Goal: Ask a question: Seek information or help from site administrators or community

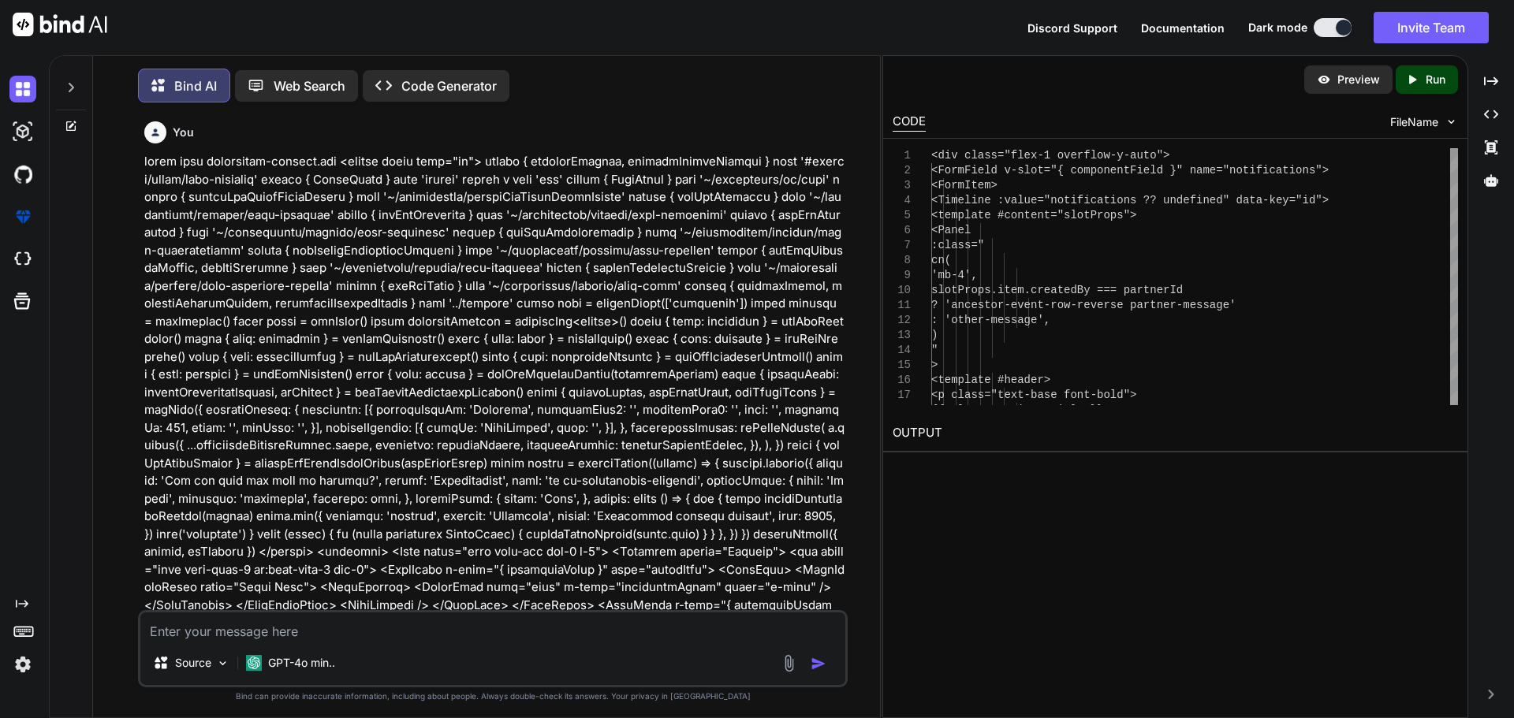
scroll to position [7531, 0]
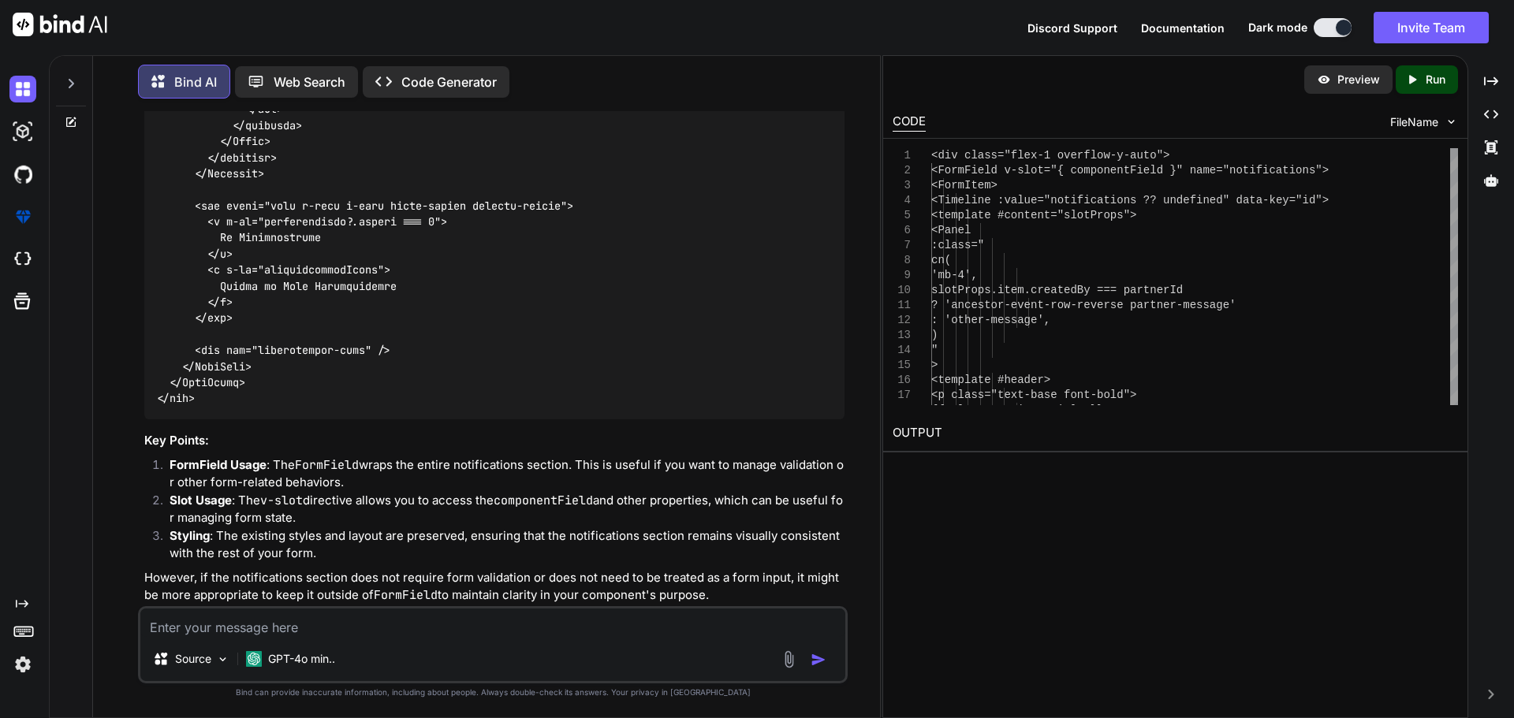
click at [200, 629] on textarea at bounding box center [492, 623] width 705 height 28
paste textarea "<script setup lang="ts"> import type { PartnerKey } from '~/lib/repository/modu…"
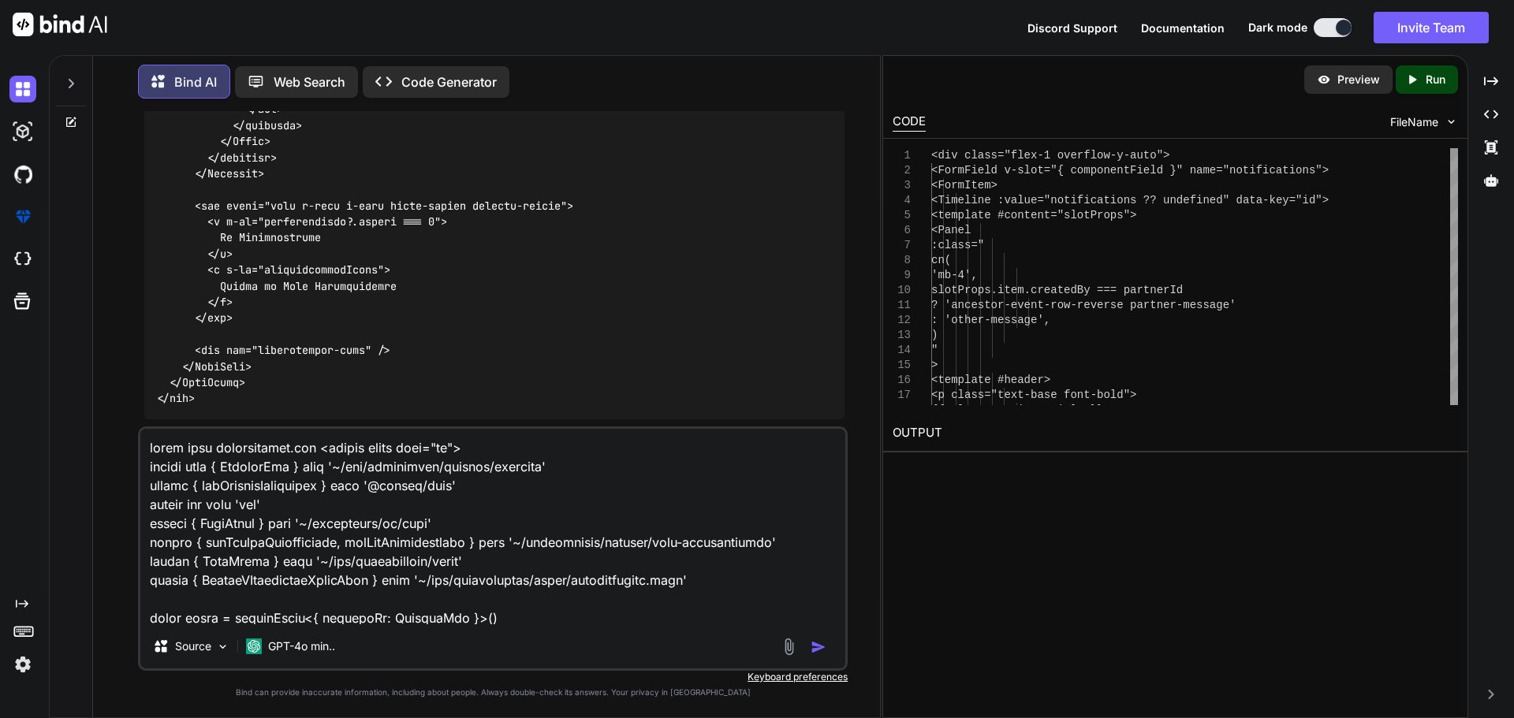
scroll to position [4070, 0]
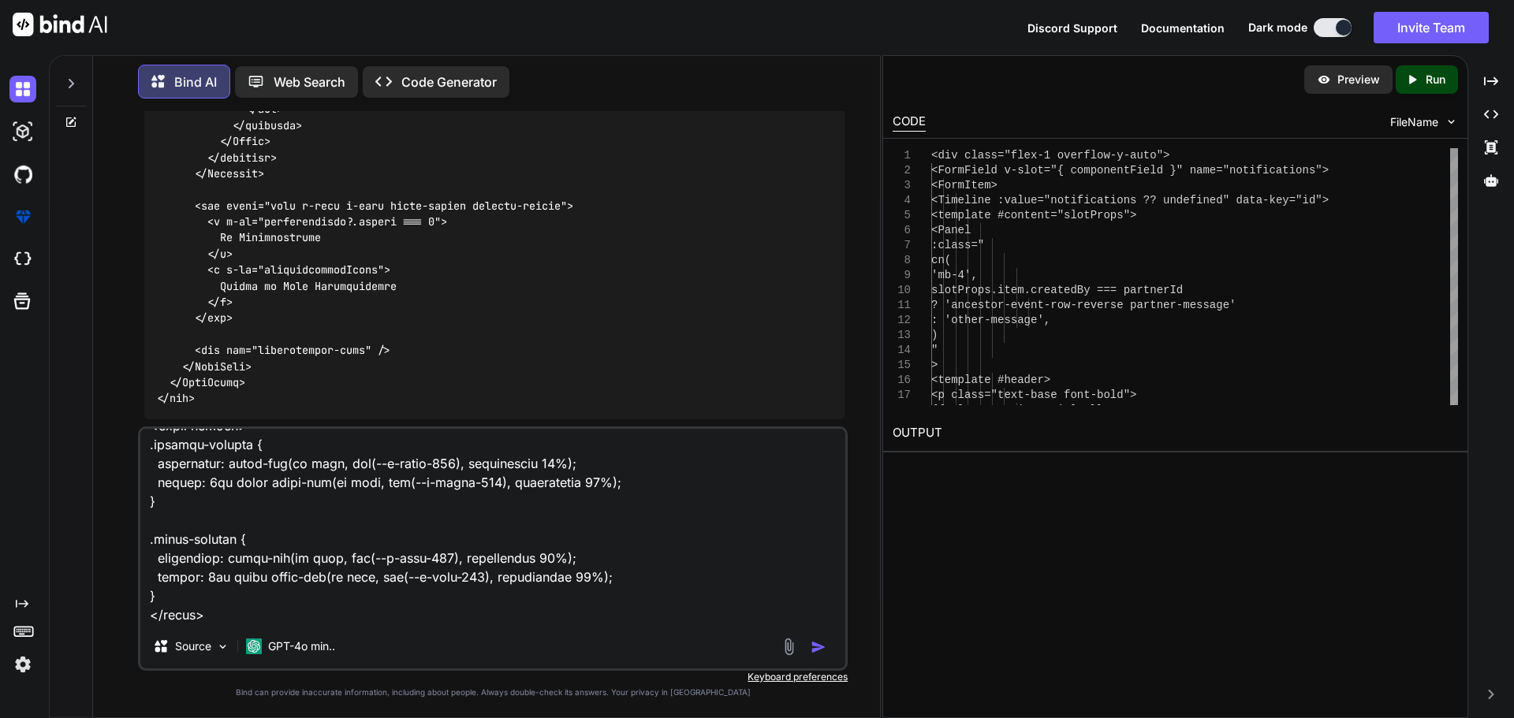
click at [233, 602] on textarea at bounding box center [492, 527] width 705 height 196
paste textarea "C:\nova\Osiris.Nova.Internal.UI\composables\queries\nova-notifications.ts"
click at [725, 605] on textarea at bounding box center [492, 527] width 705 height 196
paste textarea "import { useMutation, useQuery } from '@tanstack/vue-query' import { UserTypes …"
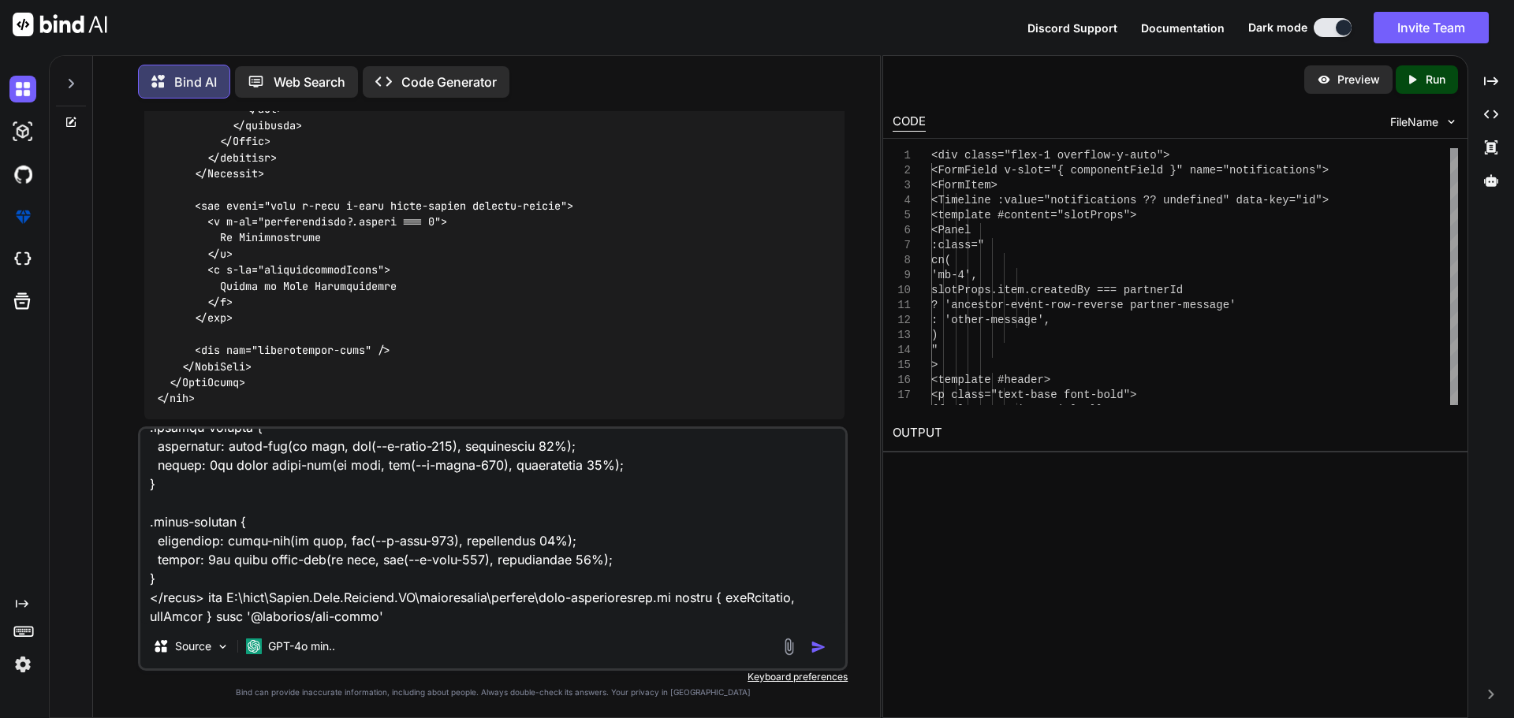
scroll to position [5754, 0]
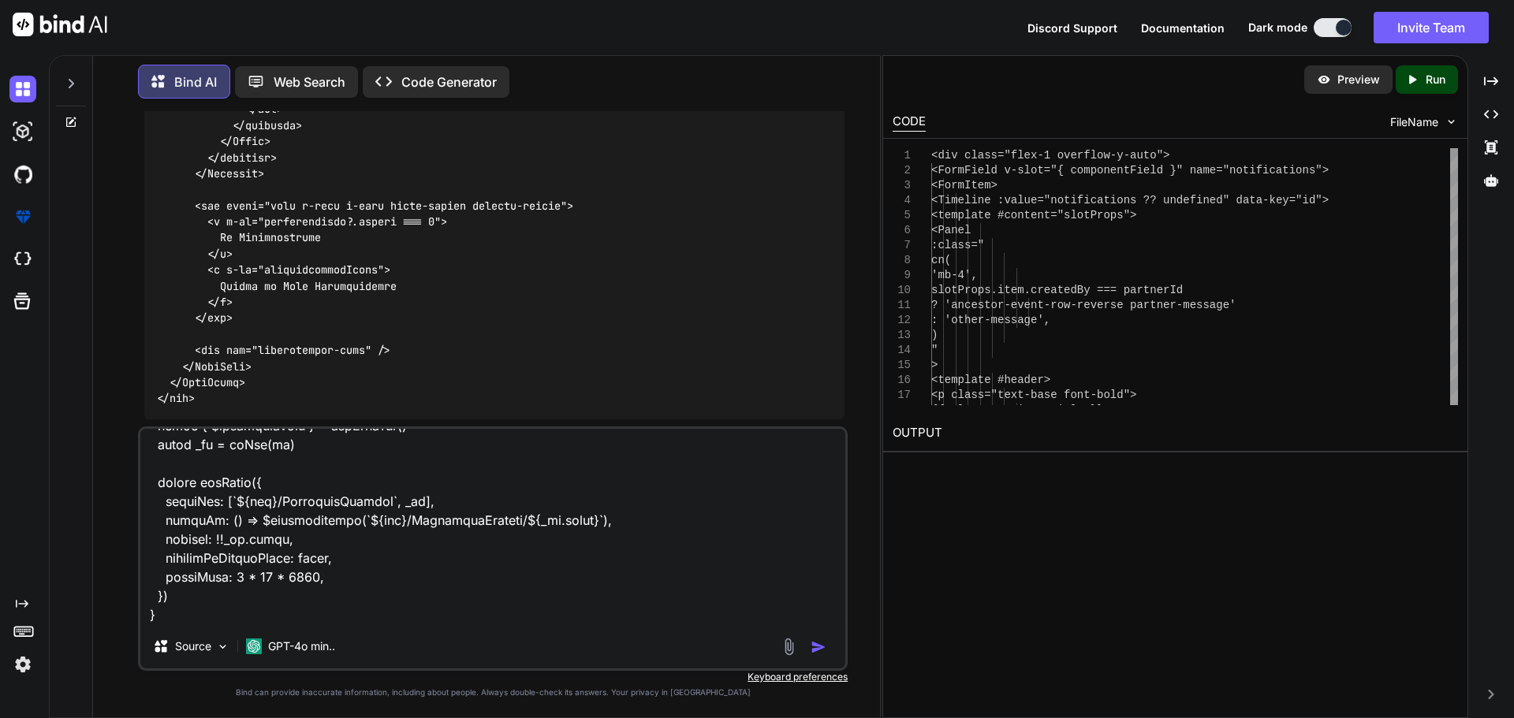
click at [193, 613] on textarea at bounding box center [492, 527] width 705 height 196
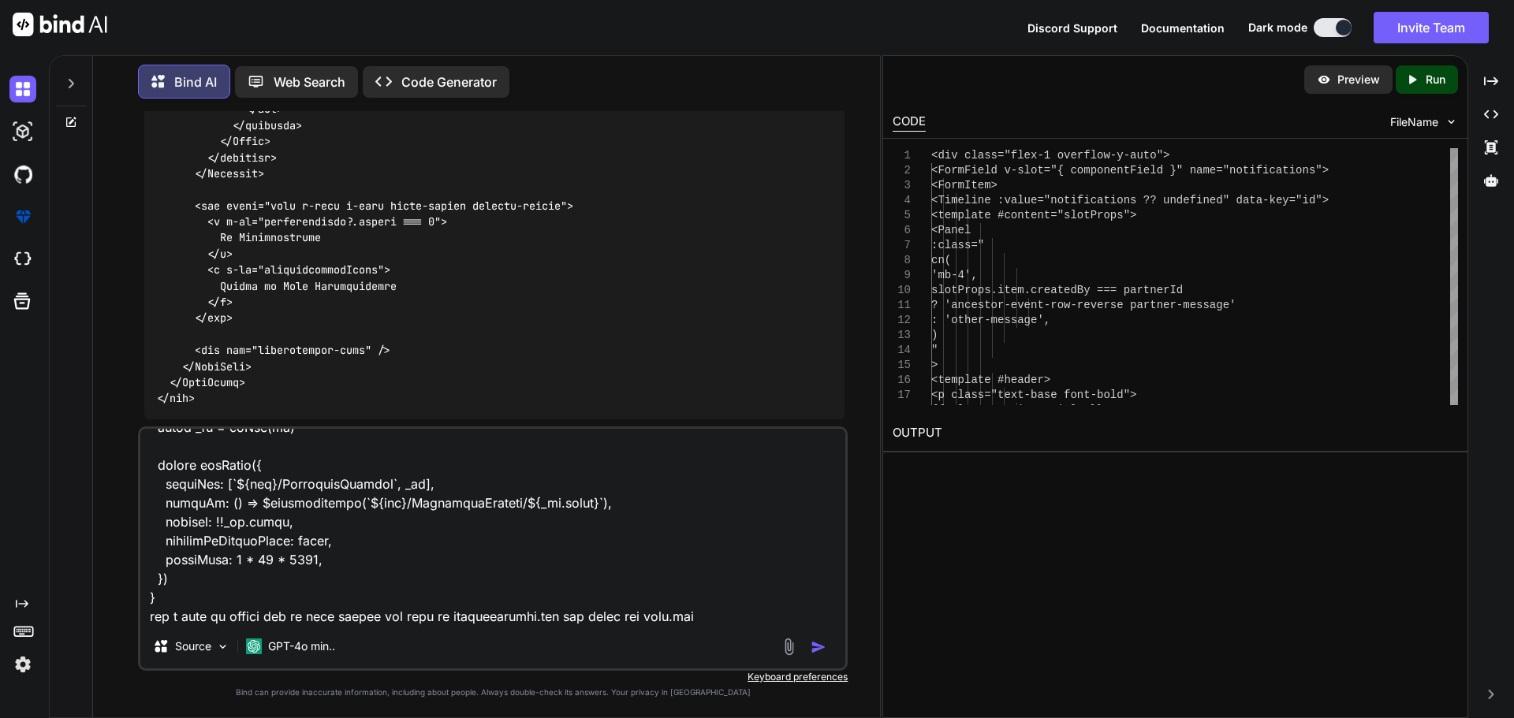
click at [739, 623] on textarea at bounding box center [492, 527] width 705 height 196
paste textarea "<script lang="ts" setup> import type { Dictionary } from '~/lib/abstractions/ty…"
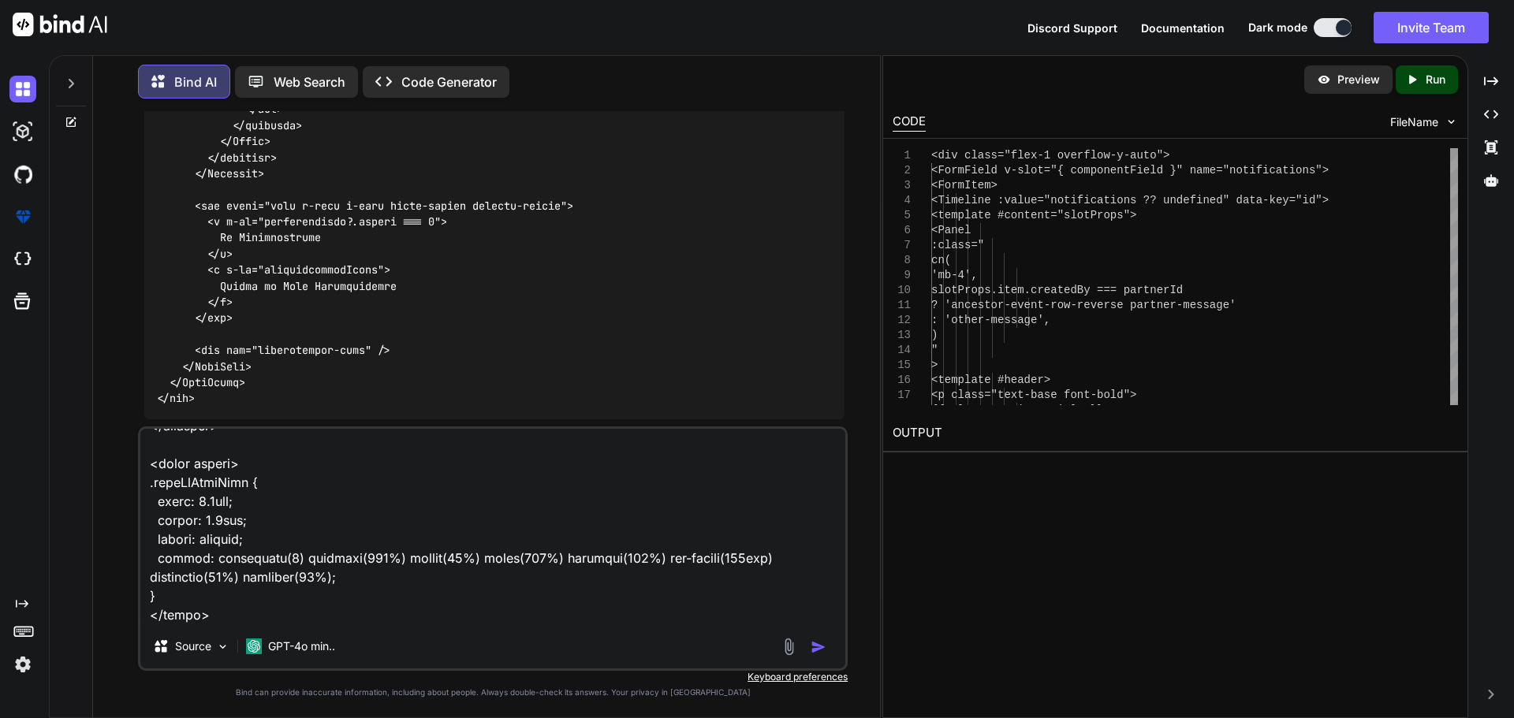
click at [248, 605] on textarea at bounding box center [492, 527] width 705 height 196
paste textarea "await useLazyAsyncData"
click at [544, 602] on textarea at bounding box center [492, 527] width 705 height 196
paste textarea "vue-query hooks"
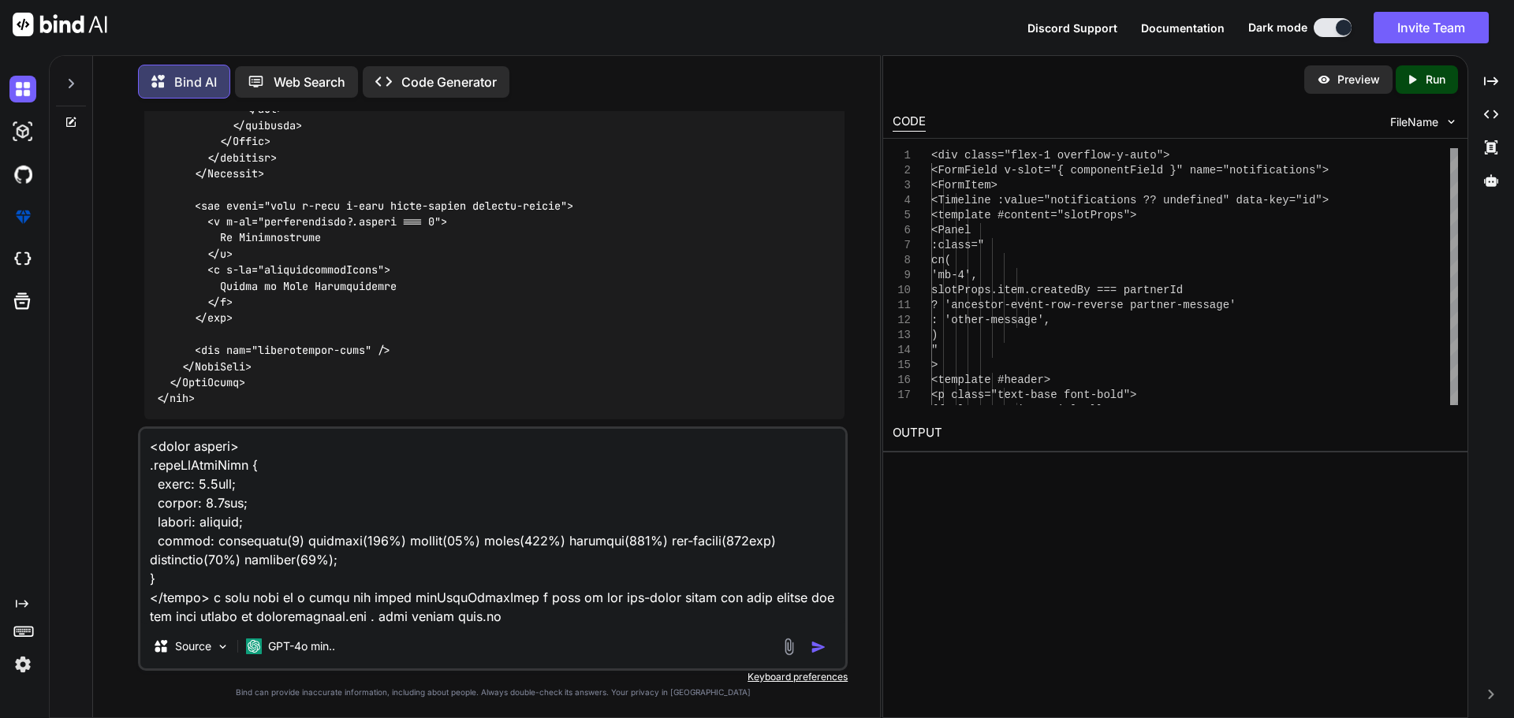
type textarea "given this notification.vue <script setup lang="ts"> import type { PartnerKey }…"
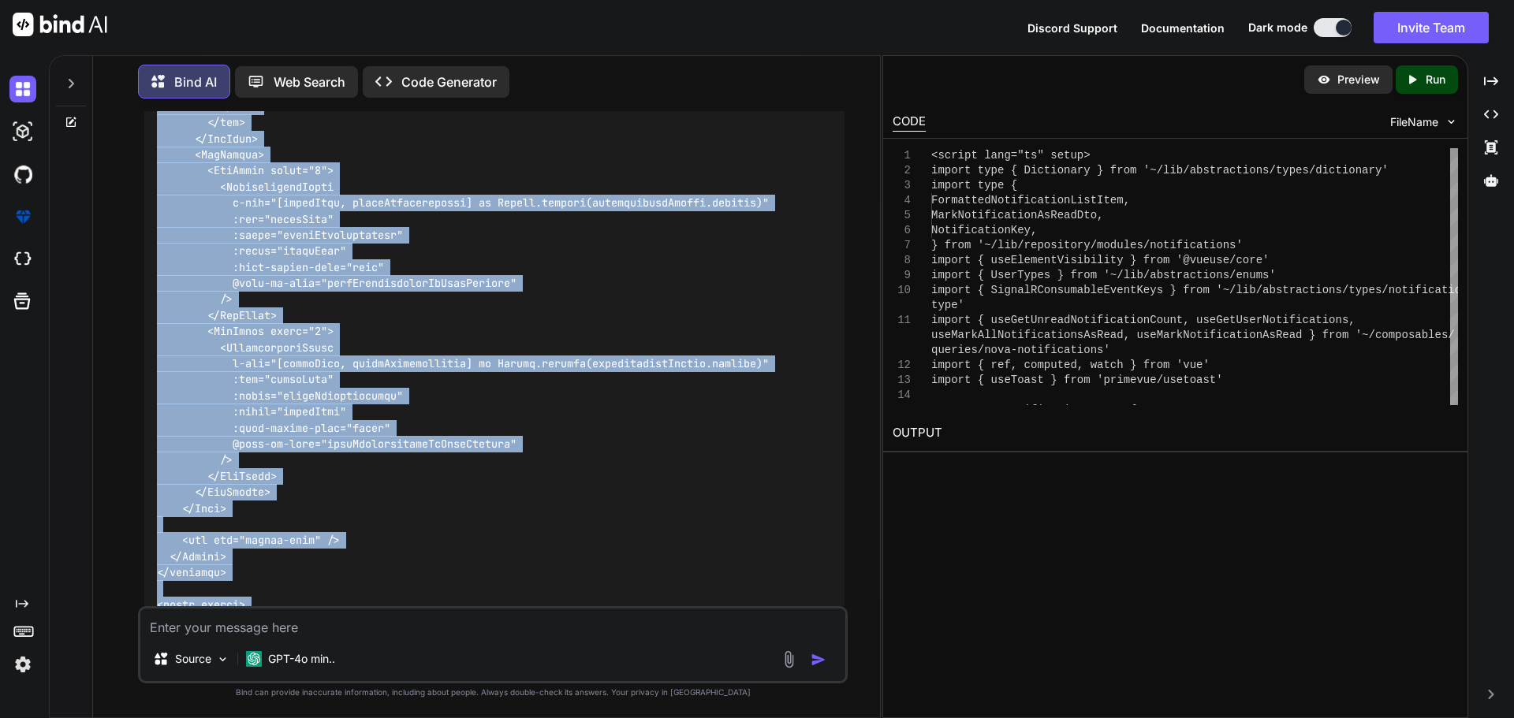
scroll to position [15094, 0]
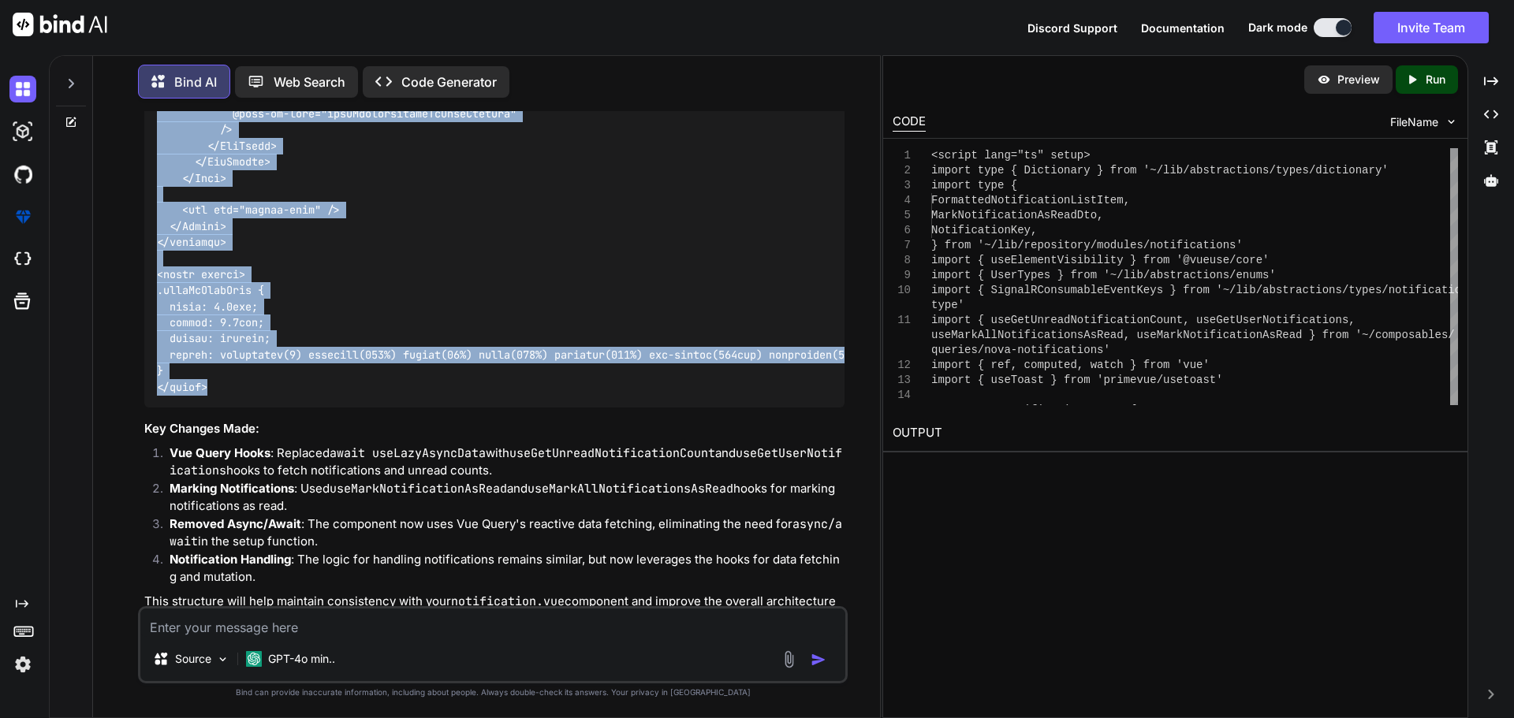
drag, startPoint x: 158, startPoint y: 223, endPoint x: 218, endPoint y: 332, distance: 123.8
copy code "<script lang="ts" setup> import type { Dictionary } from '~/lib/abstractions/ty…"
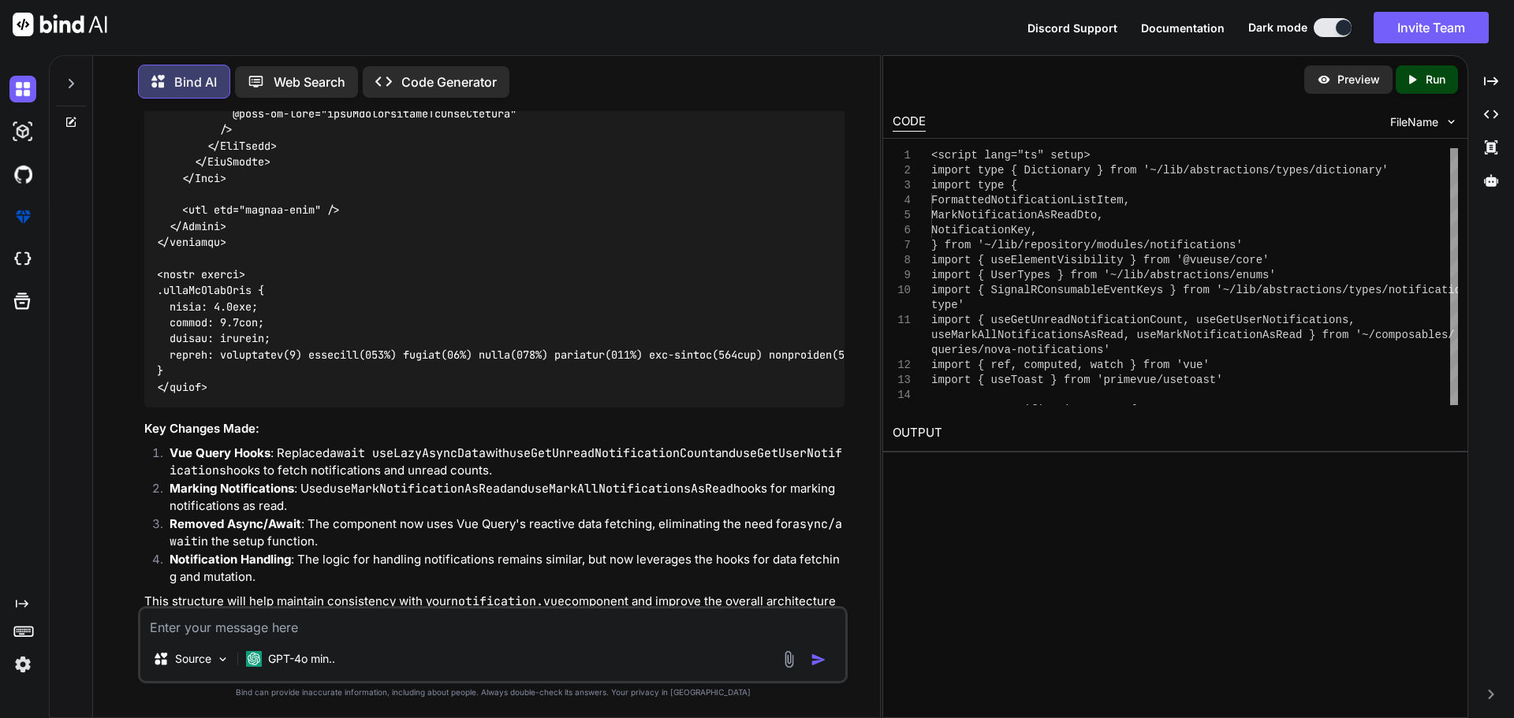
click at [322, 628] on textarea at bounding box center [492, 623] width 705 height 28
paste textarea "[vue-tsc] '"~/composables/queries/nova-notifications"' has no exported member n…"
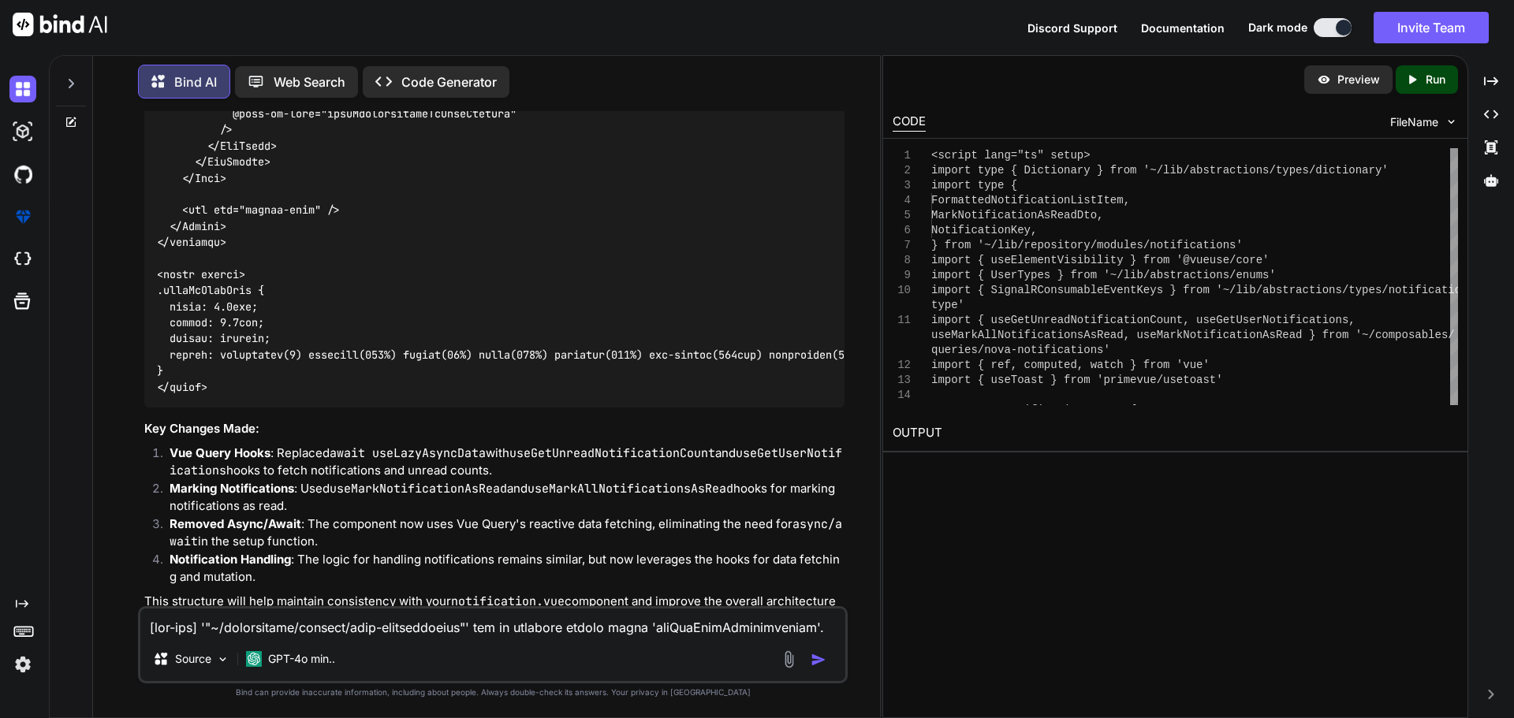
scroll to position [1477, 0]
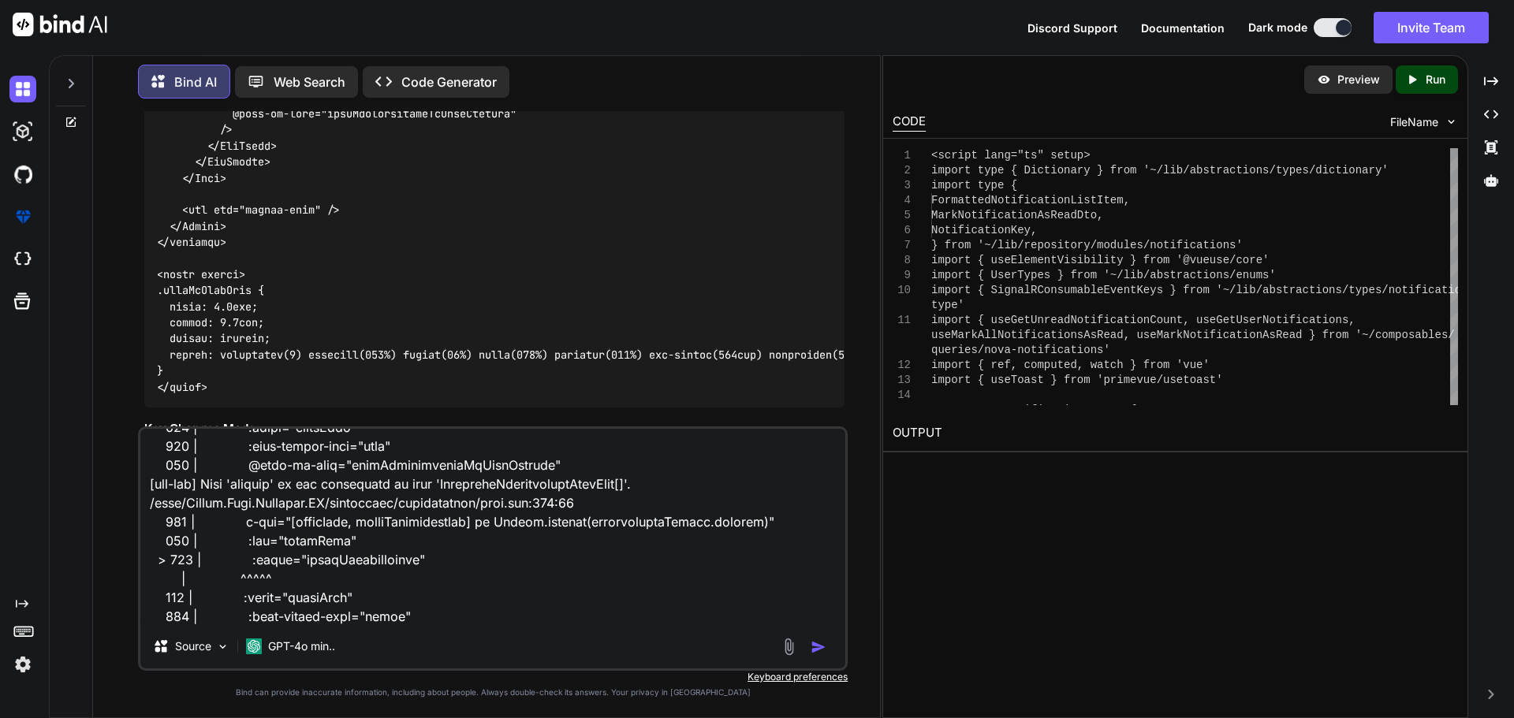
type textarea "[vue-tsc] '"~/composables/queries/nova-notifications"' has no exported member n…"
click at [815, 641] on img "button" at bounding box center [818, 647] width 16 height 16
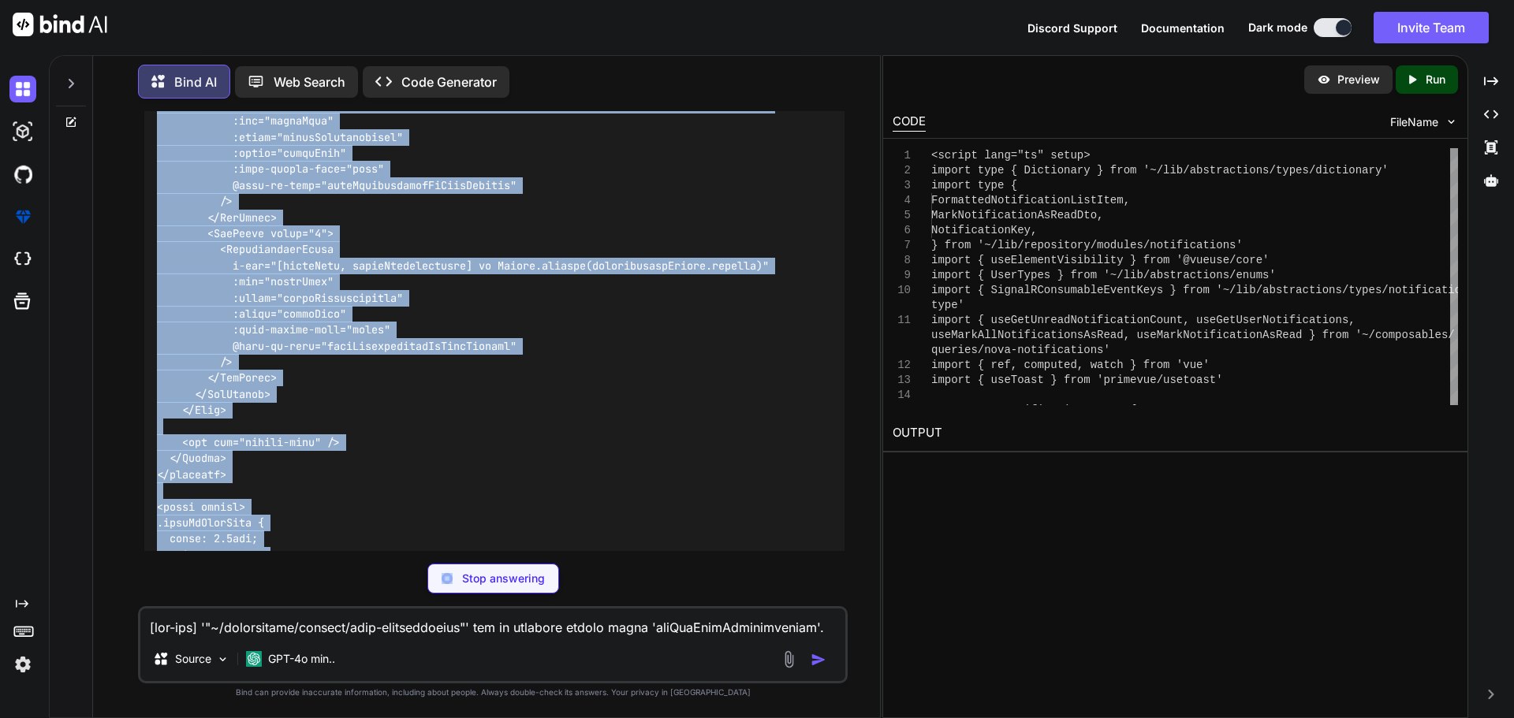
scroll to position [21068, 0]
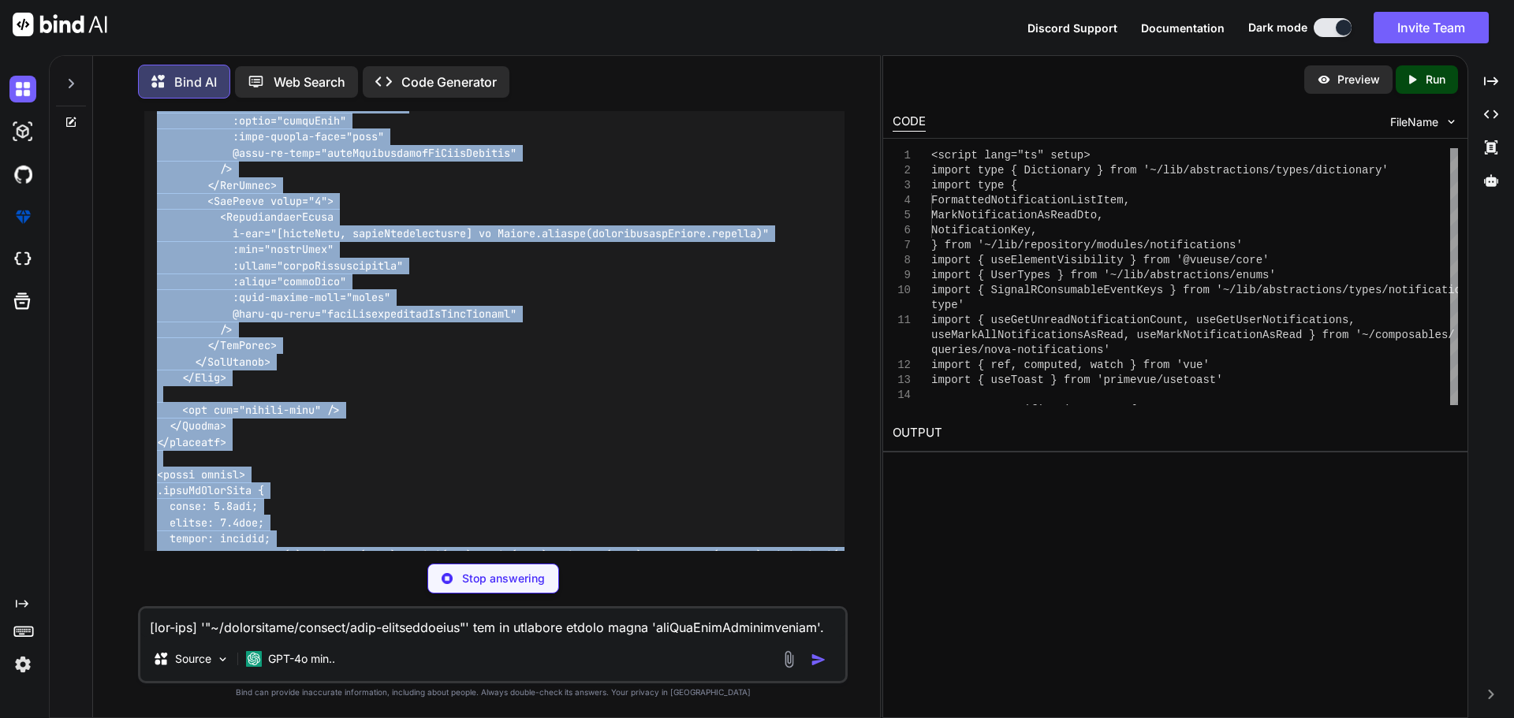
drag, startPoint x: 158, startPoint y: 247, endPoint x: 257, endPoint y: 527, distance: 297.7
copy code "<script lang="ts" setup> import type { Dictionary } from '~/lib/abstractions/ty…"
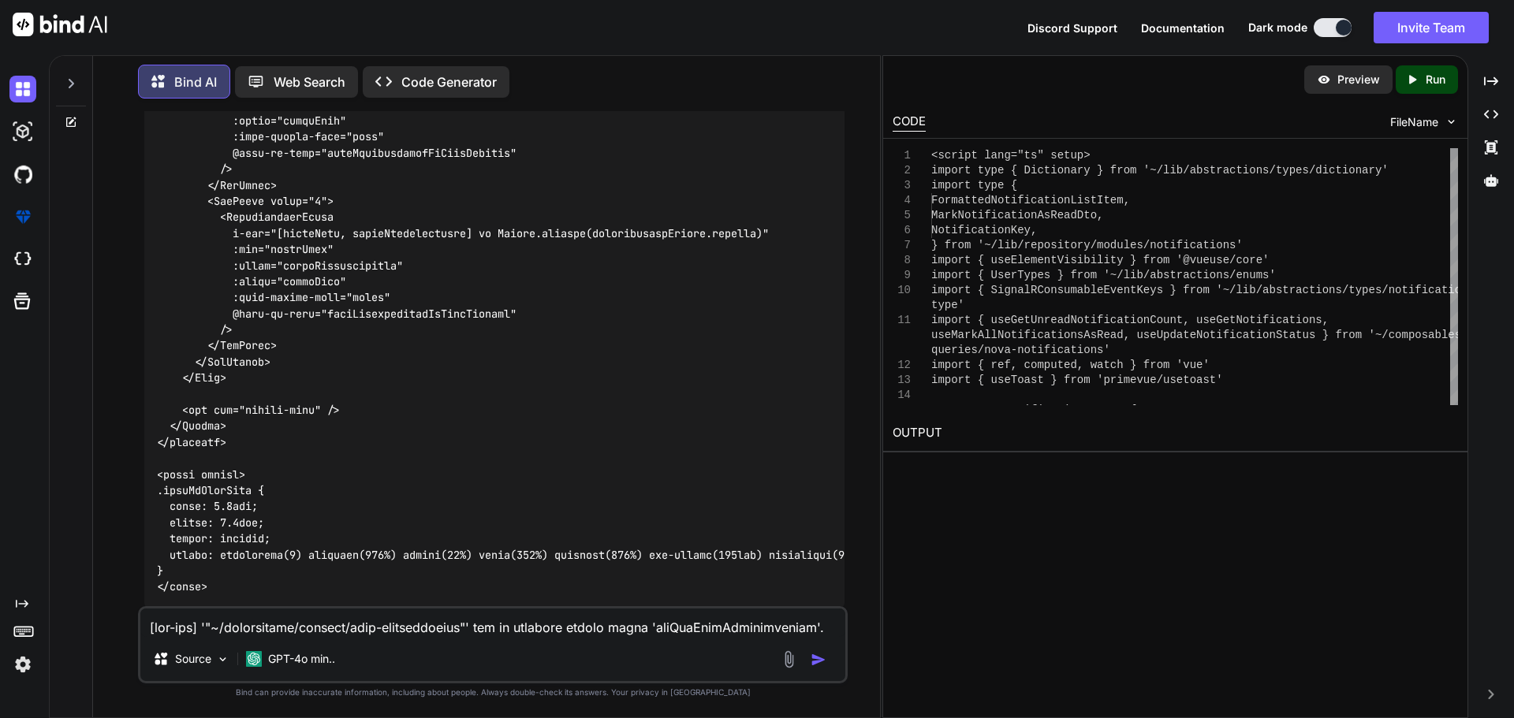
click at [292, 626] on textarea at bounding box center [492, 623] width 705 height 28
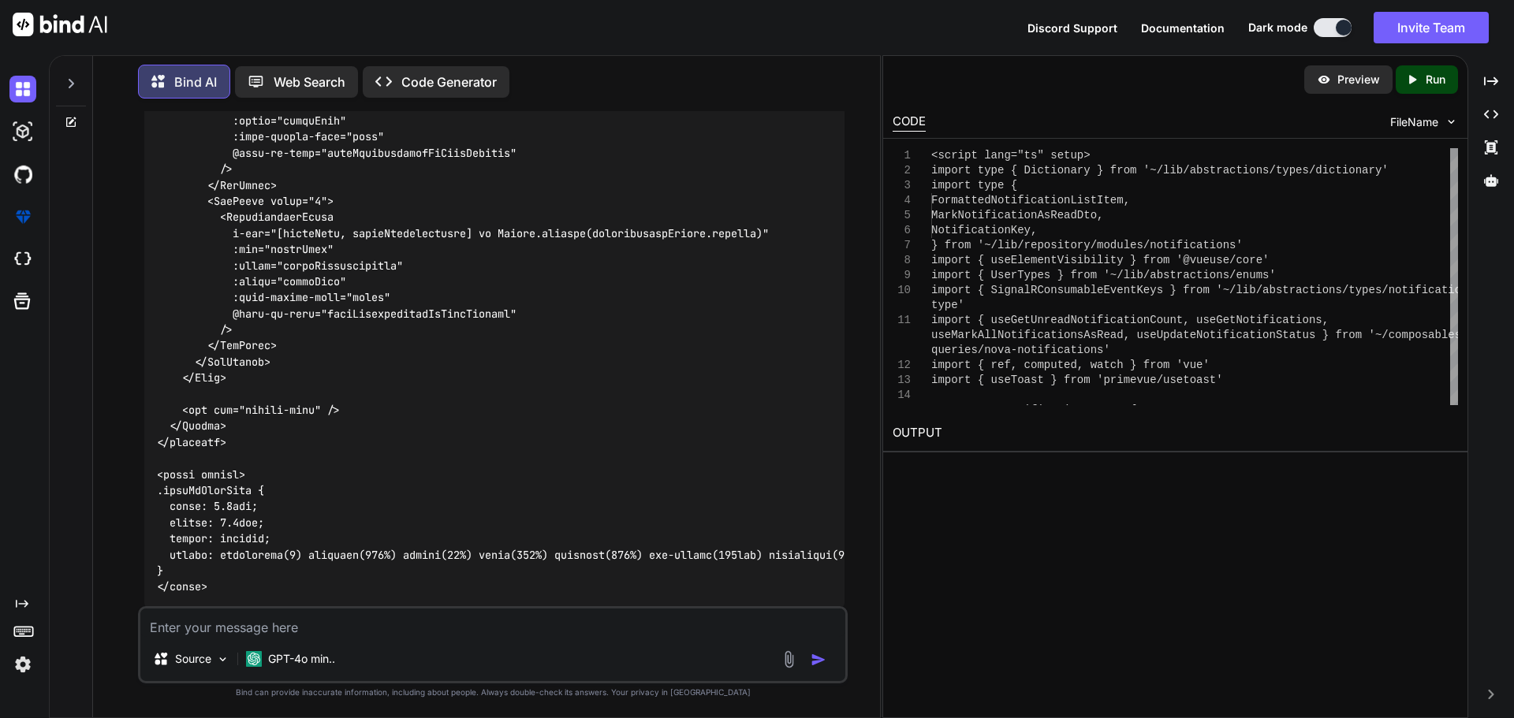
paste textarea "[vue-tsc] Argument of type 'ComputedRef<number>' is not assignable to parameter…"
type textarea "[vue-tsc] Argument of type 'ComputedRef<number>' is not assignable to parameter…"
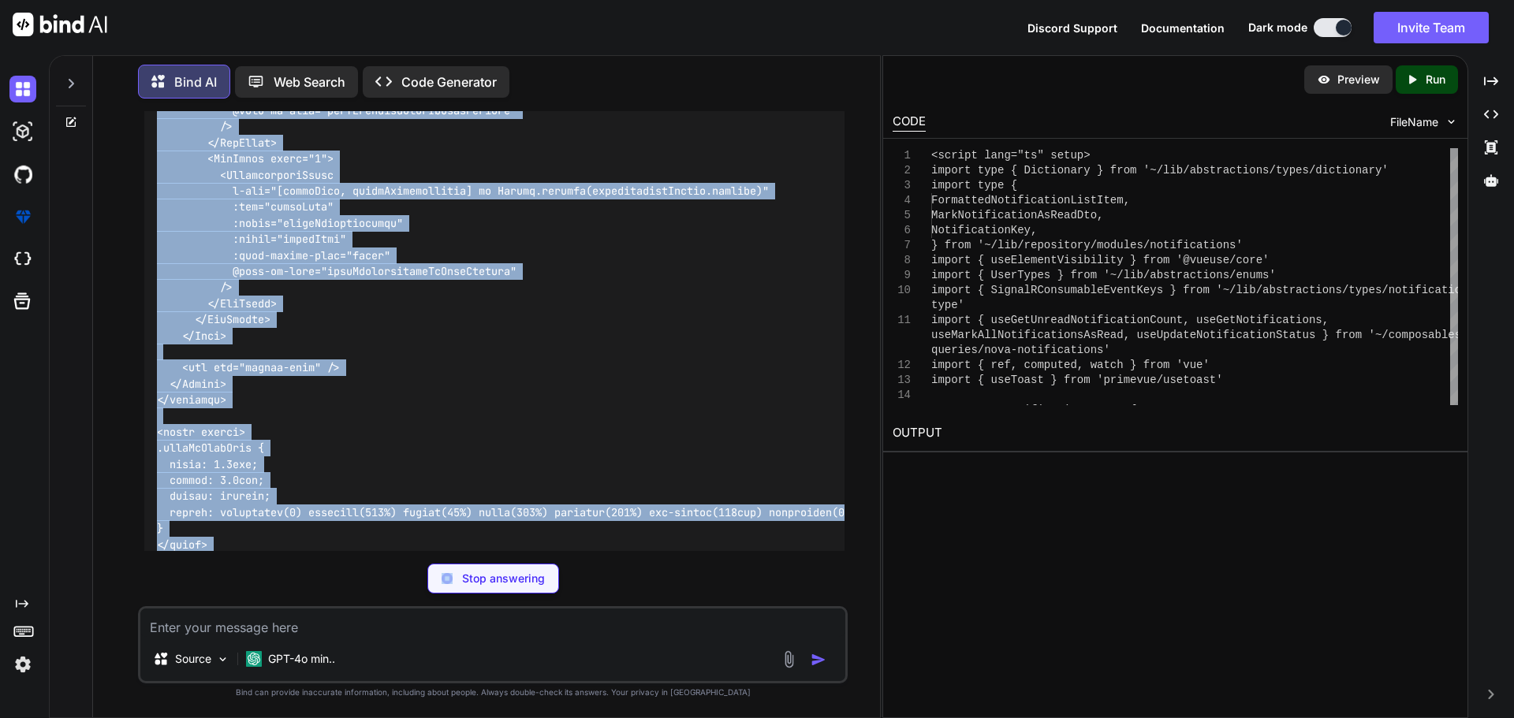
scroll to position [27108, 0]
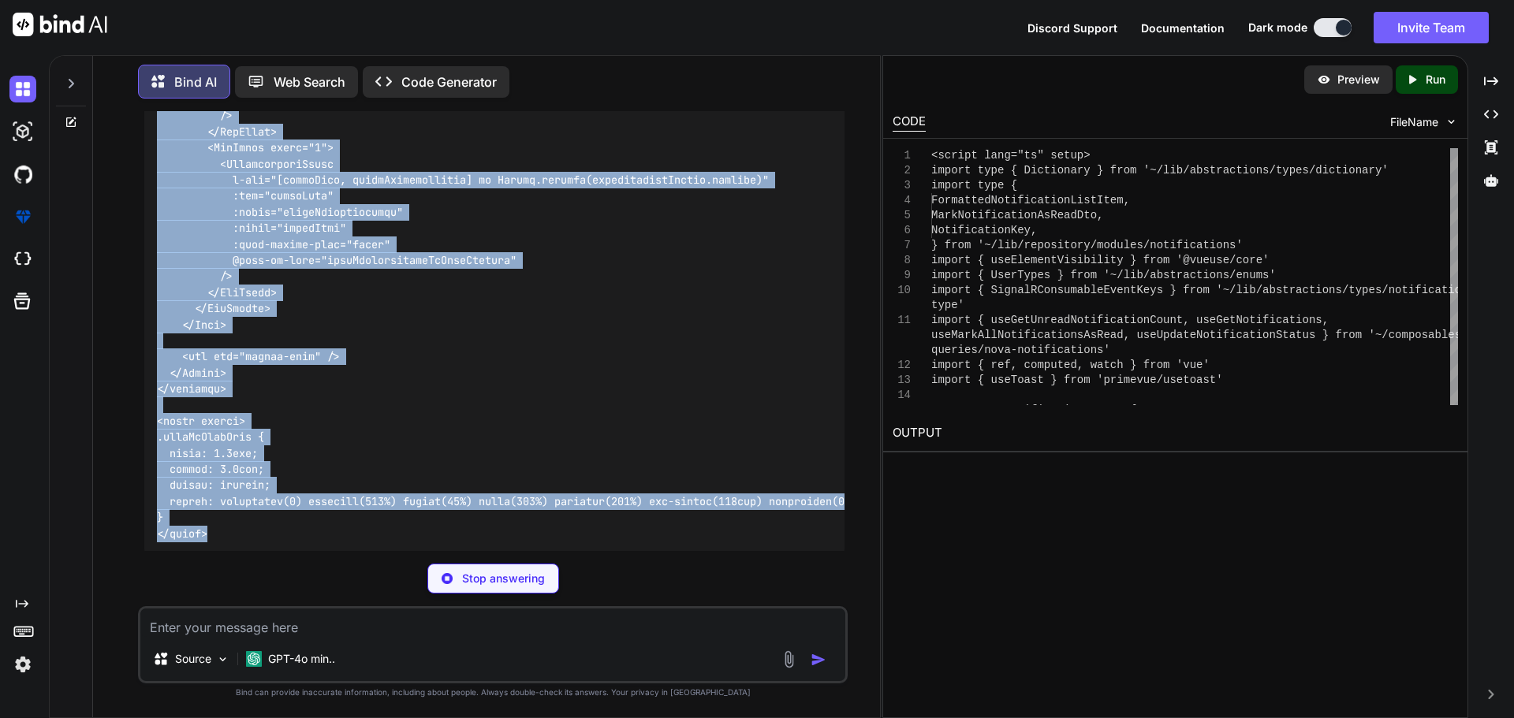
drag, startPoint x: 159, startPoint y: 345, endPoint x: 229, endPoint y: 461, distance: 135.7
drag, startPoint x: 206, startPoint y: 394, endPoint x: 230, endPoint y: 404, distance: 26.2
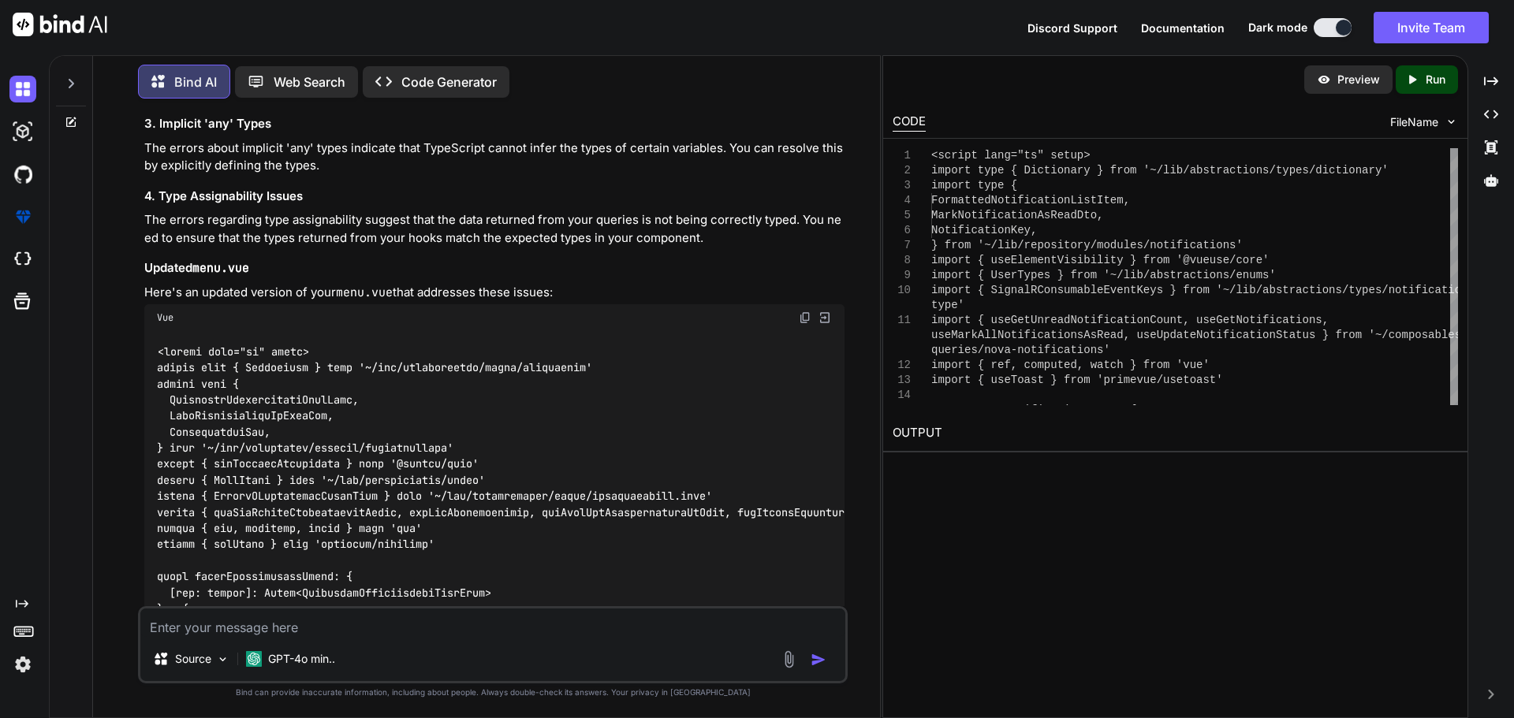
scroll to position [22592, 0]
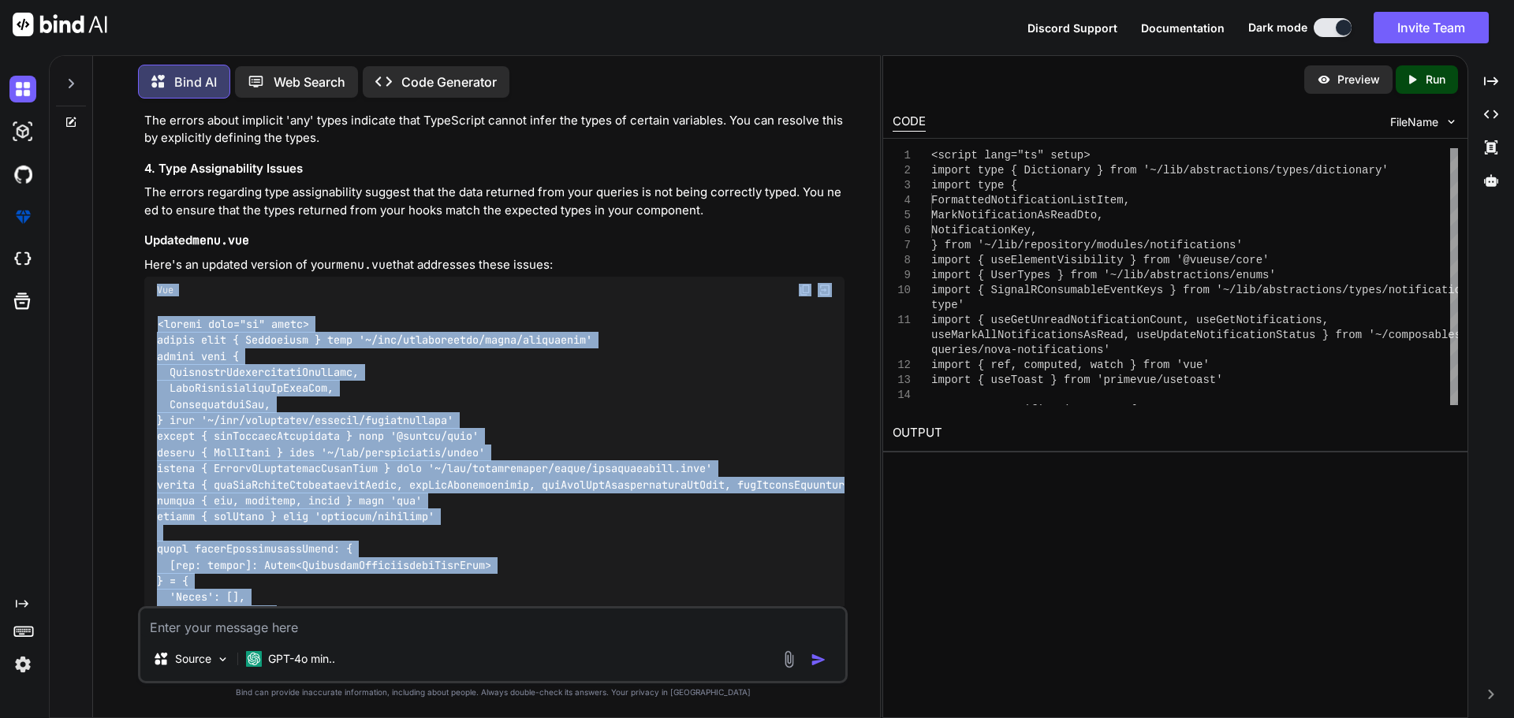
drag, startPoint x: 205, startPoint y: 459, endPoint x: 145, endPoint y: 233, distance: 234.1
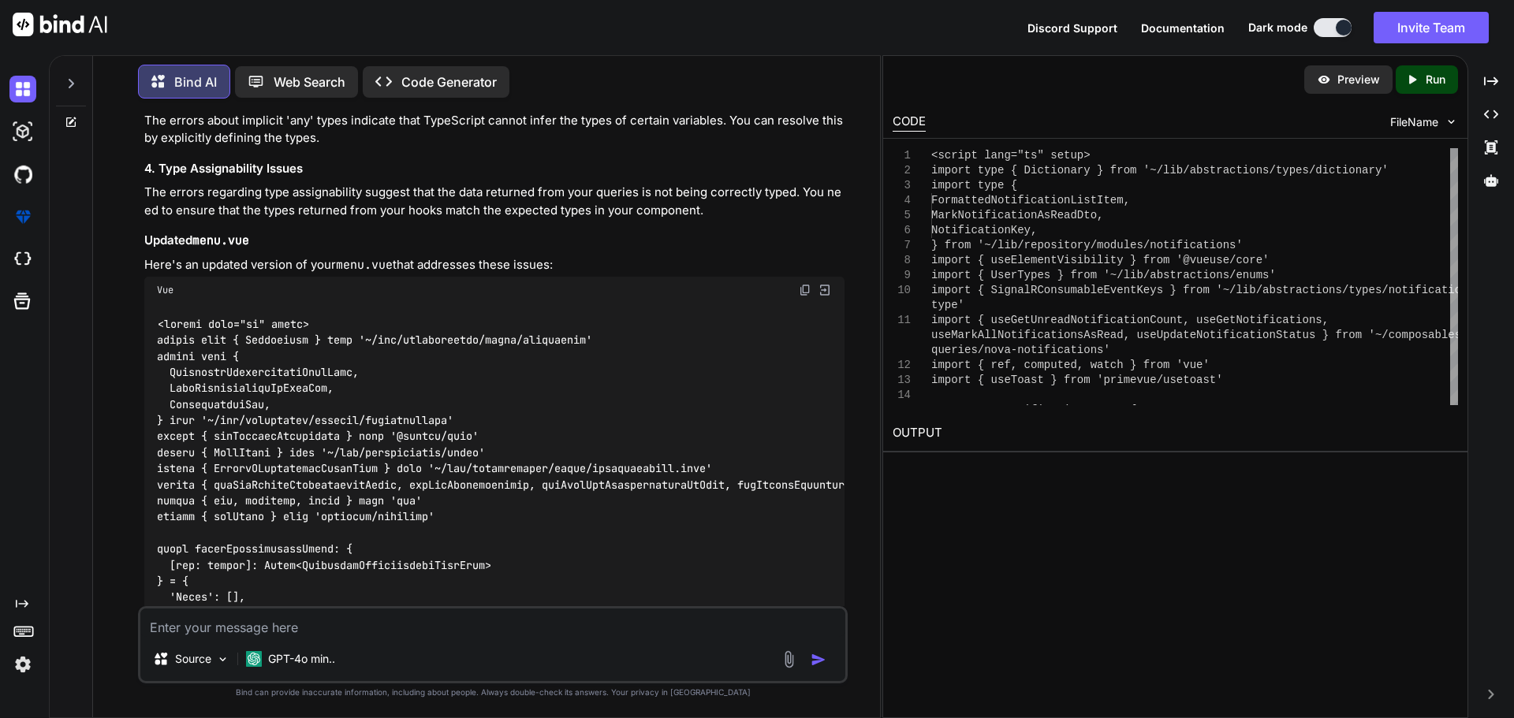
click at [283, 630] on textarea at bounding box center [492, 623] width 705 height 28
paste textarea "[vue-tsc] Type 'number' is not assignable to type 'string'. /nova/Osiris.Nova.I…"
type textarea "[vue-tsc] Type 'number' is not assignable to type 'string'. /nova/Osiris.Nova.I…"
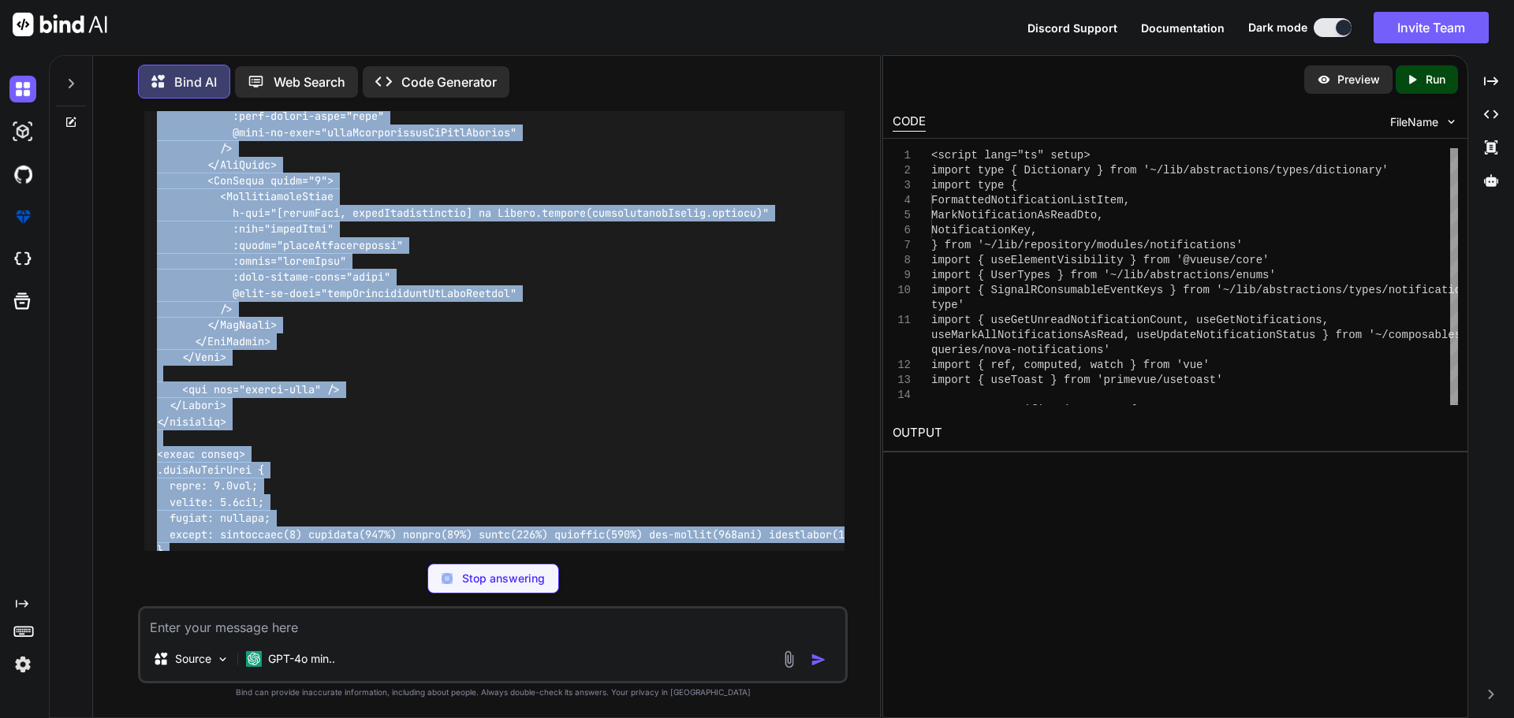
scroll to position [32890, 0]
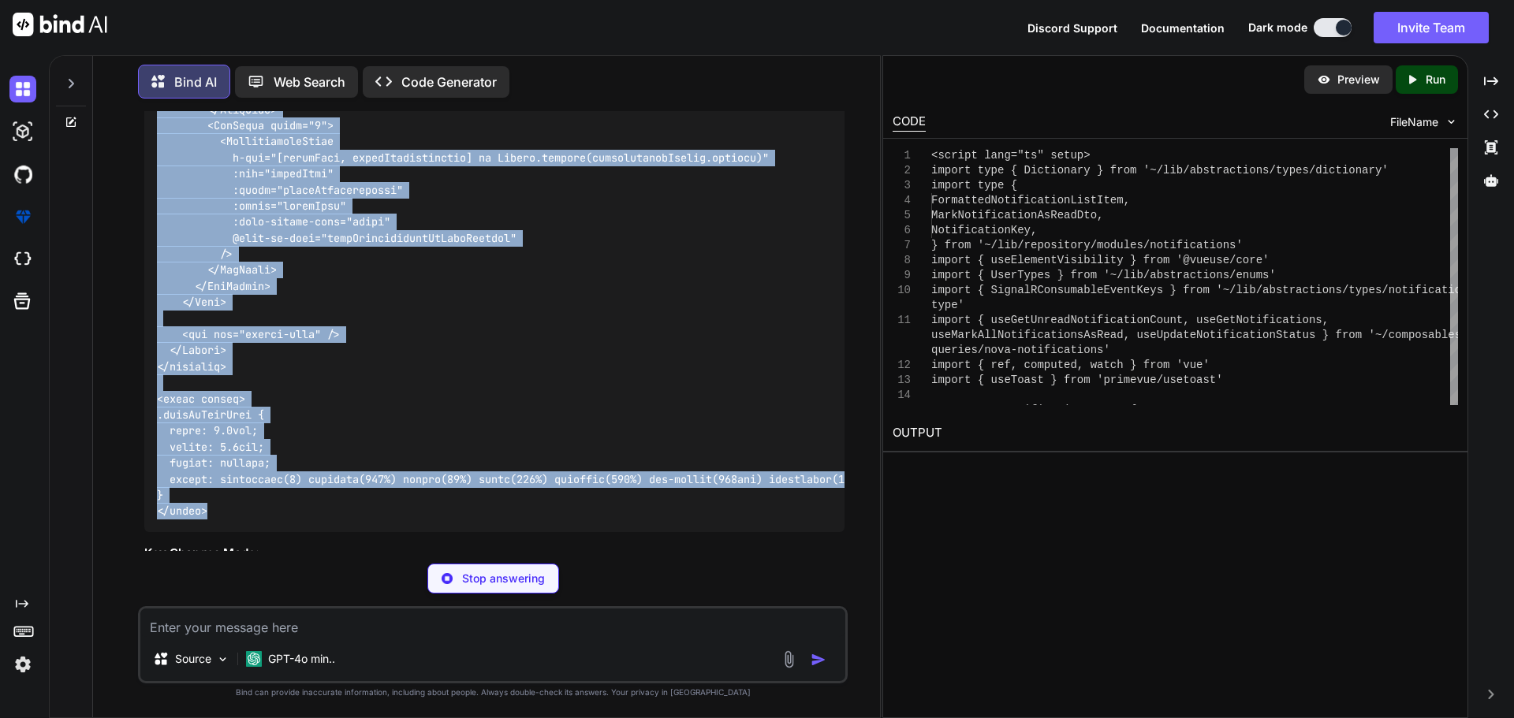
drag, startPoint x: 158, startPoint y: 166, endPoint x: 229, endPoint y: 441, distance: 284.1
copy code "<script lang="ts" setup> import type { Dictionary } from '~/lib/abstractions/ty…"
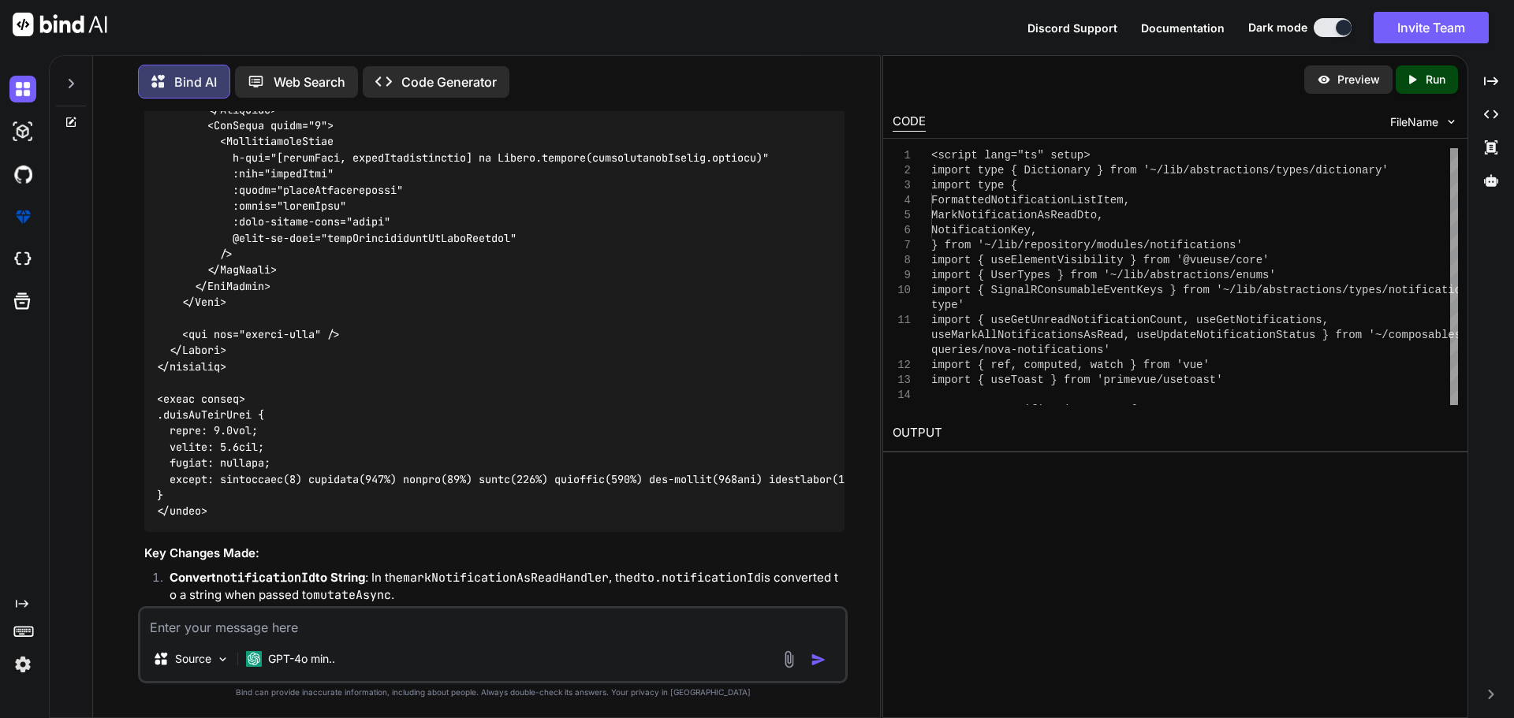
click at [325, 631] on textarea at bounding box center [492, 623] width 705 height 28
paste textarea "[vue-tsc] Parameter 'notificationToUpdate' implicitly has an 'any' type. /nova/…"
type textarea "[vue-tsc] Parameter 'notificationToUpdate' implicitly has an 'any' type. /nova/…"
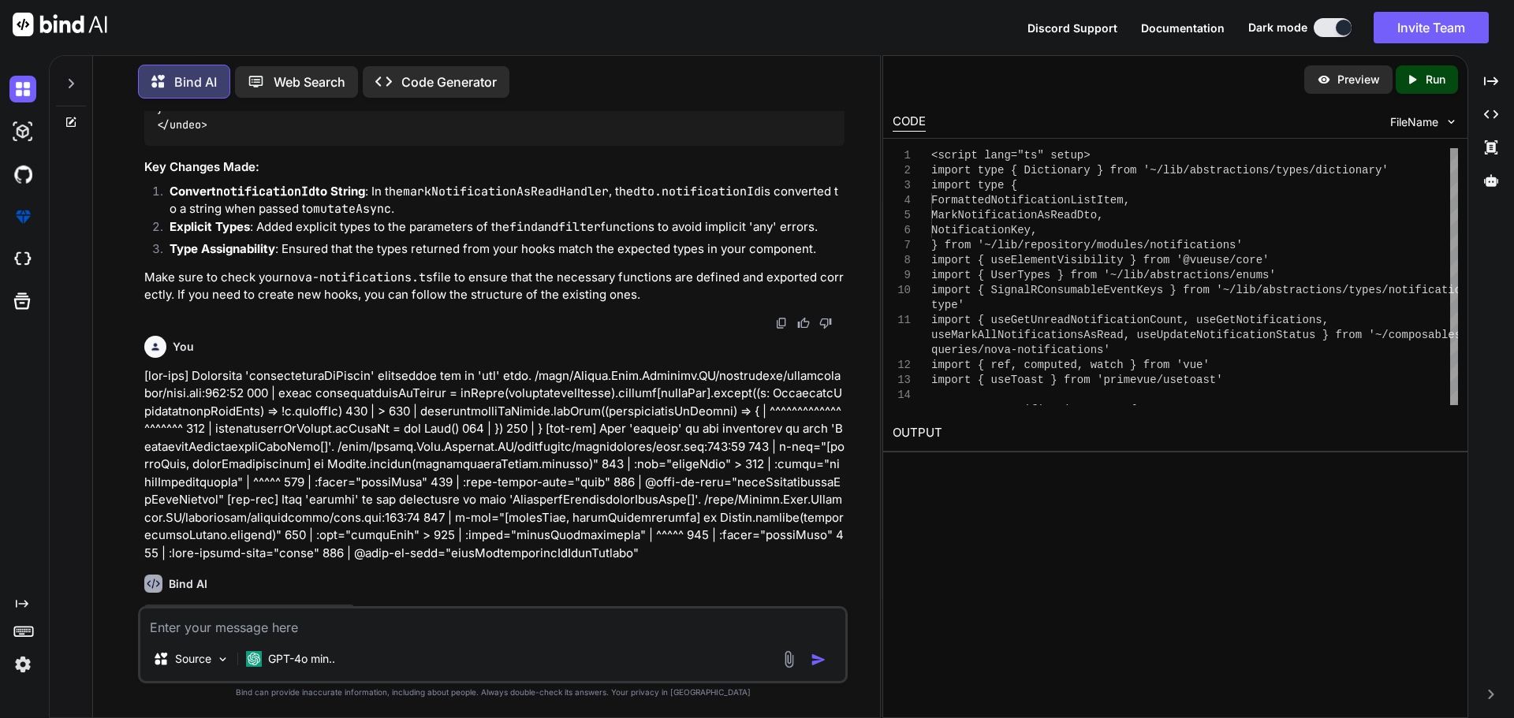
scroll to position [33279, 0]
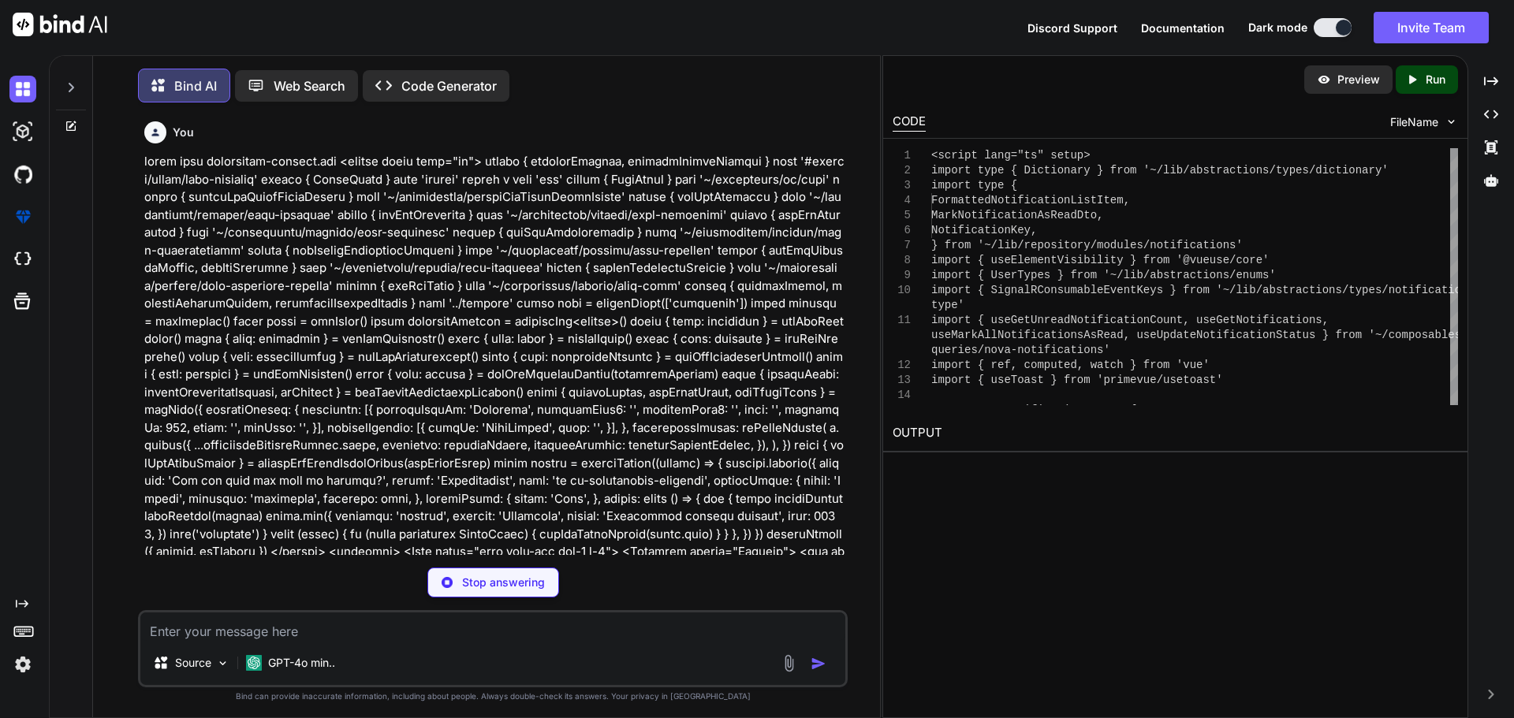
type textarea "x"
type textarea "filter: brightness(0) saturate(100%) invert(49%) sepia(100%) saturate(359%) hue…"
type textarea "x"
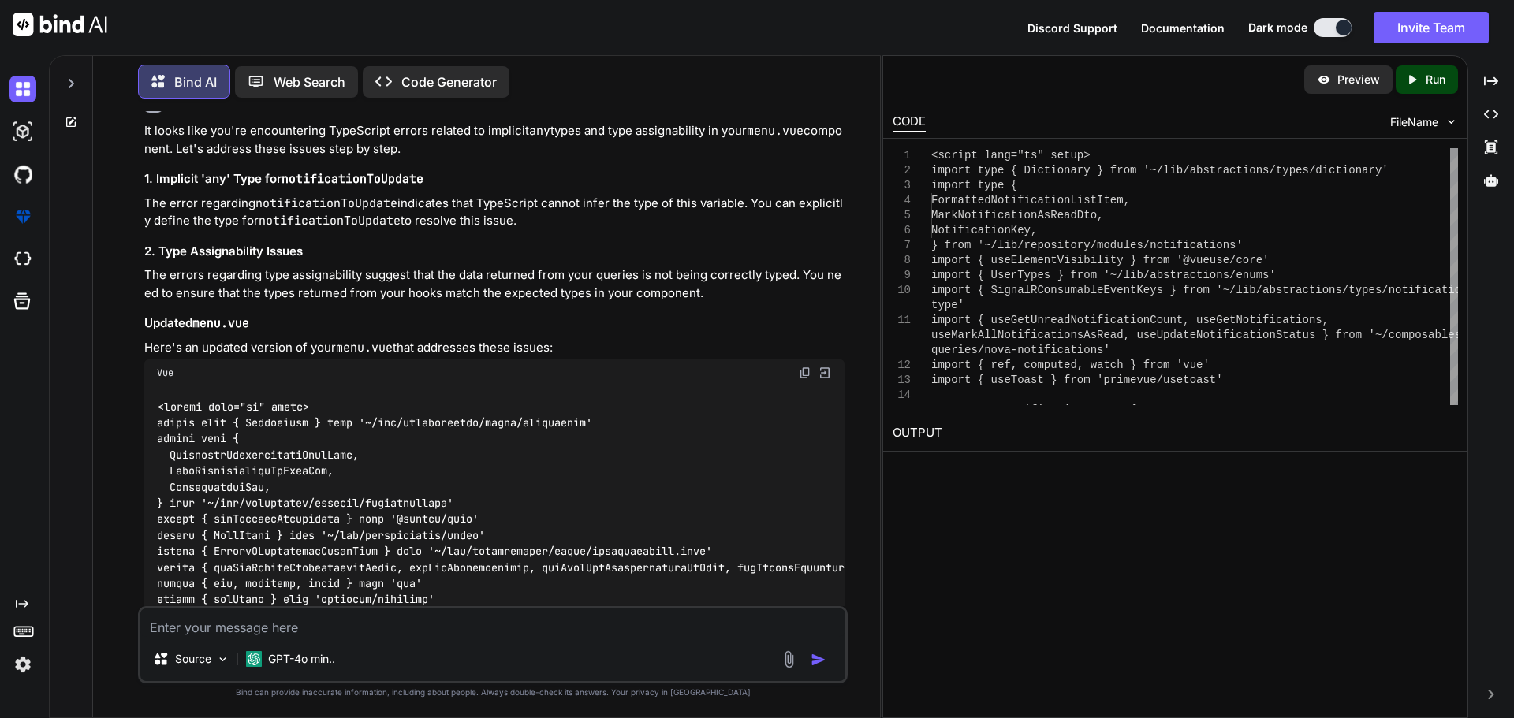
scroll to position [33910, 0]
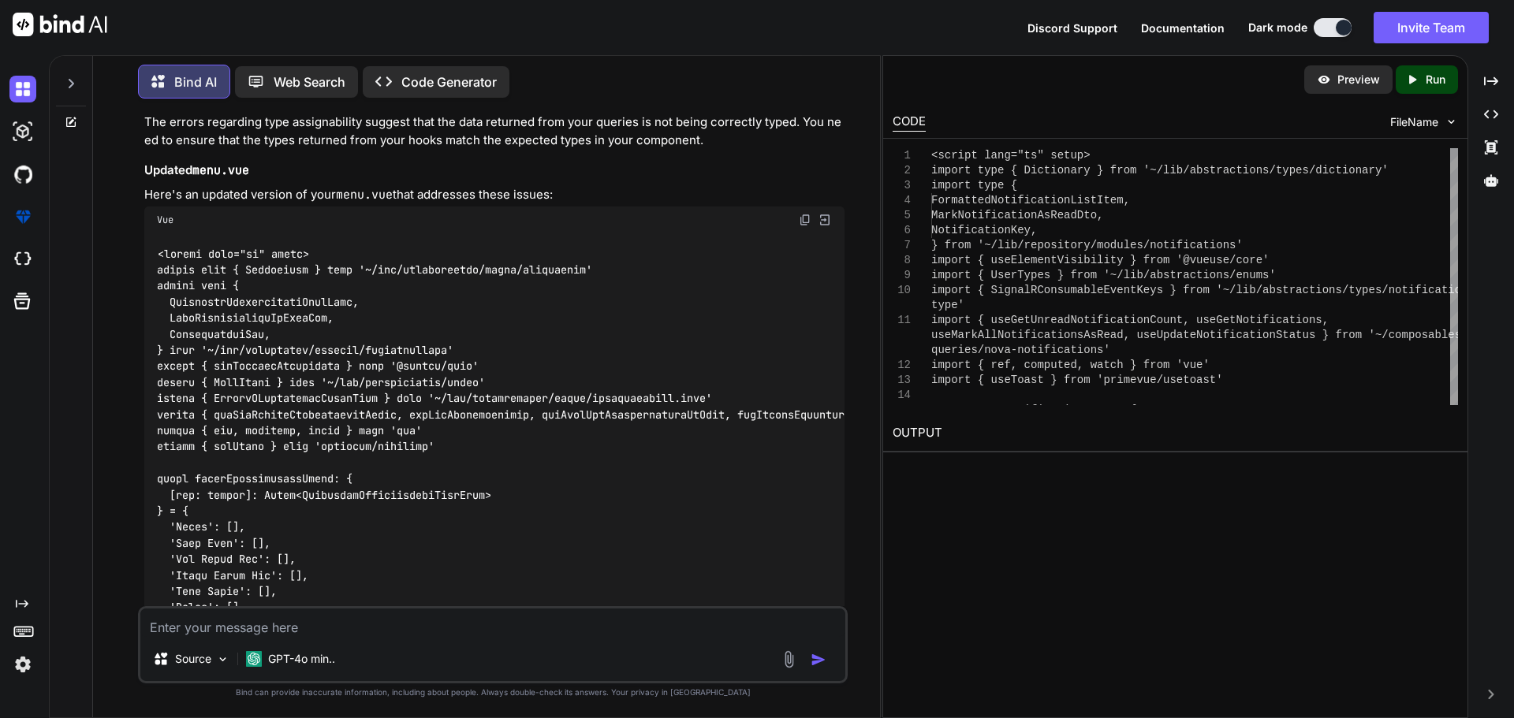
click at [799, 214] on img at bounding box center [805, 220] width 13 height 13
click at [360, 621] on textarea at bounding box center [492, 623] width 705 height 28
paste textarea "[vue-tsc] Type 'unknown' is not assignable to type 'FormattedNotificationListIt…"
type textarea "[vue-tsc] Type 'unknown' is not assignable to type 'FormattedNotificationListIt…"
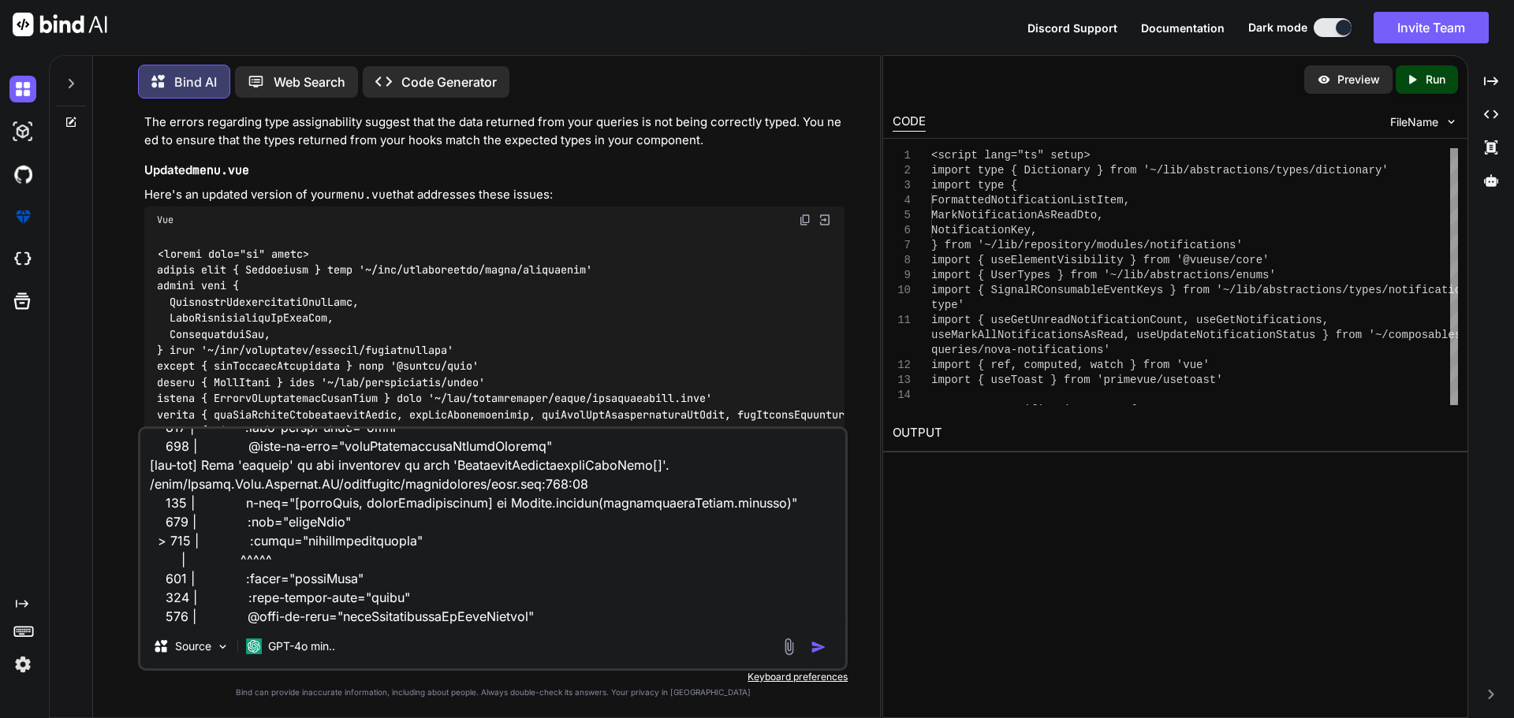
type textarea "x"
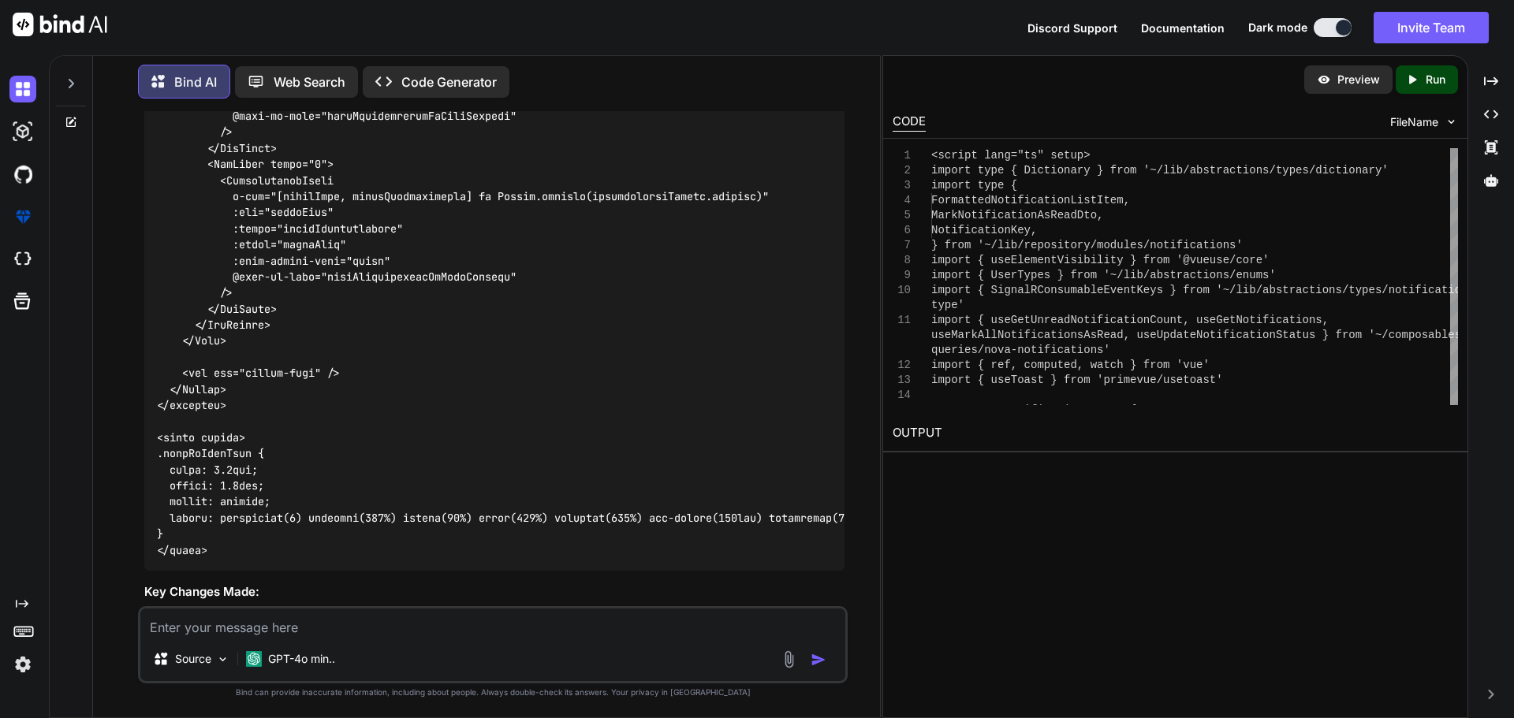
scroll to position [38686, 0]
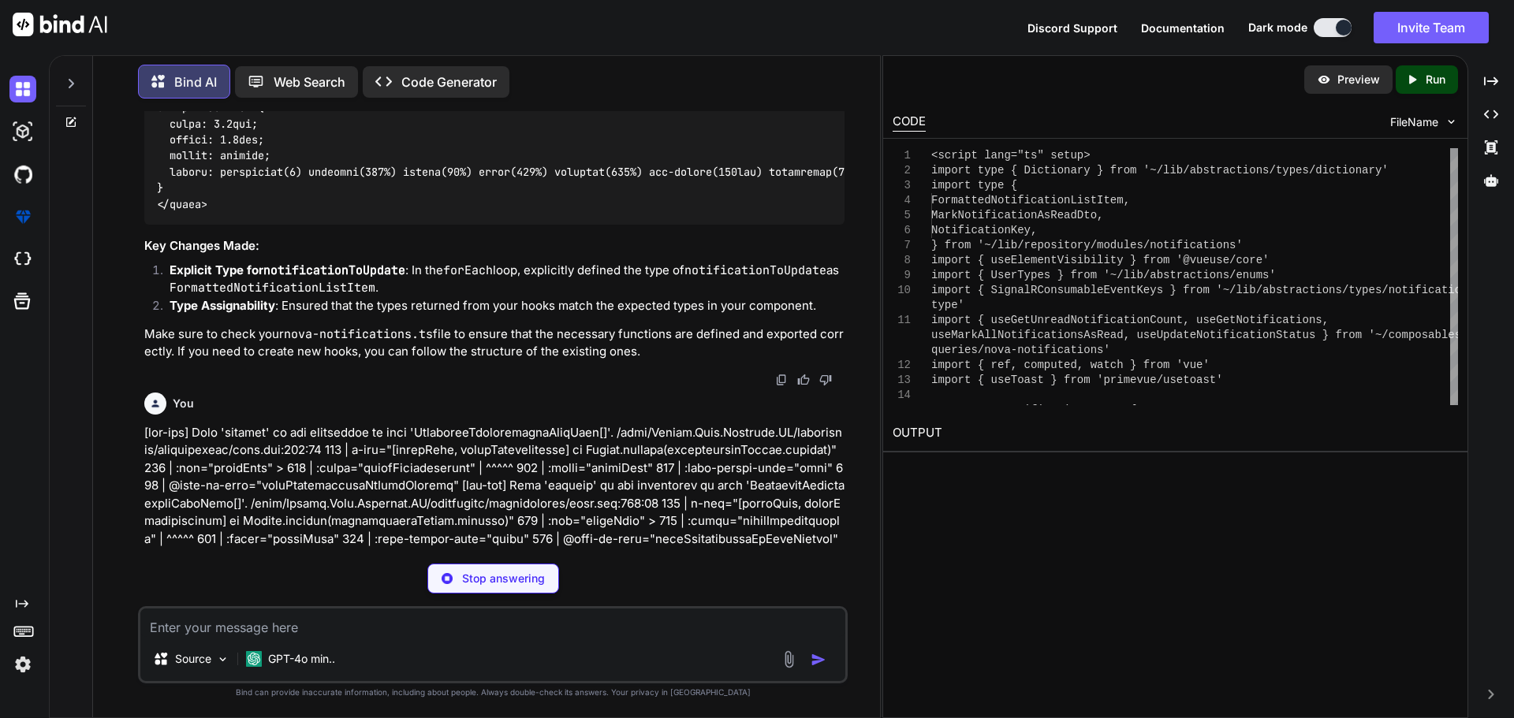
type textarea "x"
type textarea "}>({ queryKey: ['notifications', accountGuid], queryFn: () => $notifications(`N…"
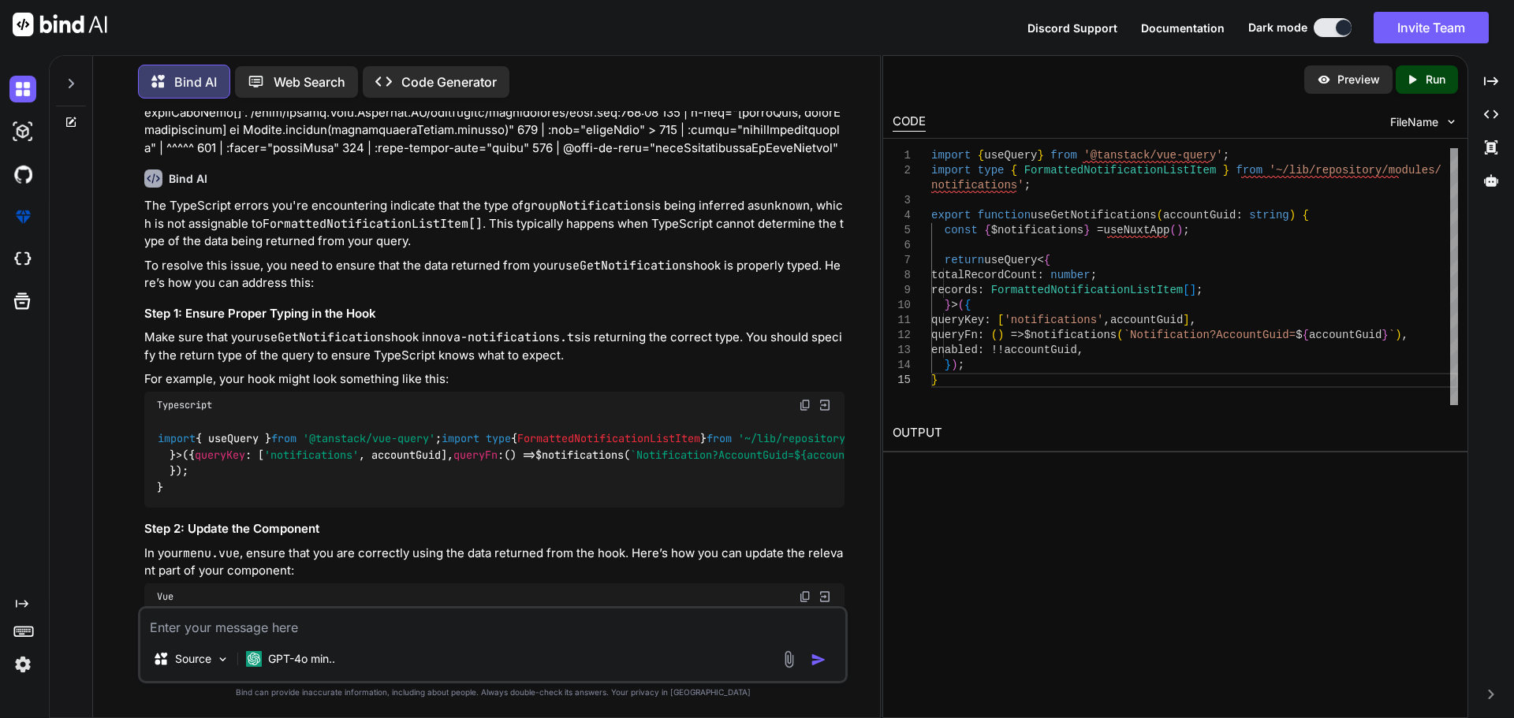
scroll to position [39001, 0]
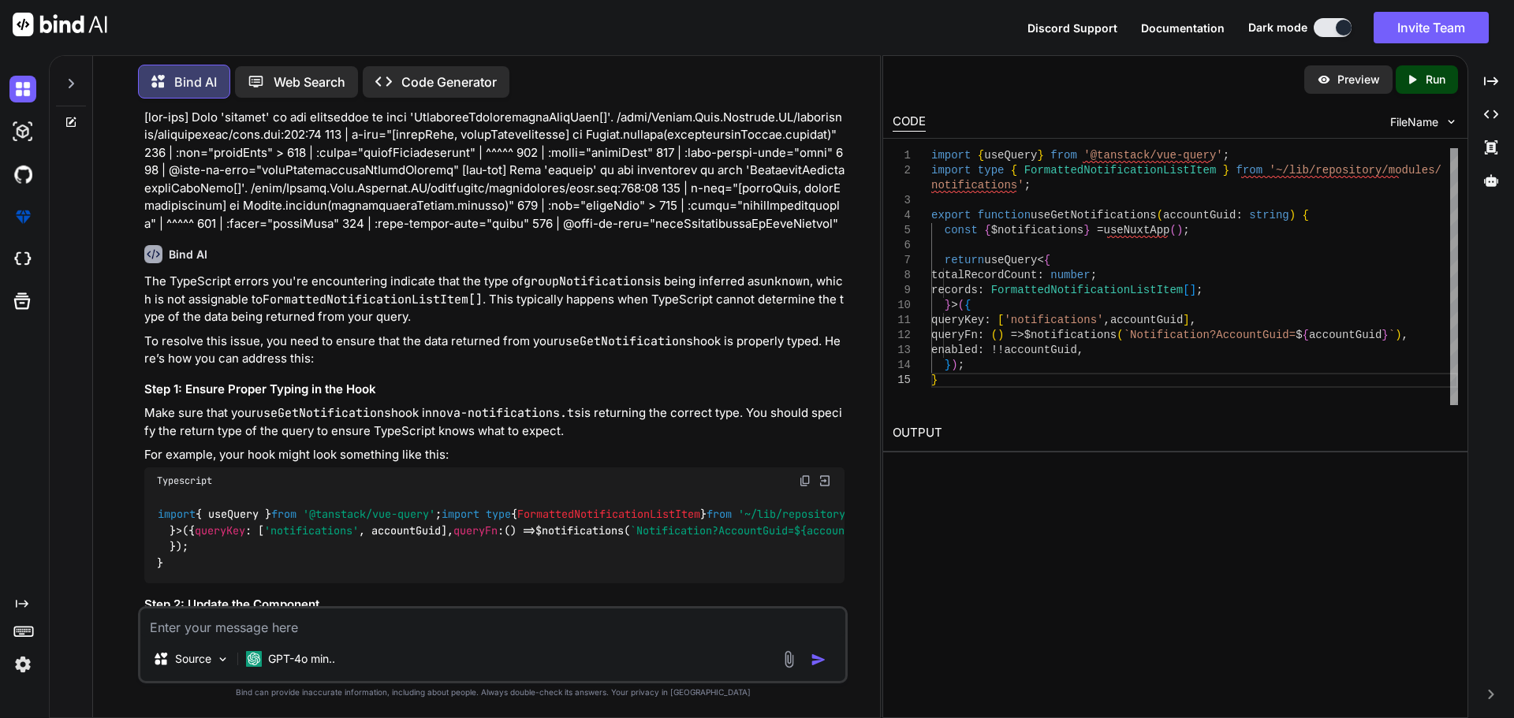
click at [517, 508] on span "FormattedNotificationListItem" at bounding box center [608, 515] width 183 height 14
copy code "FormattedNotificationListItem"
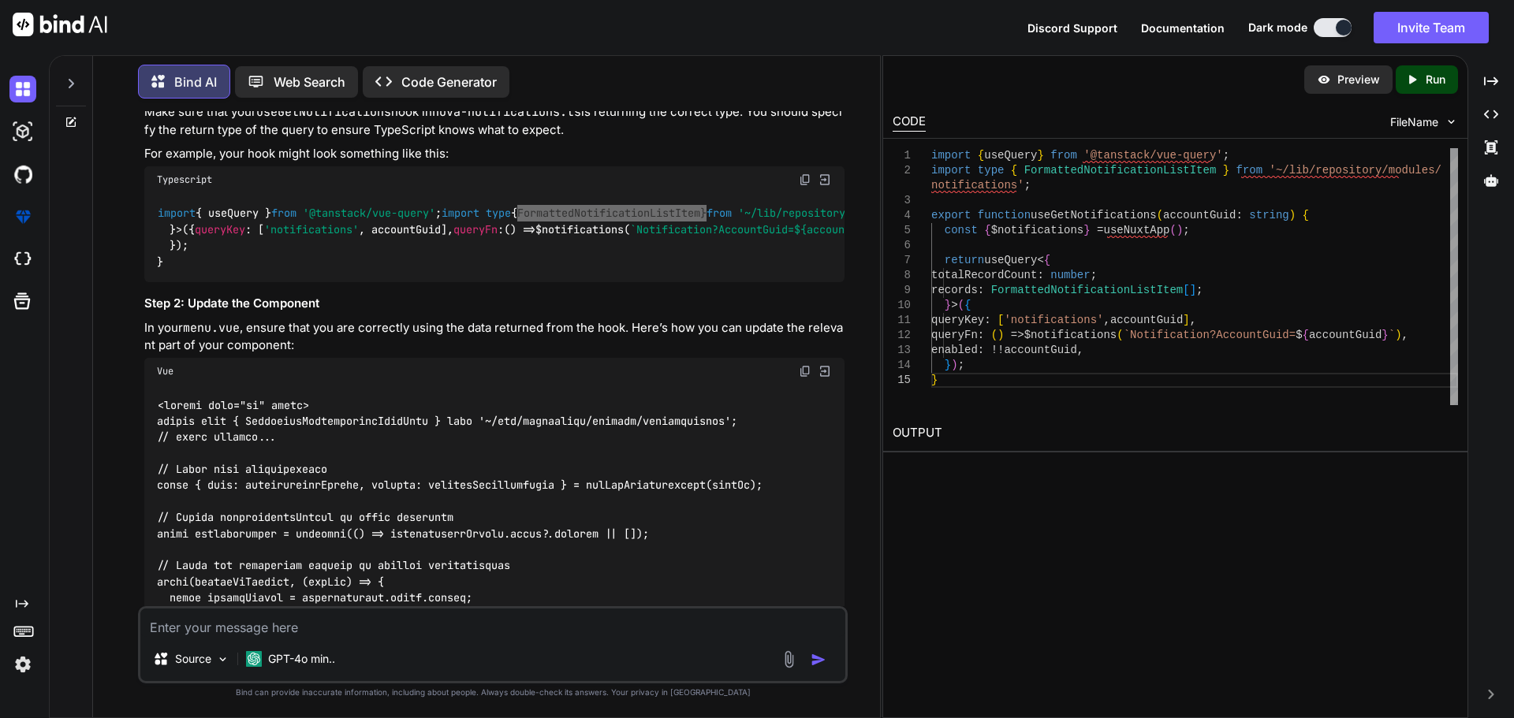
scroll to position [39395, 0]
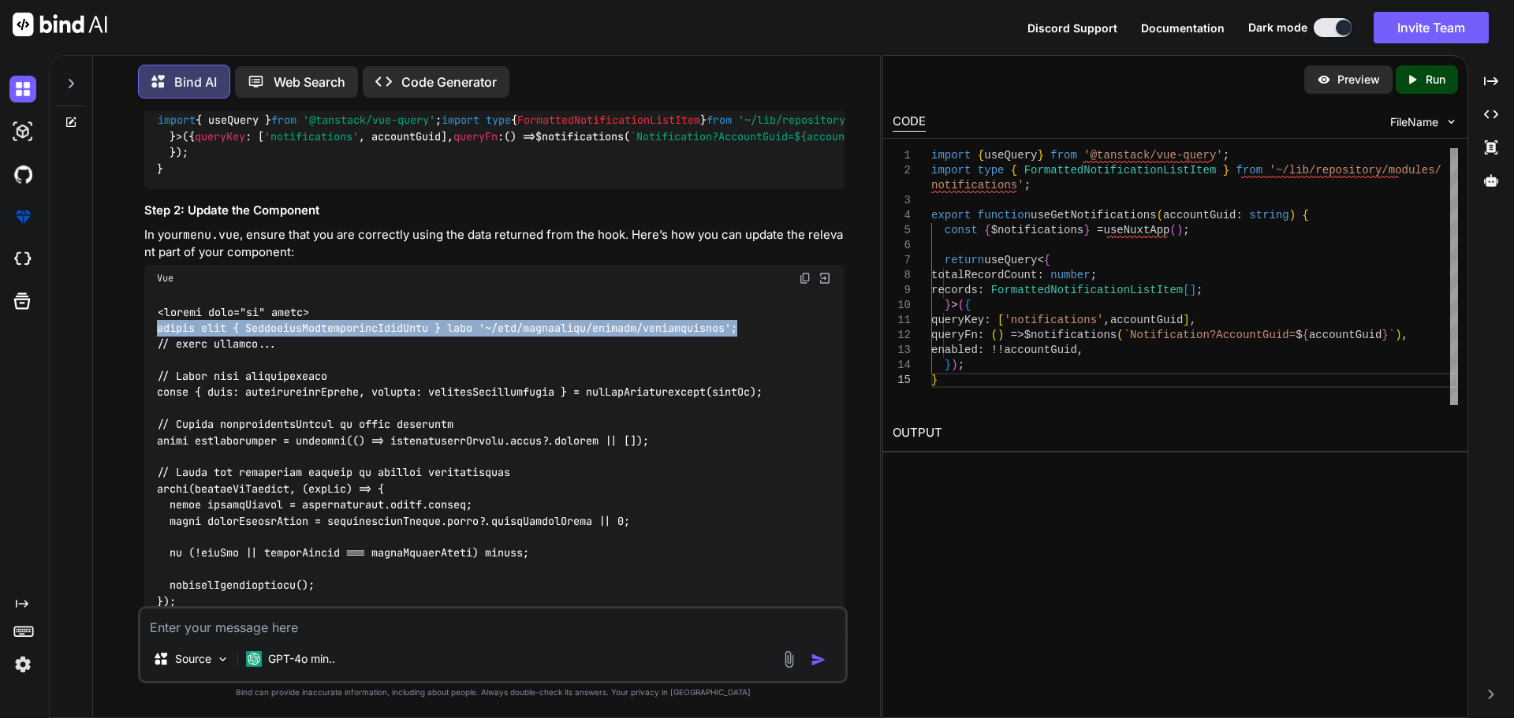
drag, startPoint x: 762, startPoint y: 452, endPoint x: 155, endPoint y: 450, distance: 606.3
copy code "import type { FormattedNotificationListItem } from '~/lib/repository/modules/no…"
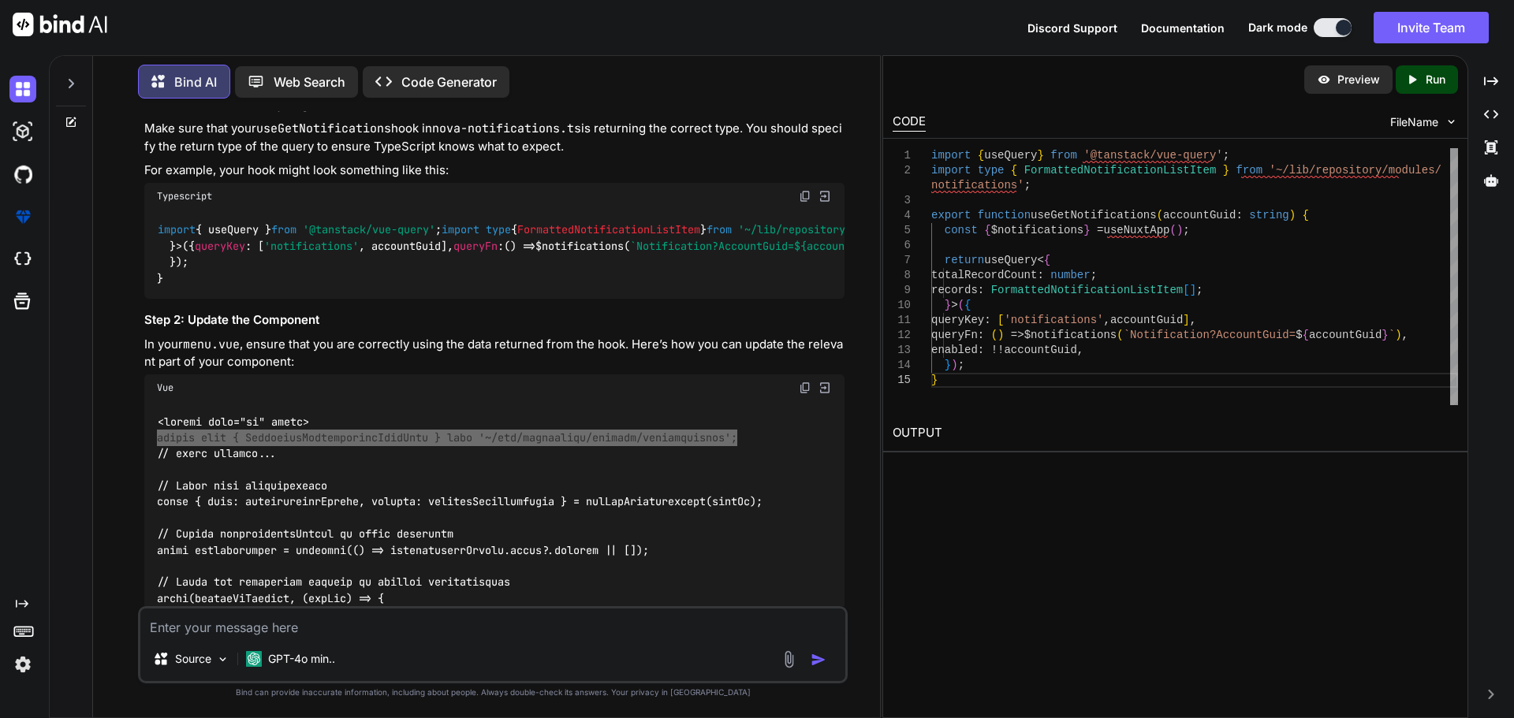
scroll to position [39238, 0]
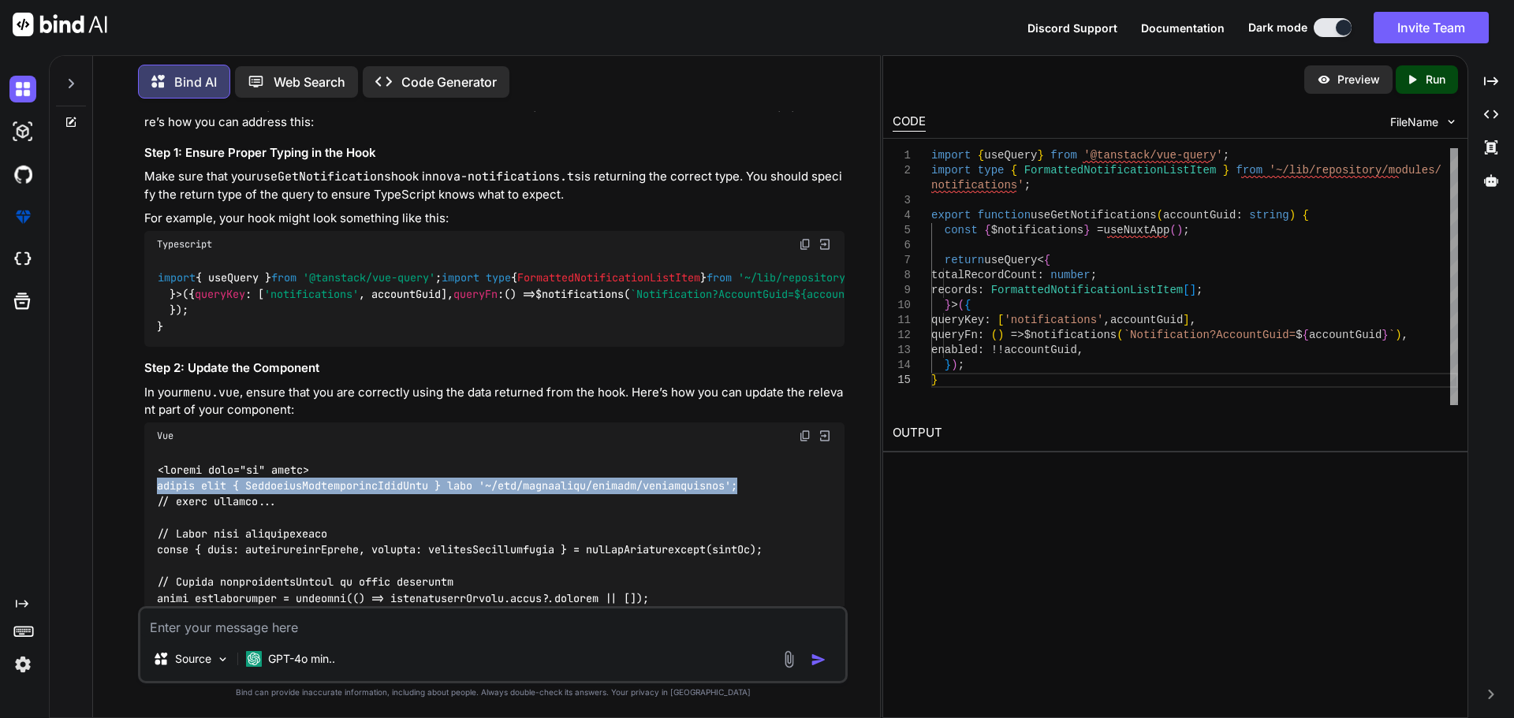
click at [1097, 271] on span "useGetNotifications" at bounding box center [1157, 278] width 120 height 14
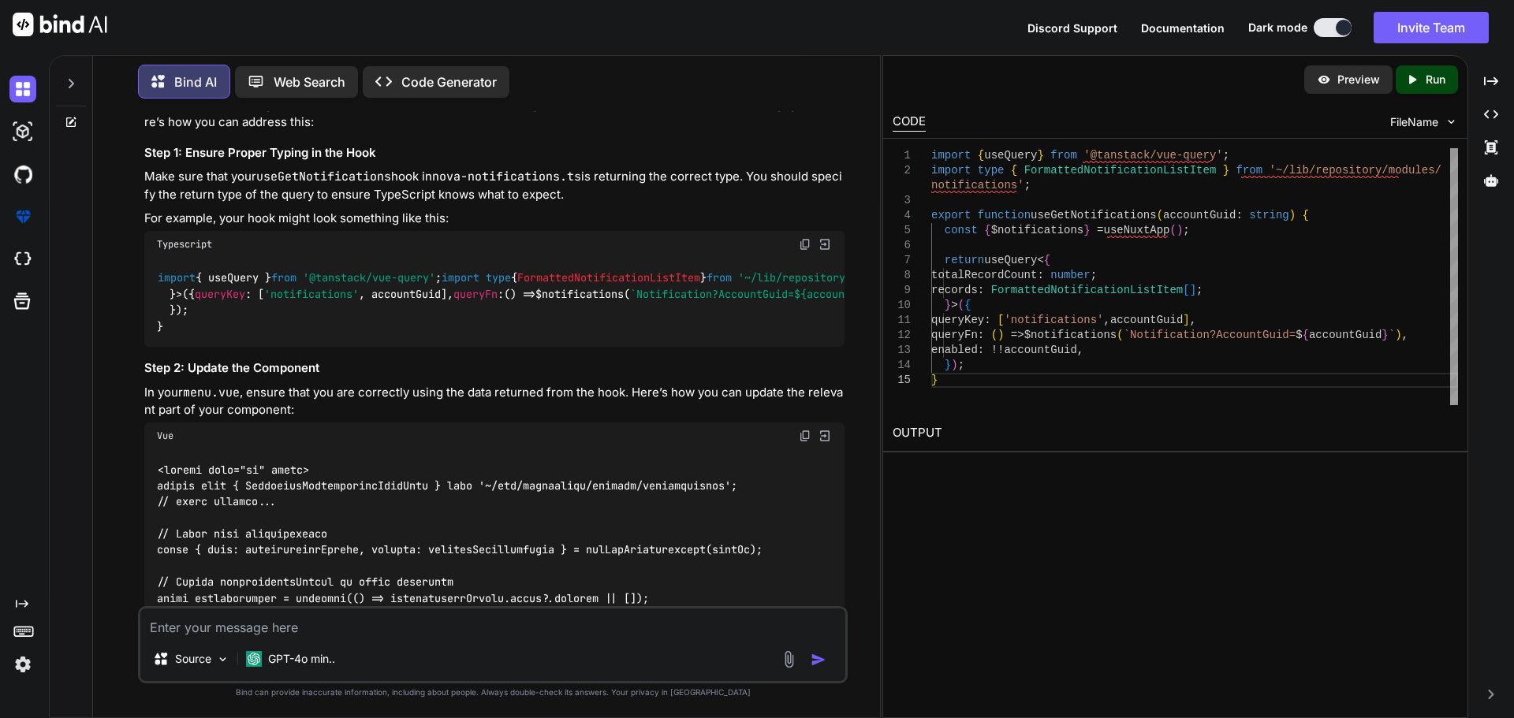
click at [1097, 271] on span "useGetNotifications" at bounding box center [1157, 278] width 120 height 14
copy span "useGetNotifications"
type textarea "x"
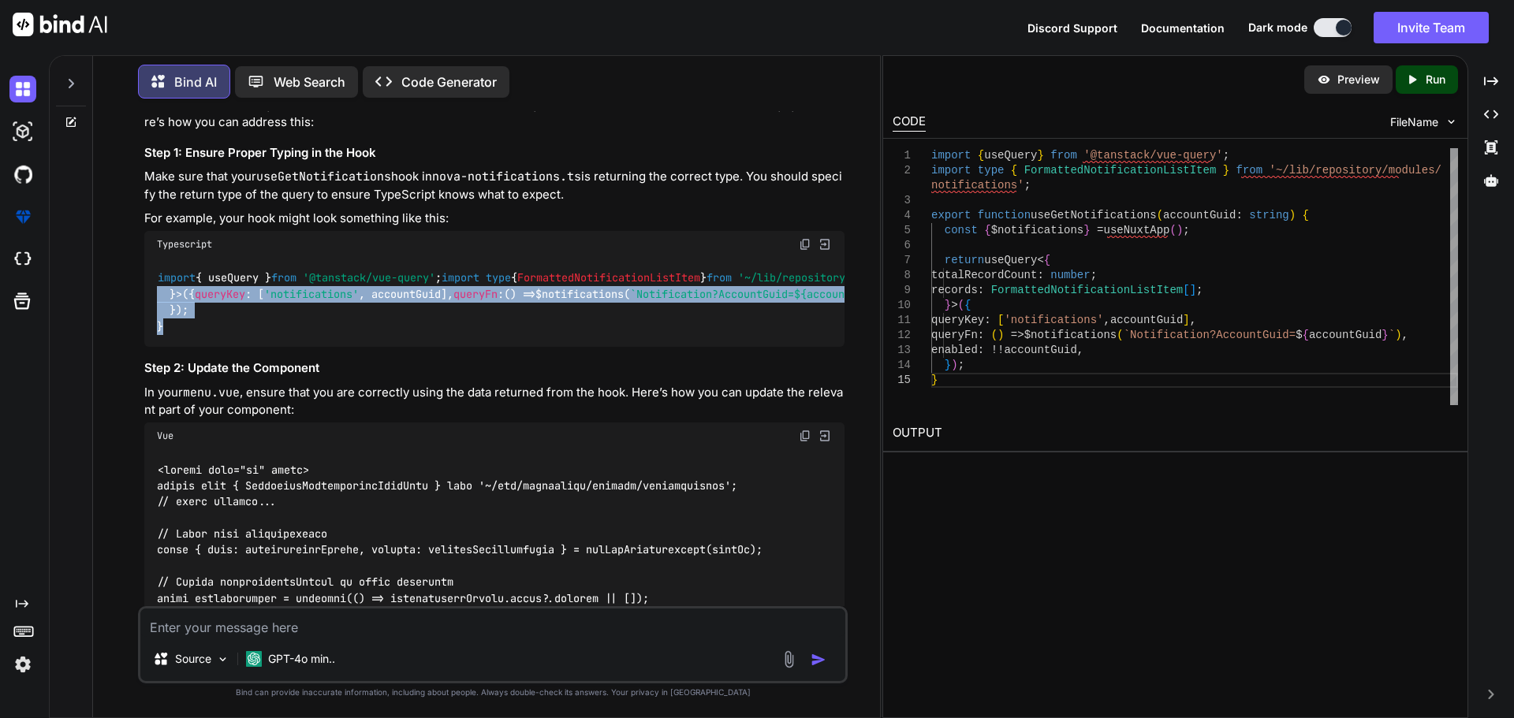
drag, startPoint x: 166, startPoint y: 453, endPoint x: 151, endPoint y: 276, distance: 177.2
click at [151, 276] on div "import { useQuery } from '@tanstack/vue-query' ; import type { FormattedNotific…" at bounding box center [494, 303] width 700 height 90
copy code "export function useGetNotifications ( accountGuid : string ) { const { $notific…"
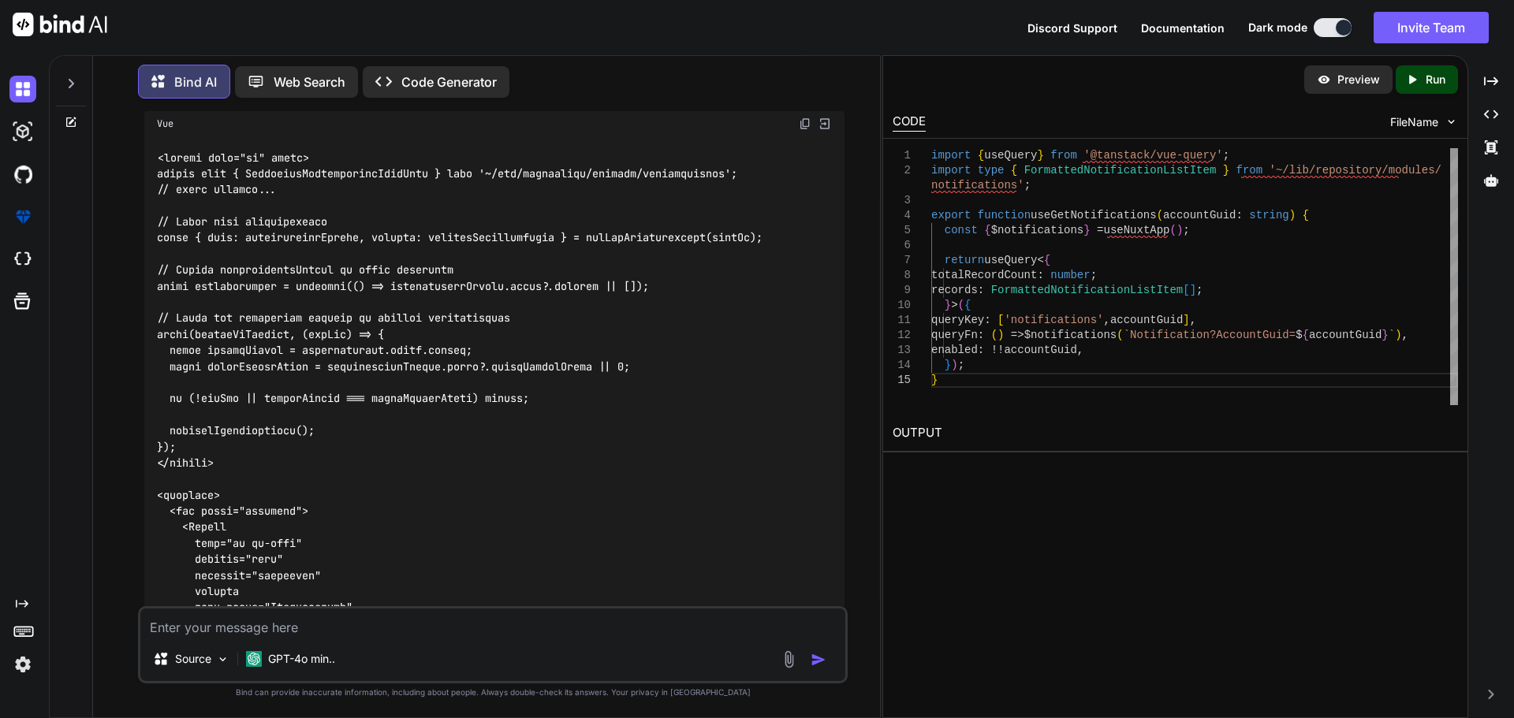
scroll to position [39371, 0]
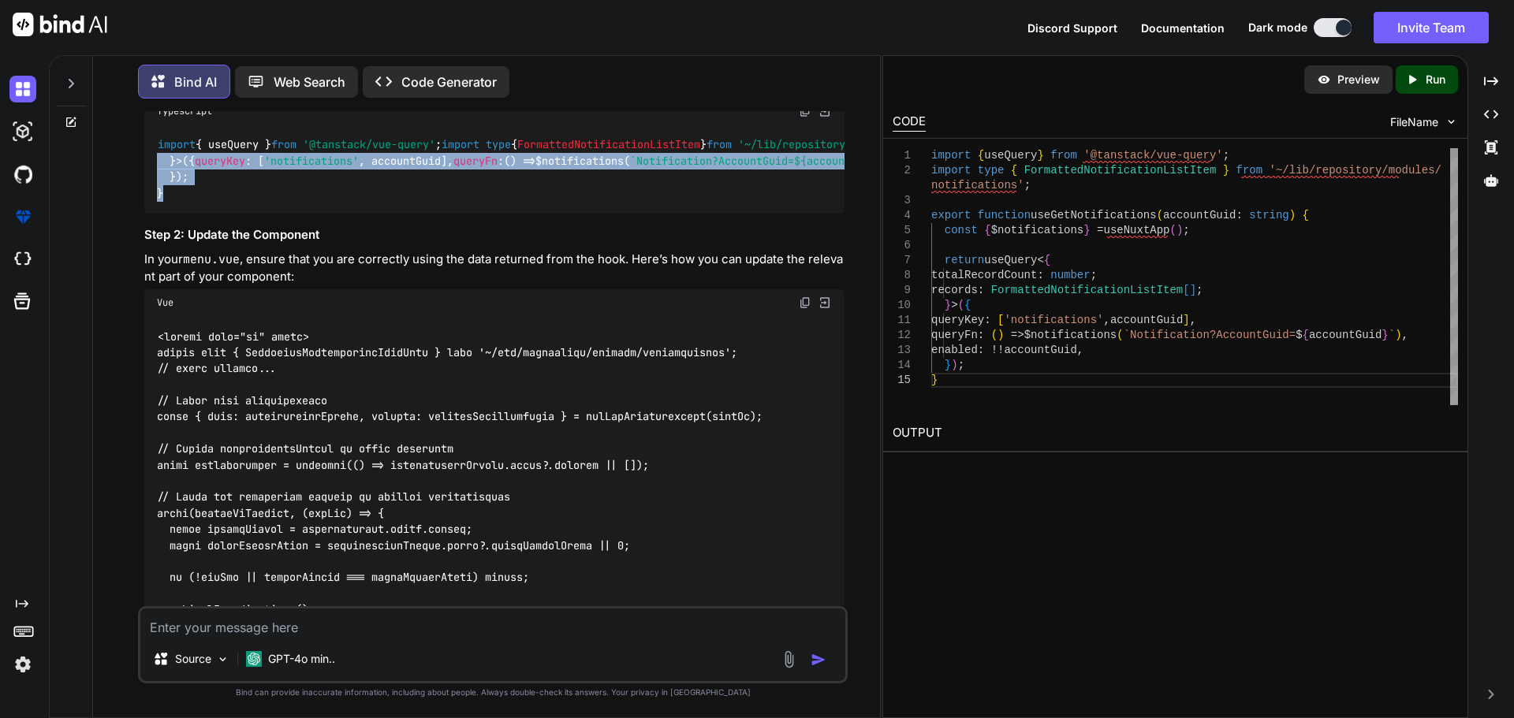
click at [294, 631] on textarea at bounding box center [492, 623] width 705 height 28
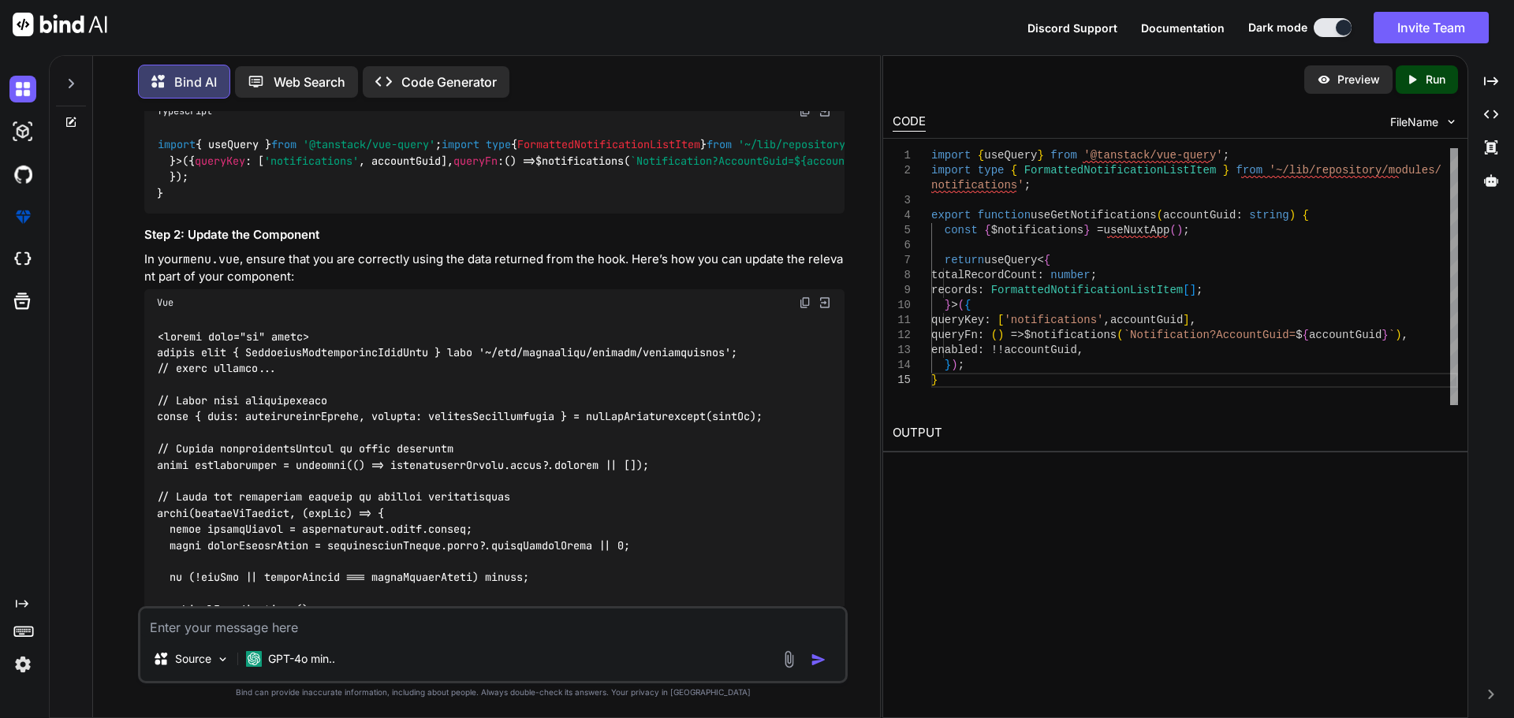
type textarea "t"
type textarea "x"
type textarea "th"
type textarea "x"
type textarea "thi"
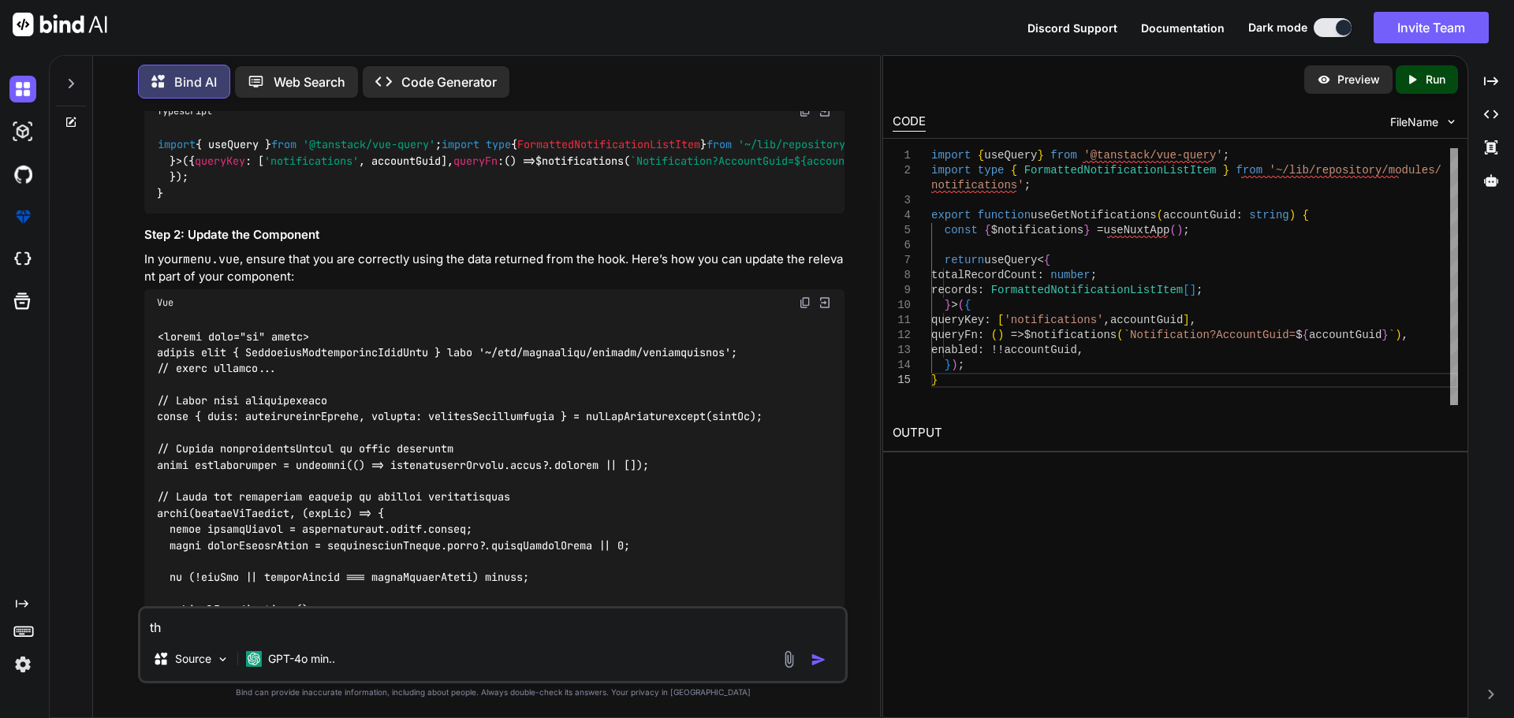
type textarea "x"
type textarea "this"
type textarea "x"
type textarea "this"
type textarea "x"
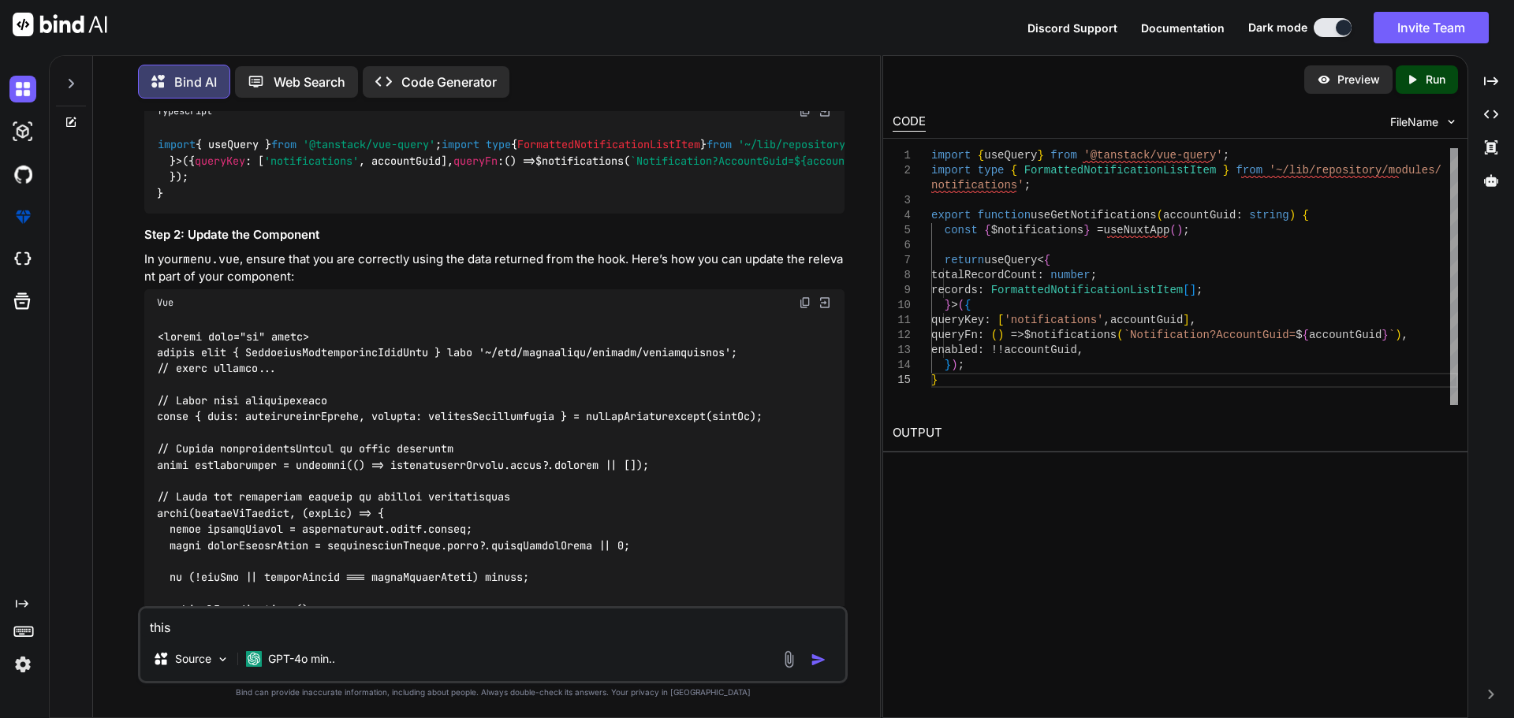
type textarea "this w"
type textarea "x"
type textarea "this wh"
type textarea "x"
type textarea "this wha"
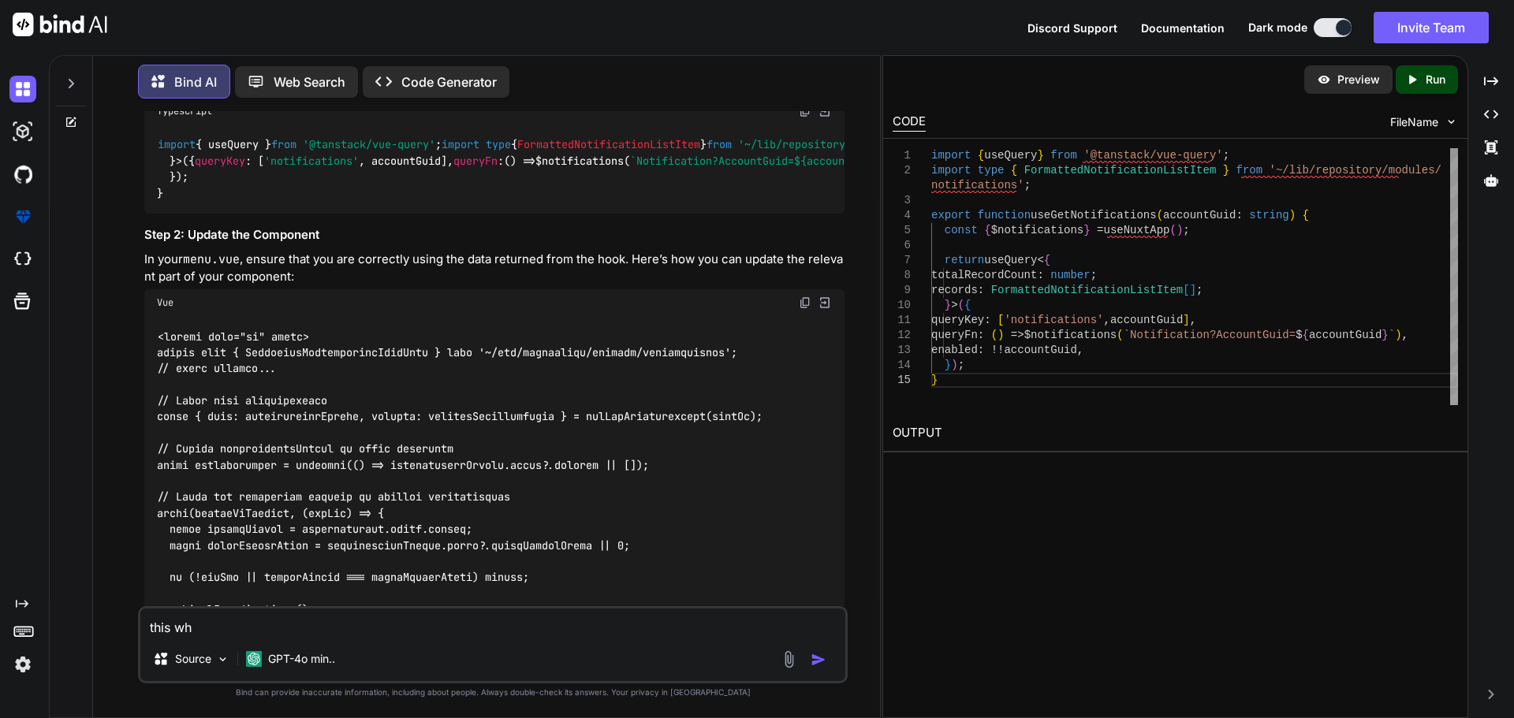
type textarea "x"
type textarea "this what"
type textarea "x"
type textarea "this what"
type textarea "x"
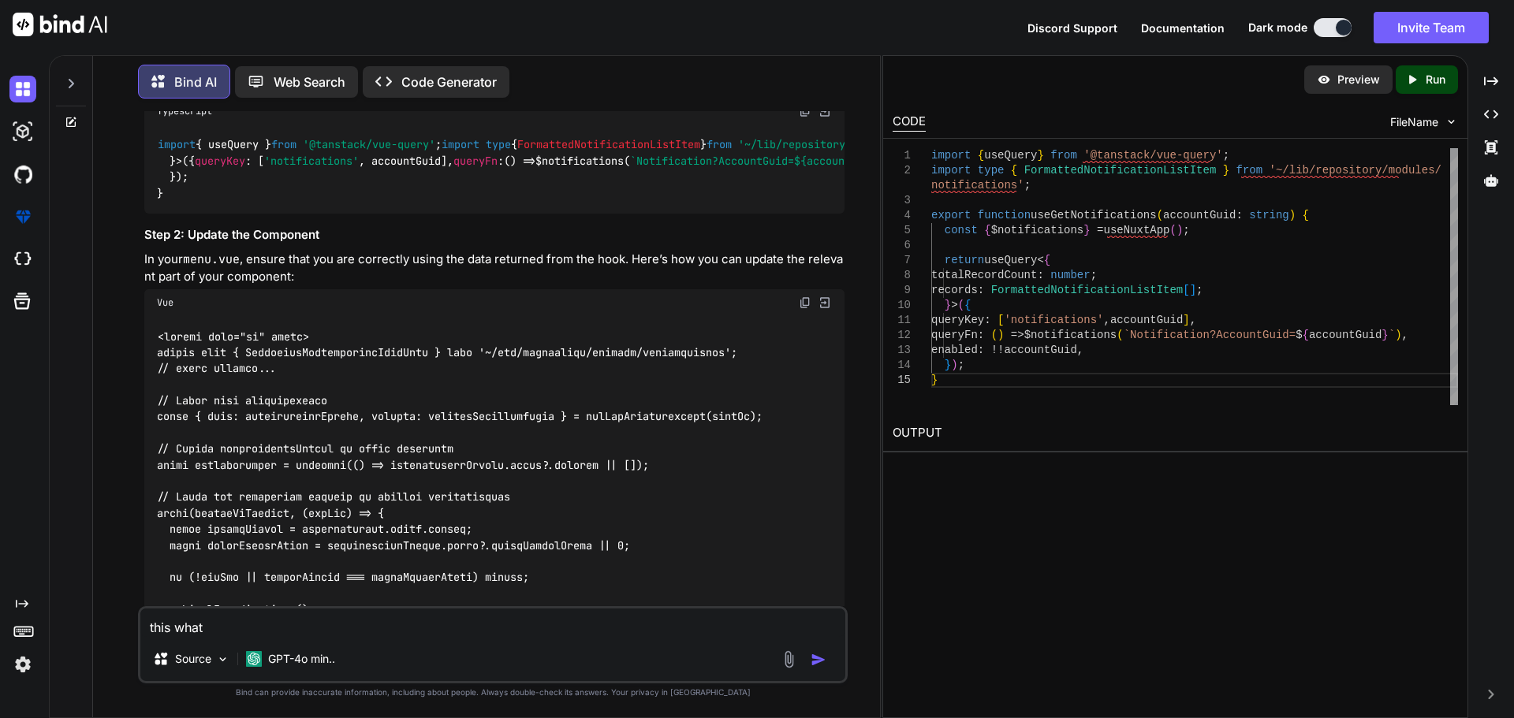
type textarea "this what i"
type textarea "x"
type textarea "this what i"
type textarea "x"
type textarea "this what i h"
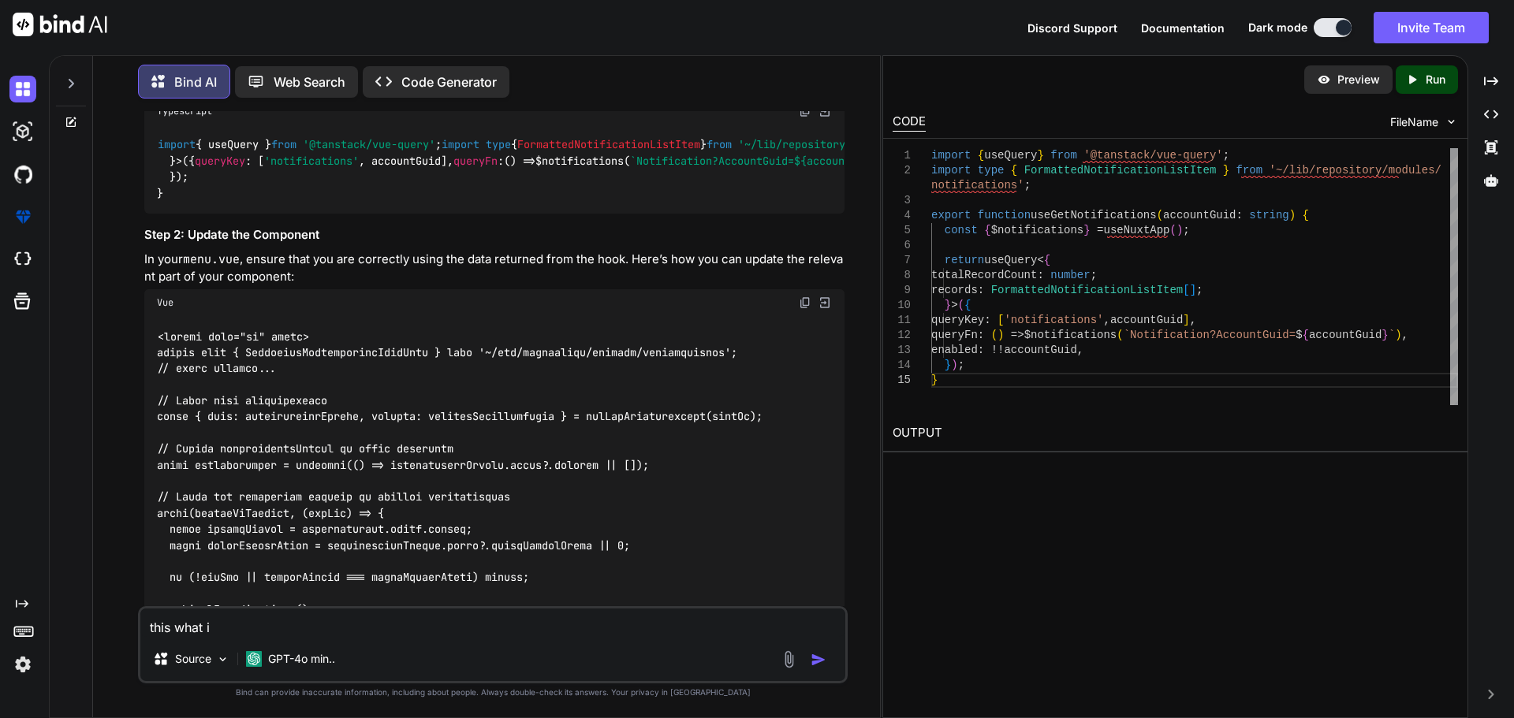
type textarea "x"
type textarea "this what i ha"
type textarea "x"
type textarea "this what i hav"
type textarea "x"
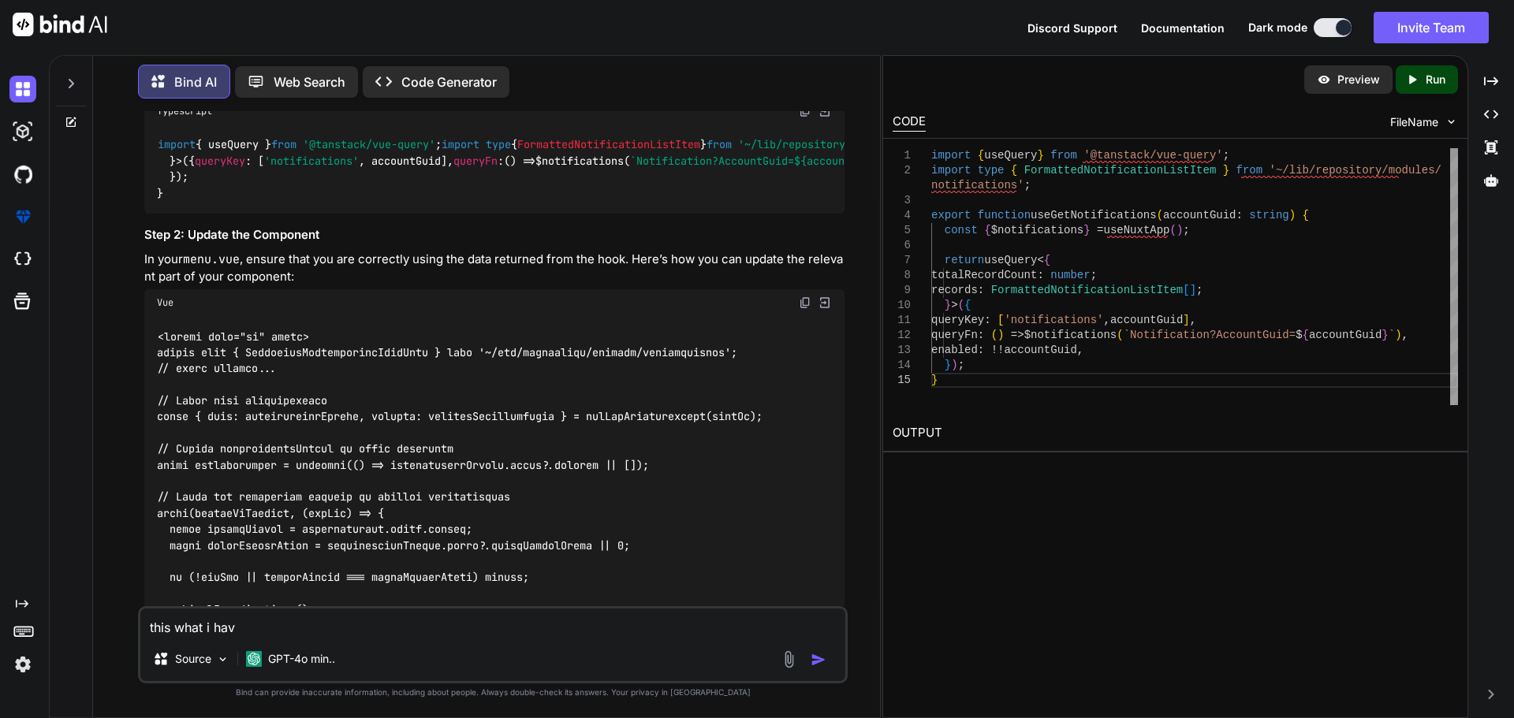
type textarea "this what i have"
type textarea "x"
type textarea "this what i have"
type textarea "x"
paste textarea "export function useGetNotifications(accountGuid?: MaybeRef<string | undefined>,…"
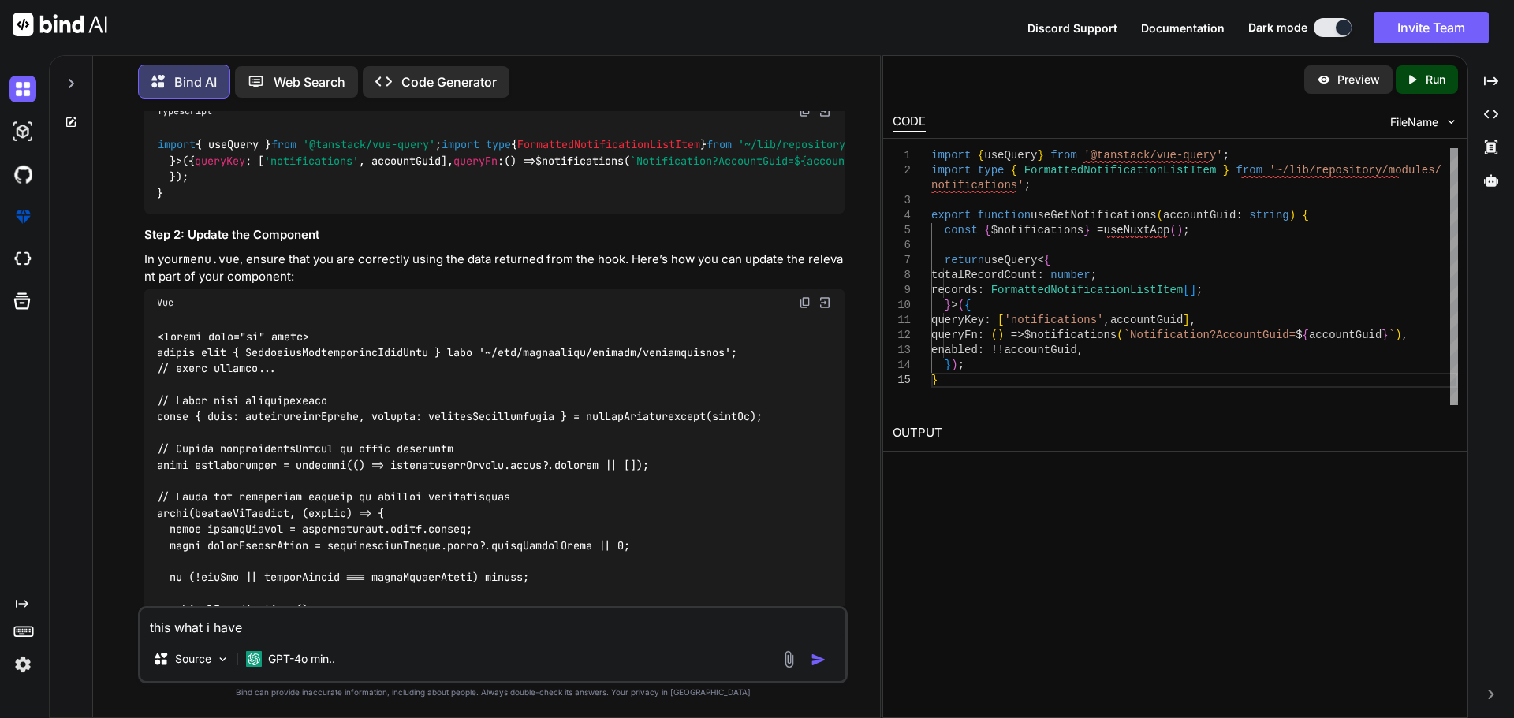
type textarea "this what i have export function useGetNotifications(accountGuid?: MaybeRef<str…"
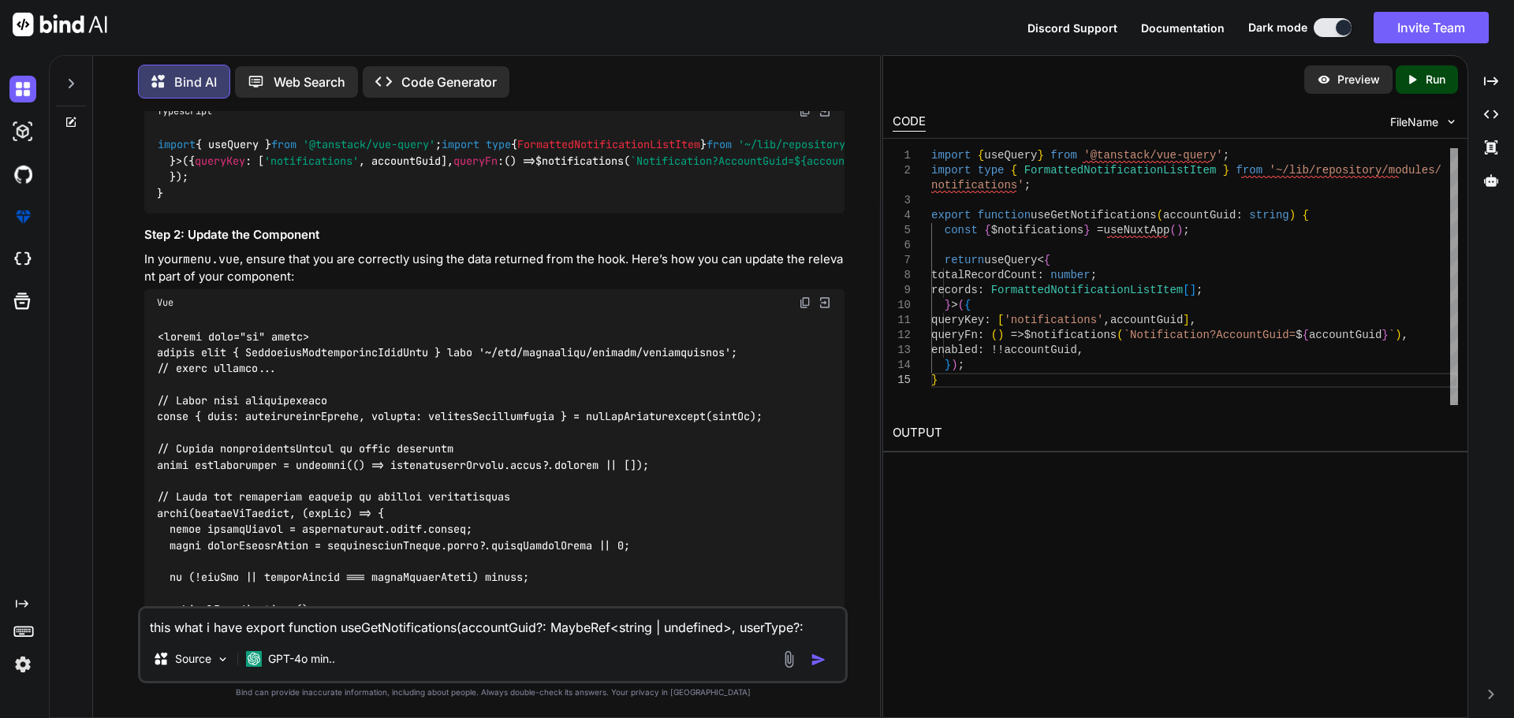
scroll to position [20, 0]
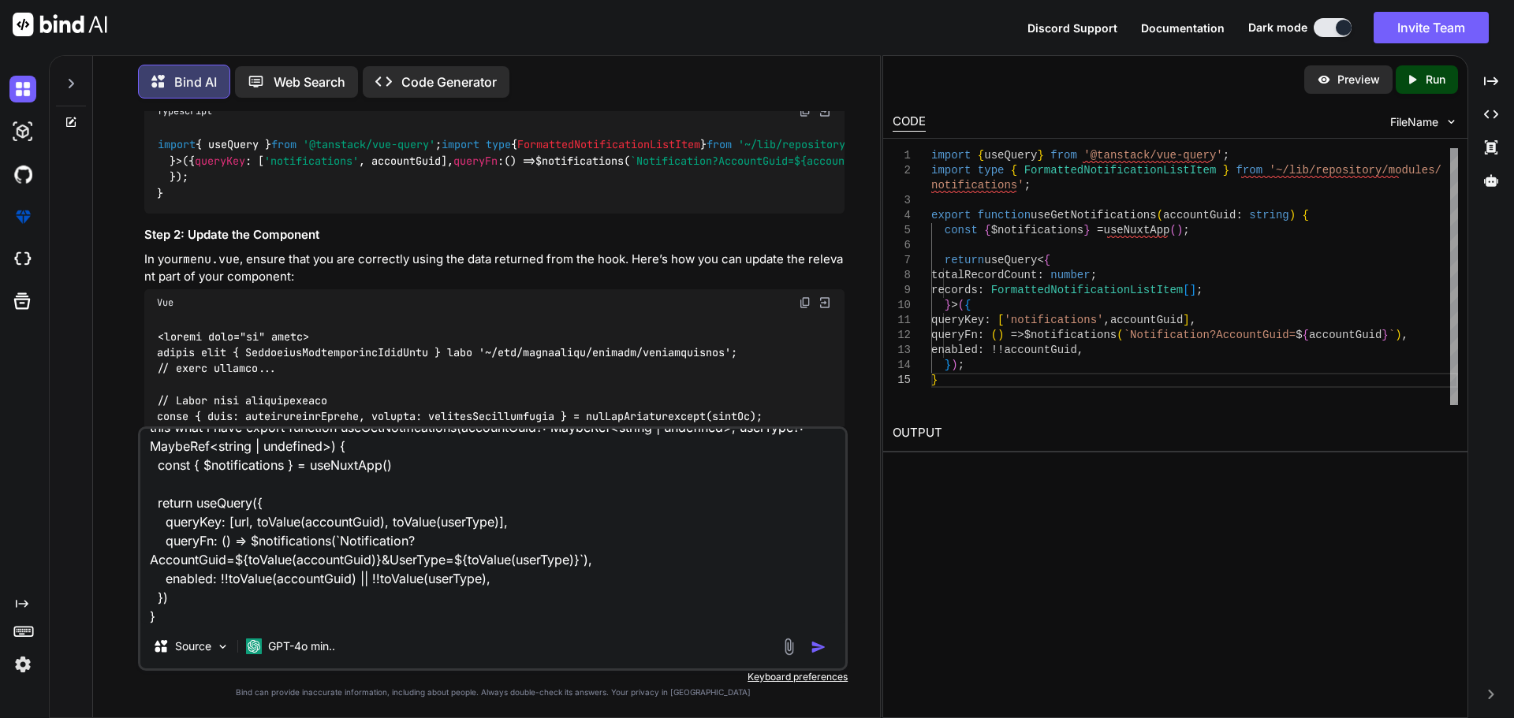
type textarea "x"
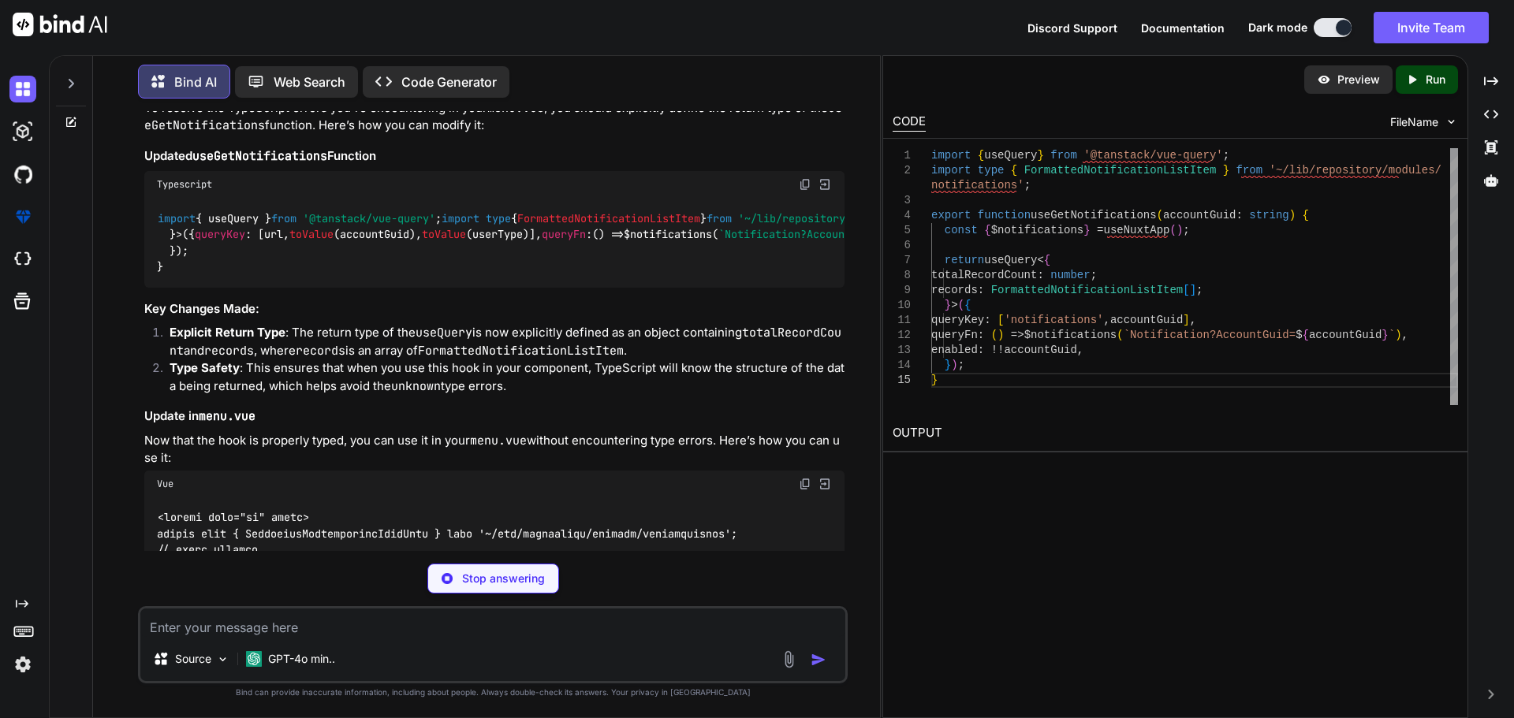
scroll to position [41562, 0]
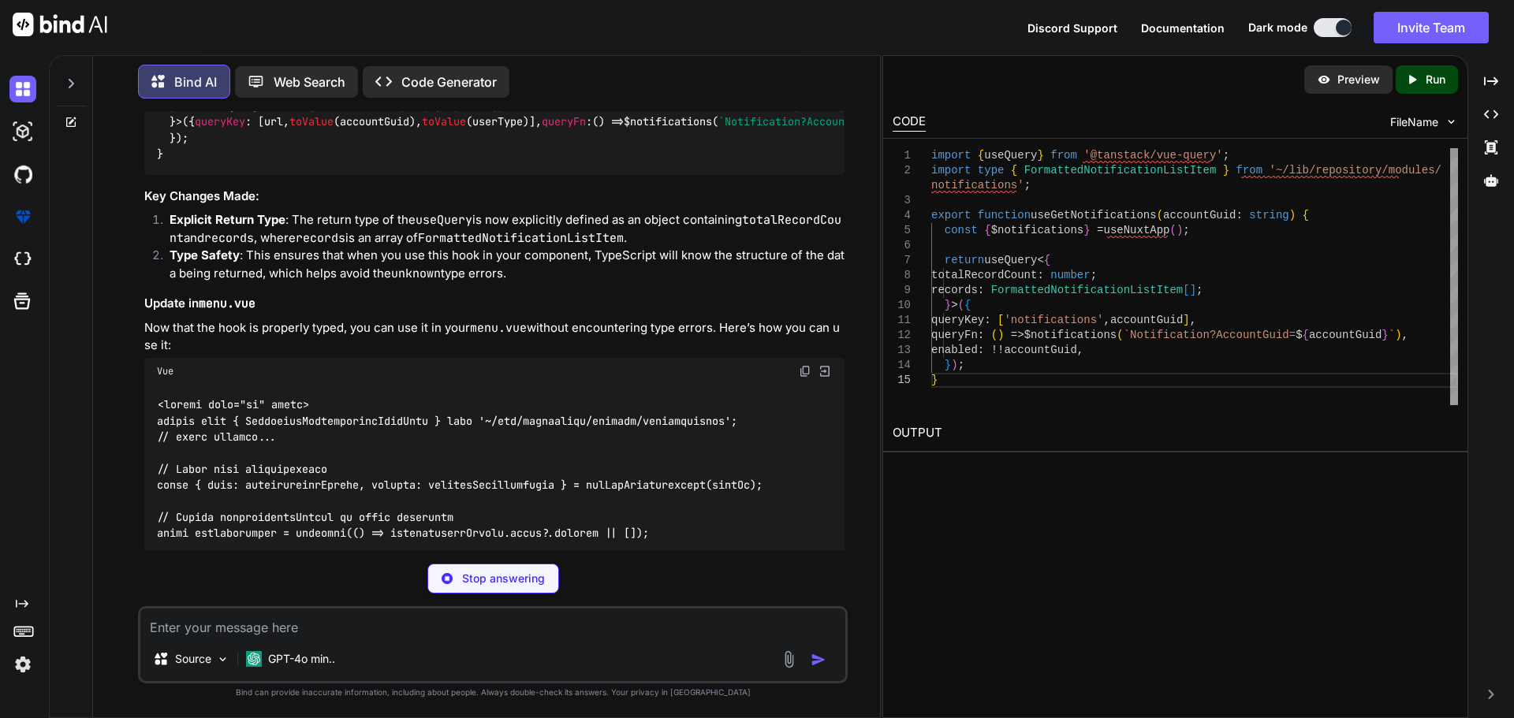
type textarea "x"
type textarea "return useQuery<{ totalRecordCount: number; records: FormattedNotificationListI…"
type textarea "x"
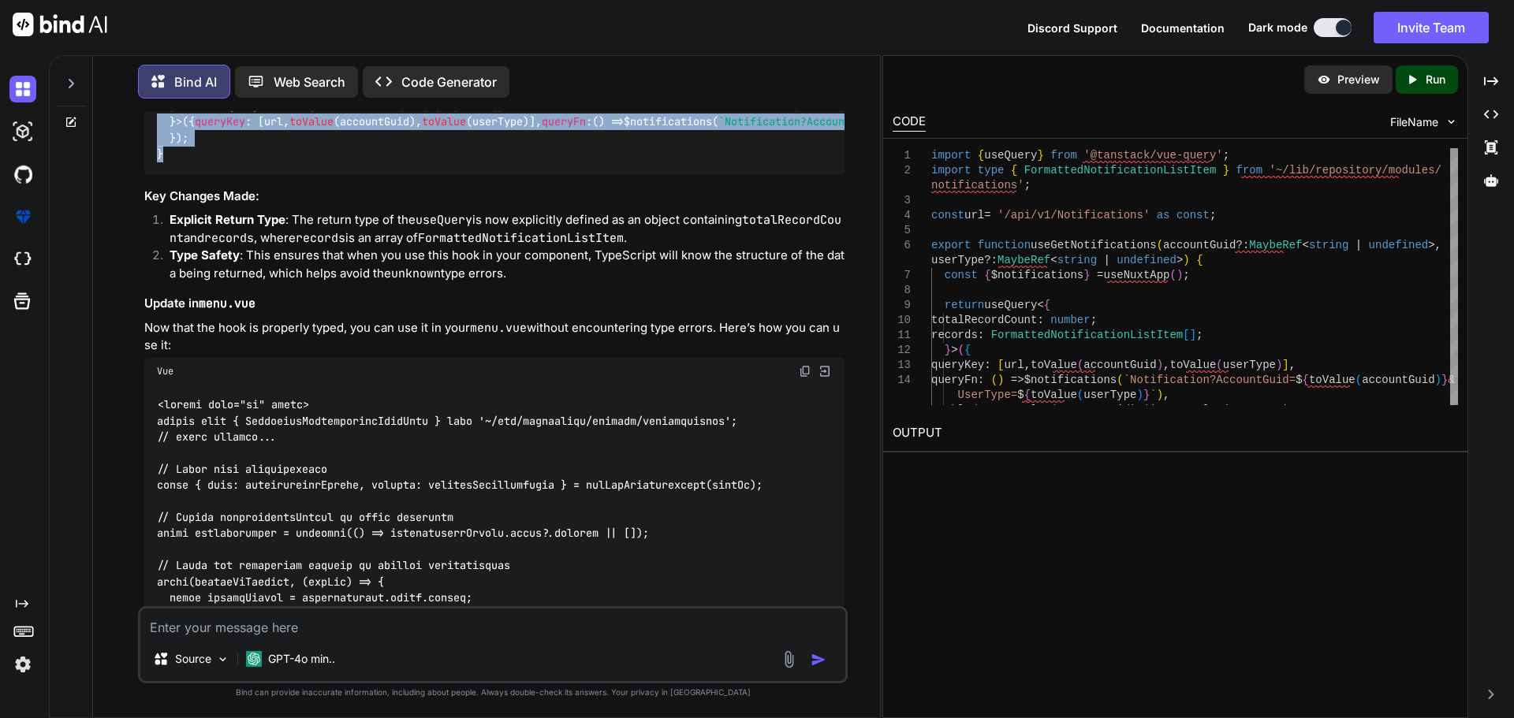
drag, startPoint x: 156, startPoint y: 322, endPoint x: 180, endPoint y: 511, distance: 189.9
click at [180, 175] on div "import { useQuery } from '@tanstack/vue-query' ; import type { FormattedNotific…" at bounding box center [494, 130] width 700 height 90
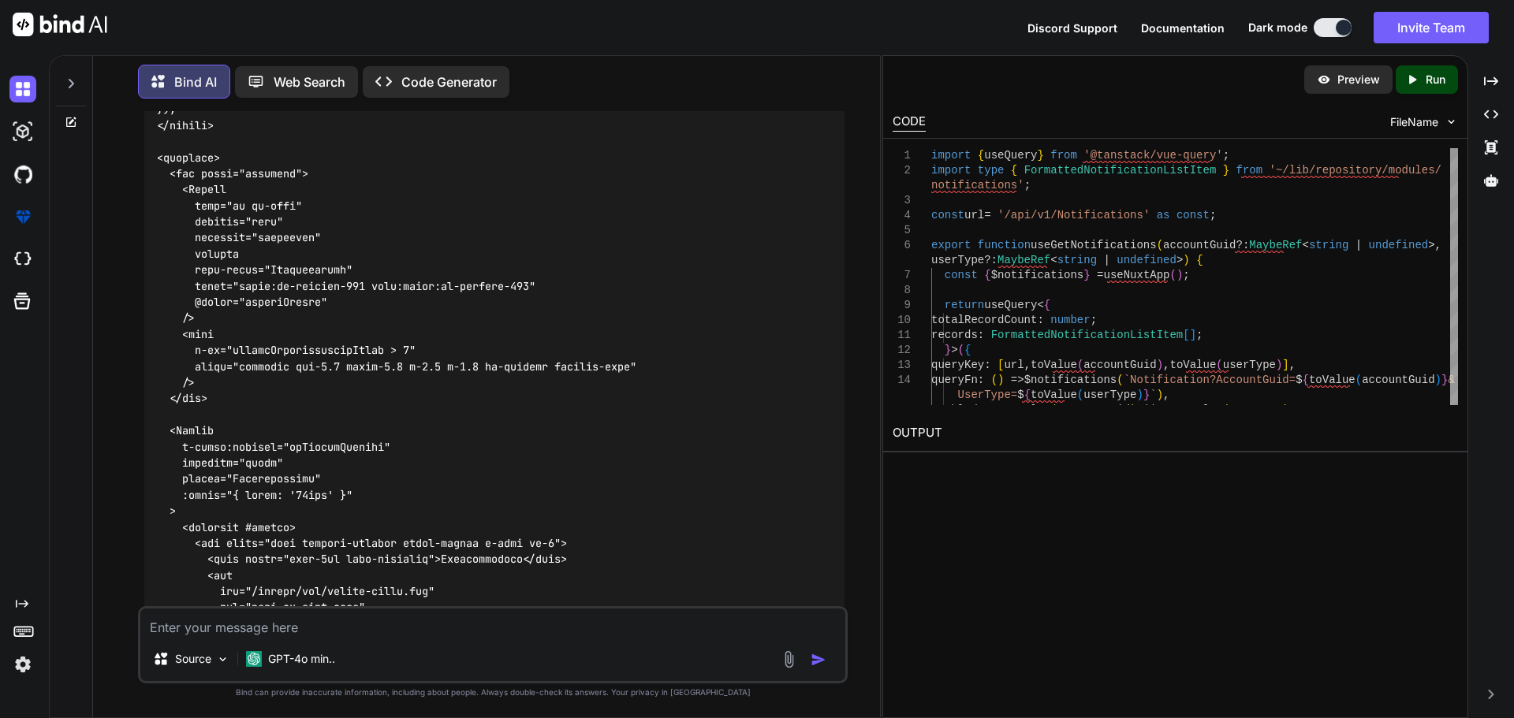
scroll to position [42192, 0]
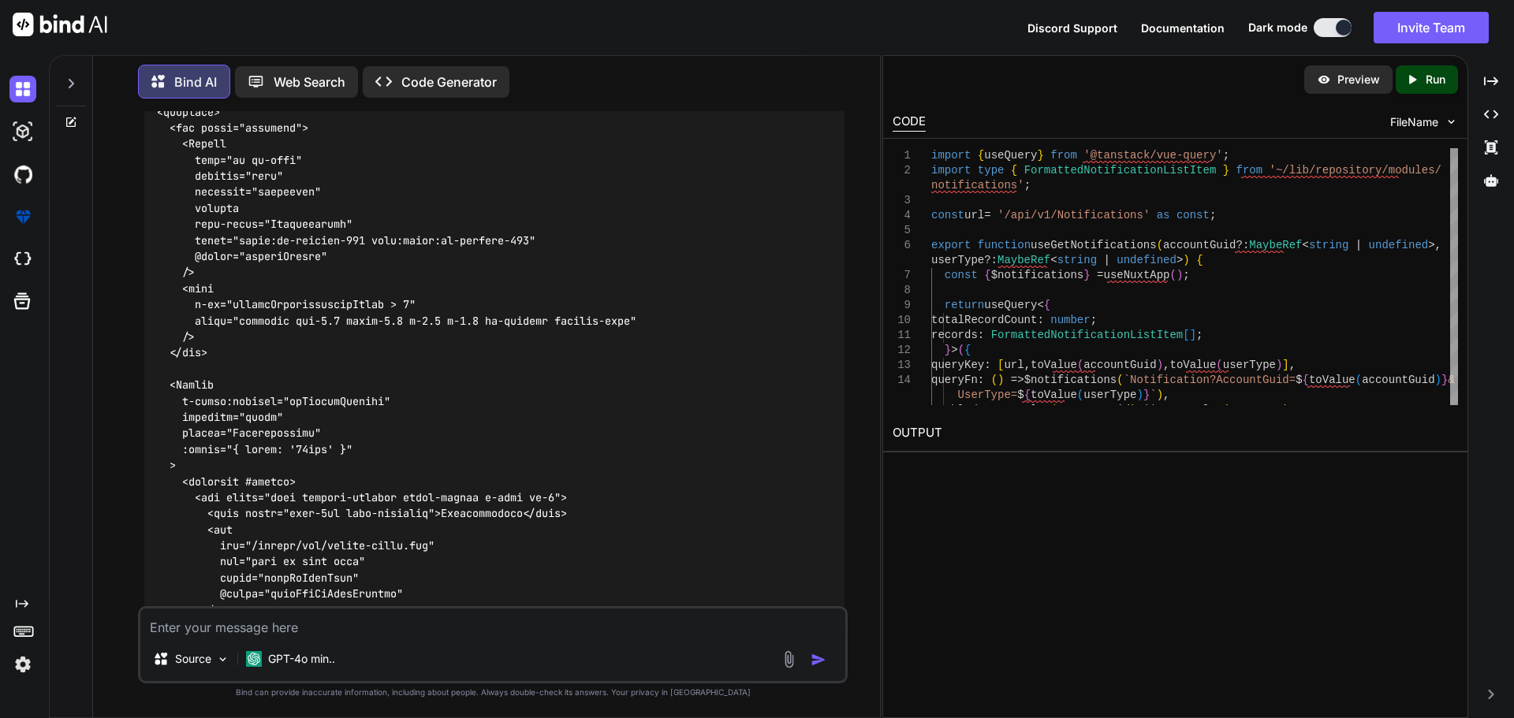
drag, startPoint x: 341, startPoint y: 188, endPoint x: 175, endPoint y: 192, distance: 166.4
click at [175, 192] on div at bounding box center [494, 482] width 700 height 1456
copy code "Fetch user notifications"
drag, startPoint x: 795, startPoint y: 208, endPoint x: 182, endPoint y: 220, distance: 613.5
click at [144, 206] on div at bounding box center [494, 482] width 700 height 1456
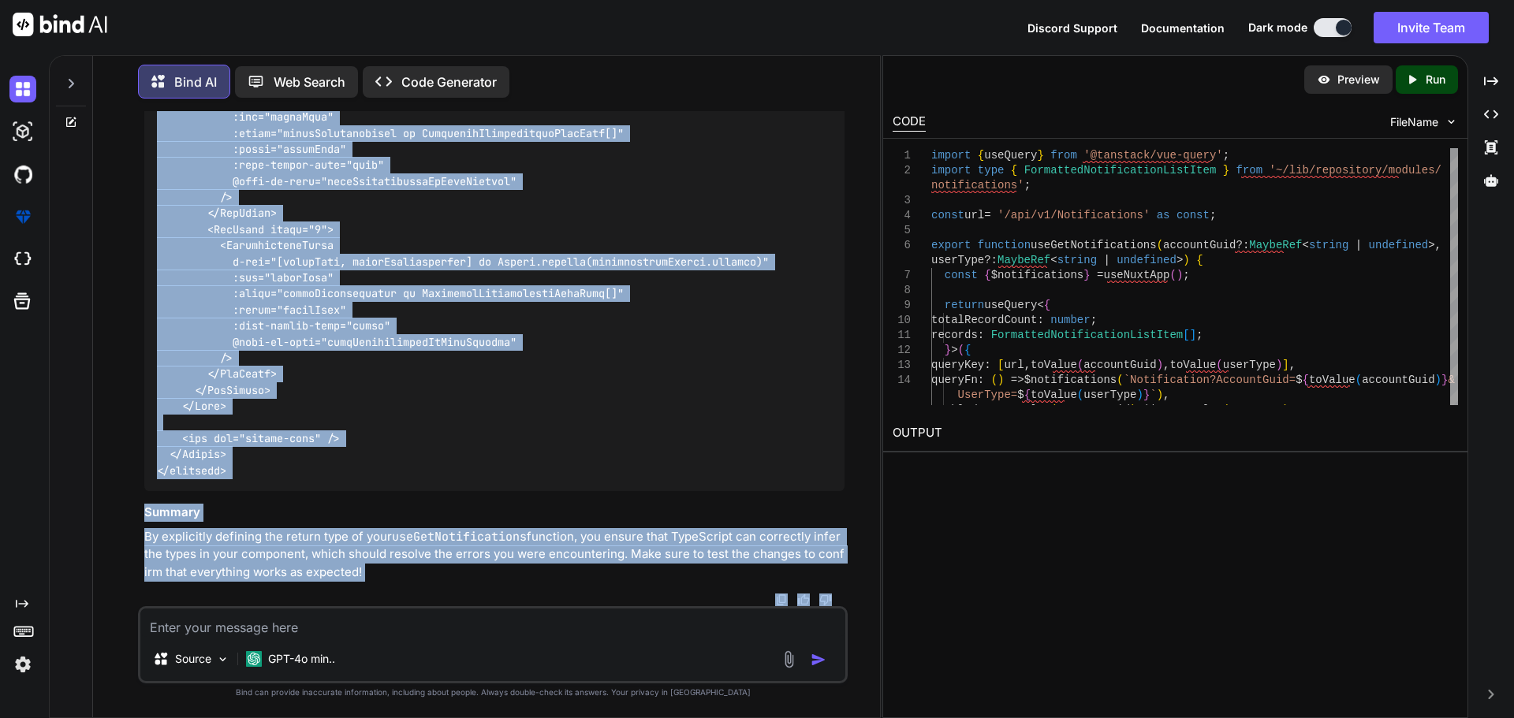
scroll to position [43267, 0]
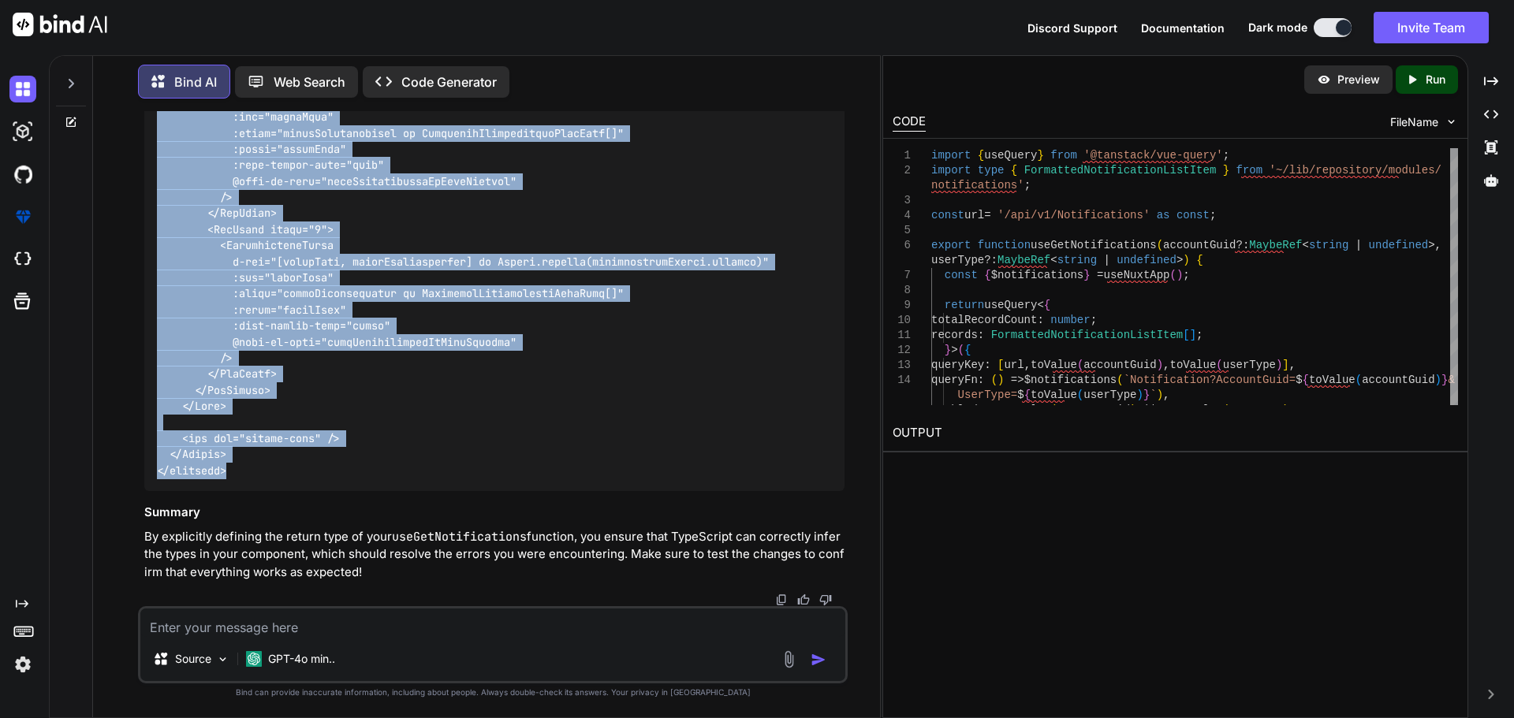
drag, startPoint x: 158, startPoint y: 310, endPoint x: 252, endPoint y: 470, distance: 185.9
copy code "<template> <div class="relative"> <Button icon="pi pi-bell" variant="text" seve…"
drag, startPoint x: 512, startPoint y: 310, endPoint x: 460, endPoint y: 290, distance: 54.9
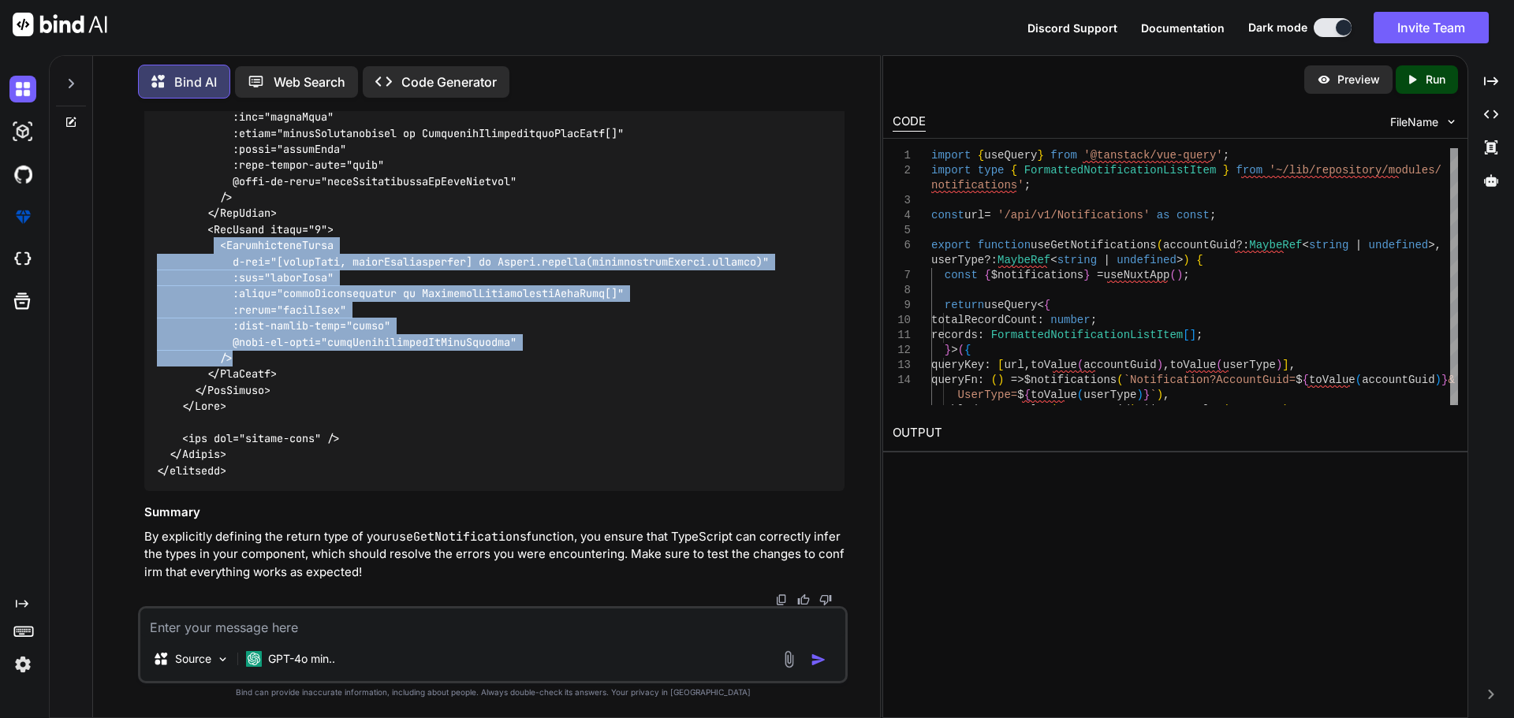
drag, startPoint x: 218, startPoint y: 244, endPoint x: 306, endPoint y: 356, distance: 142.6
copy code "<NotificationGroup v-for="[groupName, groupNotifications] in Object.entries(not…"
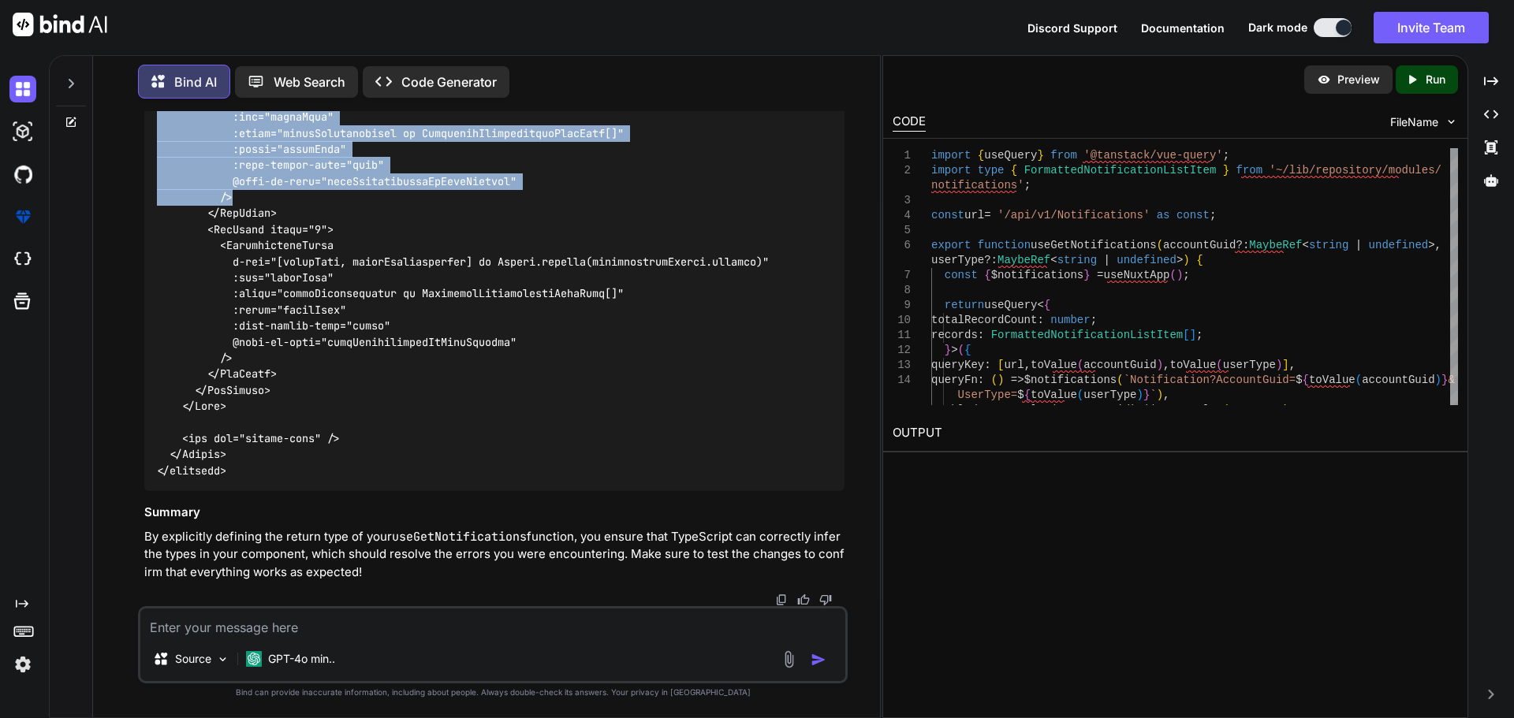
drag, startPoint x: 219, startPoint y: 245, endPoint x: 248, endPoint y: 360, distance: 118.6
copy code "<NotificationGroup v-for="[groupName, groupNotifications] in Object.entries(not…"
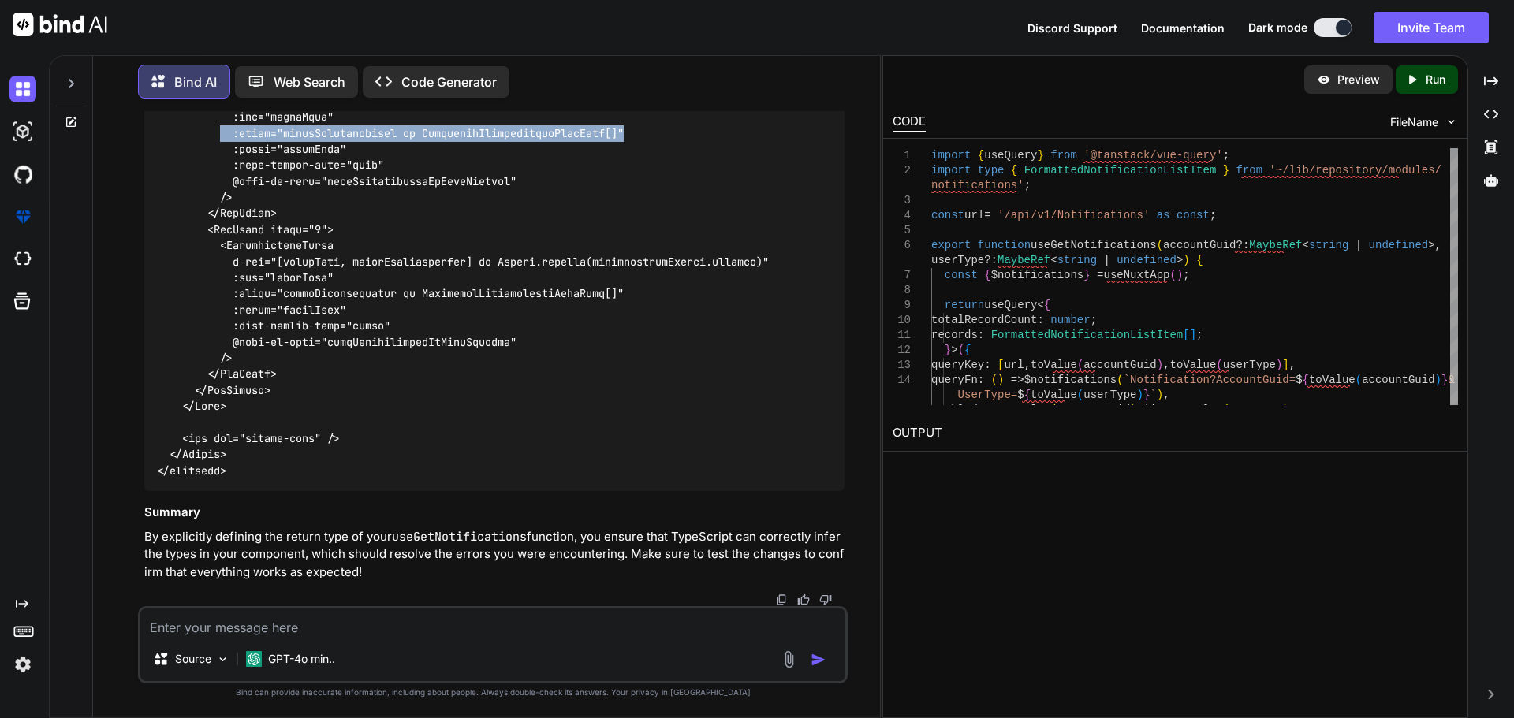
drag, startPoint x: 640, startPoint y: 288, endPoint x: 223, endPoint y: 292, distance: 417.1
copy code ":value="groupNotifications as FormattedNotificationListItem[]""
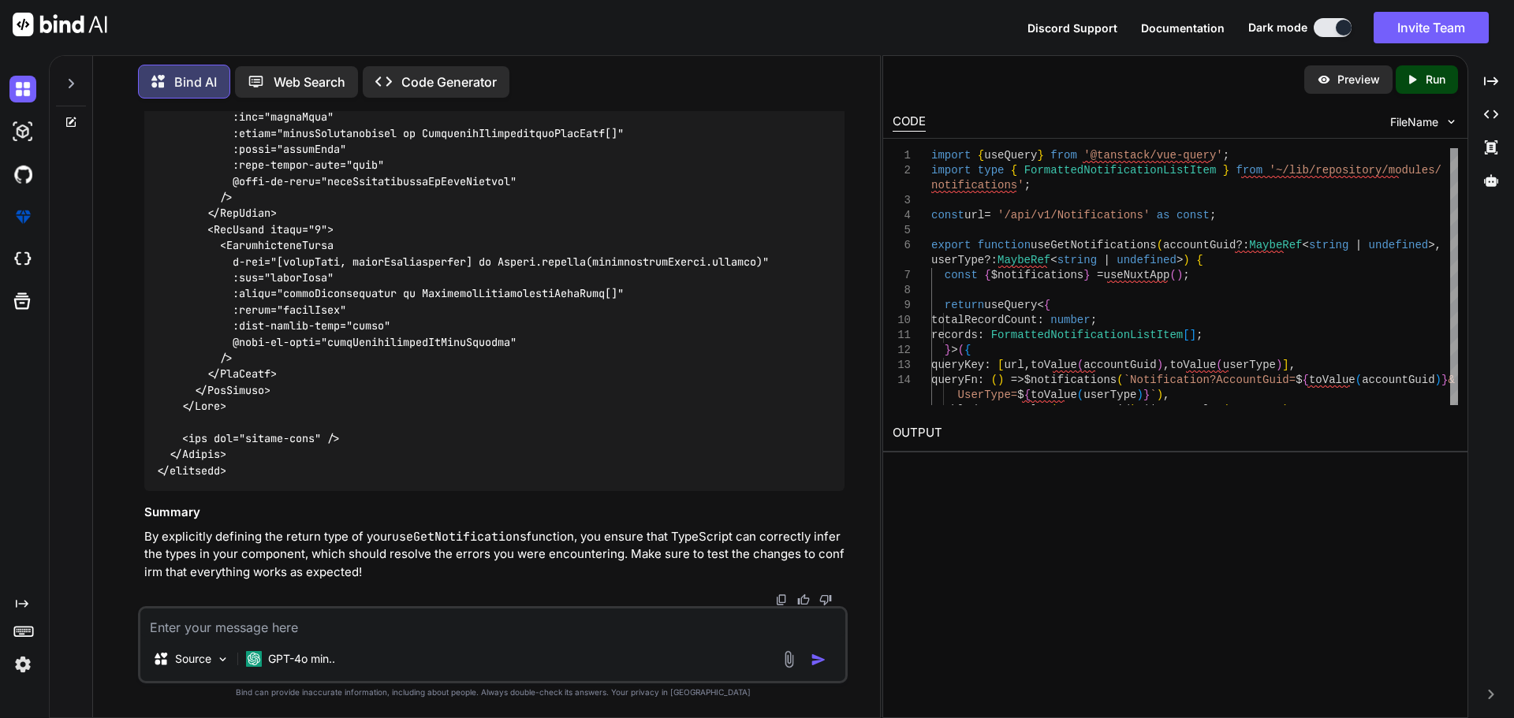
click at [381, 628] on textarea at bounding box center [492, 623] width 705 height 28
click at [351, 631] on textarea at bounding box center [492, 623] width 705 height 28
type textarea "d"
type textarea "x"
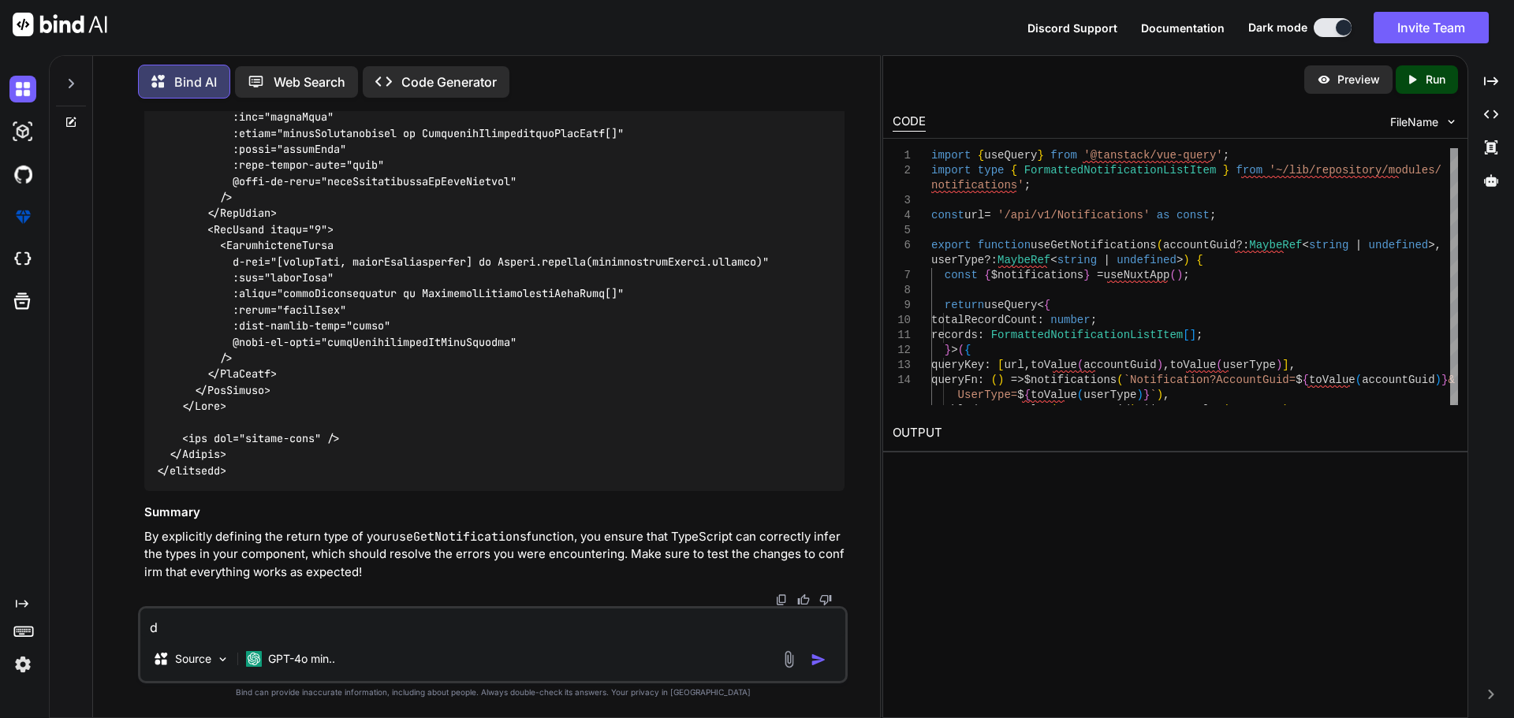
type textarea "dw"
type textarea "x"
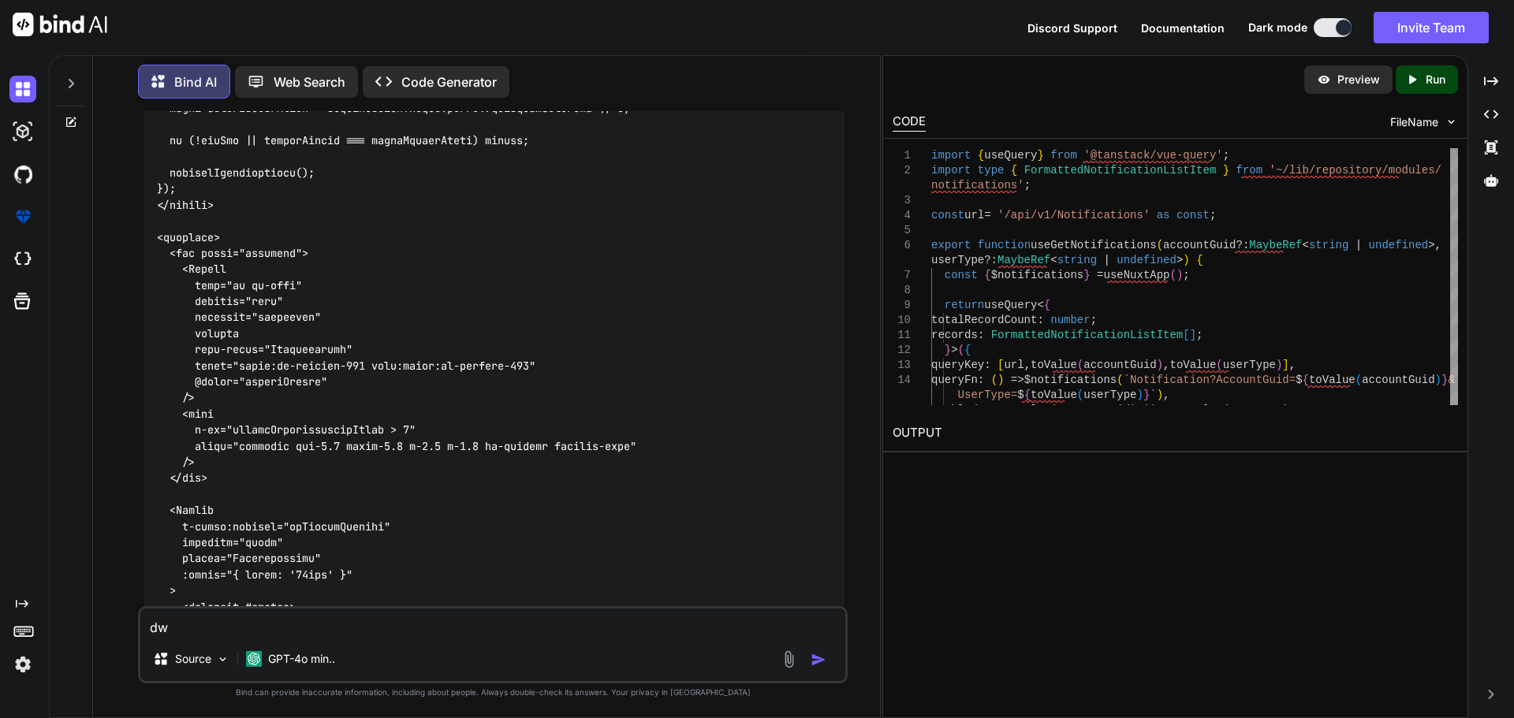
scroll to position [42006, 0]
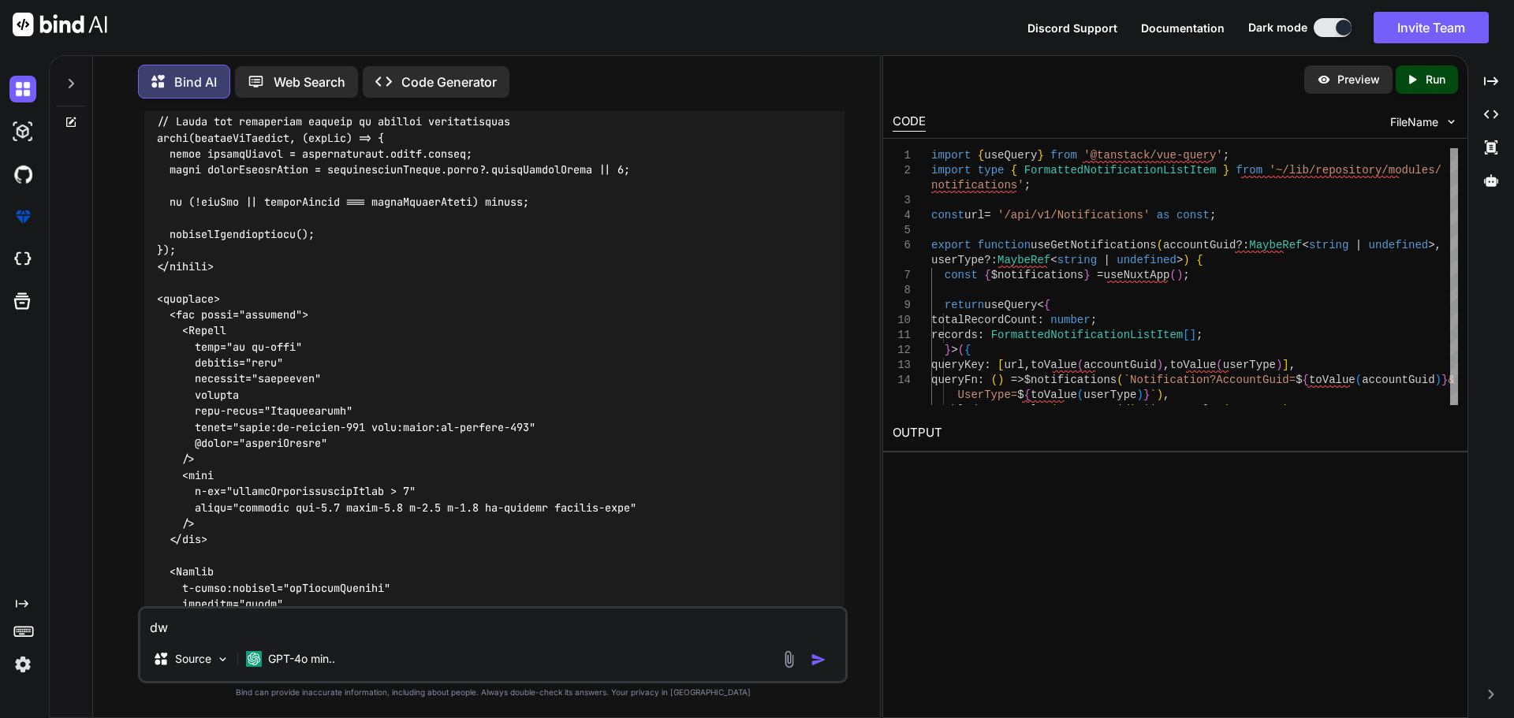
drag, startPoint x: 767, startPoint y: 331, endPoint x: 152, endPoint y: 335, distance: 614.9
click at [152, 335] on div at bounding box center [494, 669] width 700 height 1456
drag, startPoint x: 197, startPoint y: 628, endPoint x: 143, endPoint y: 625, distance: 54.5
click at [143, 625] on textarea "dw" at bounding box center [492, 623] width 705 height 28
click at [175, 628] on textarea "dw" at bounding box center [492, 623] width 705 height 28
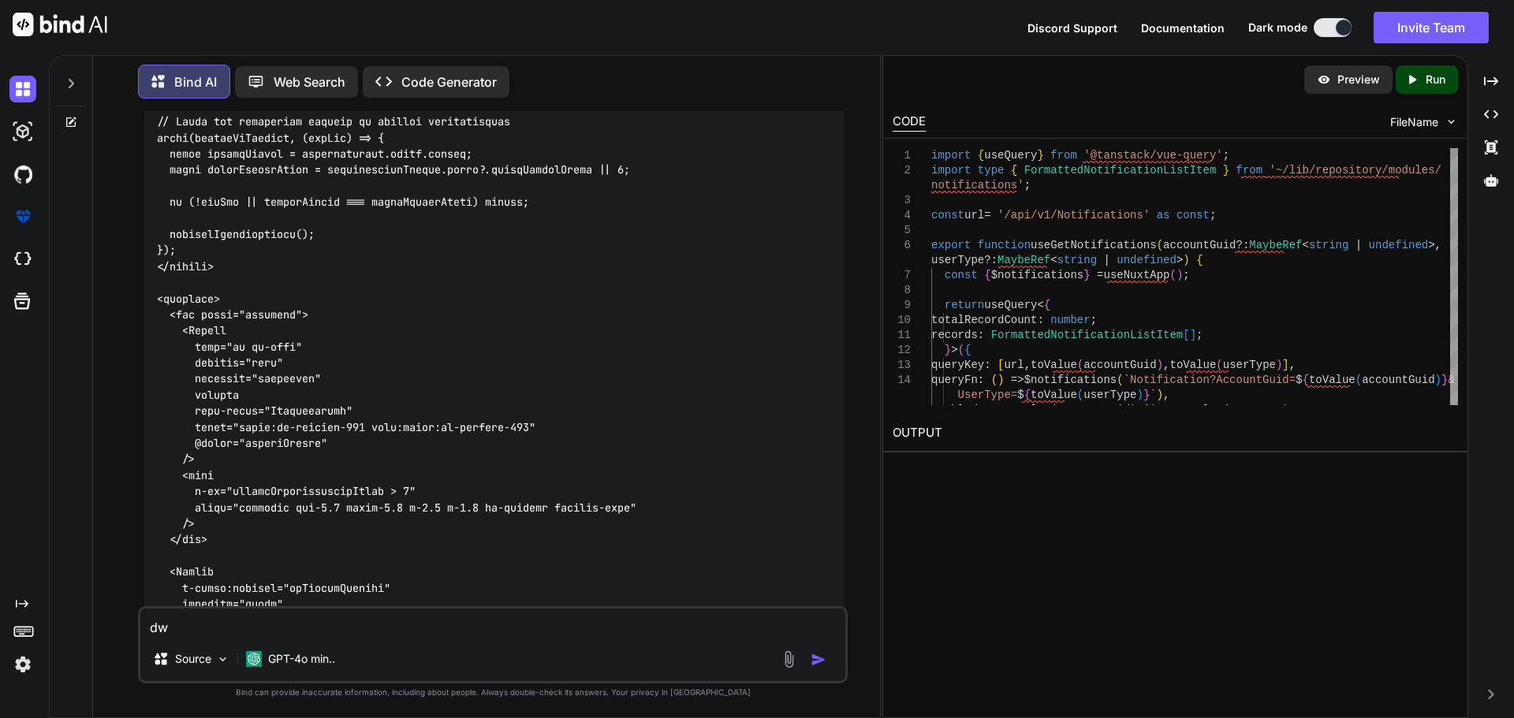
drag, startPoint x: 185, startPoint y: 628, endPoint x: 145, endPoint y: 621, distance: 40.8
click at [145, 621] on textarea "dw" at bounding box center [492, 623] width 705 height 28
type textarea "d"
type textarea "x"
type textarea "dr"
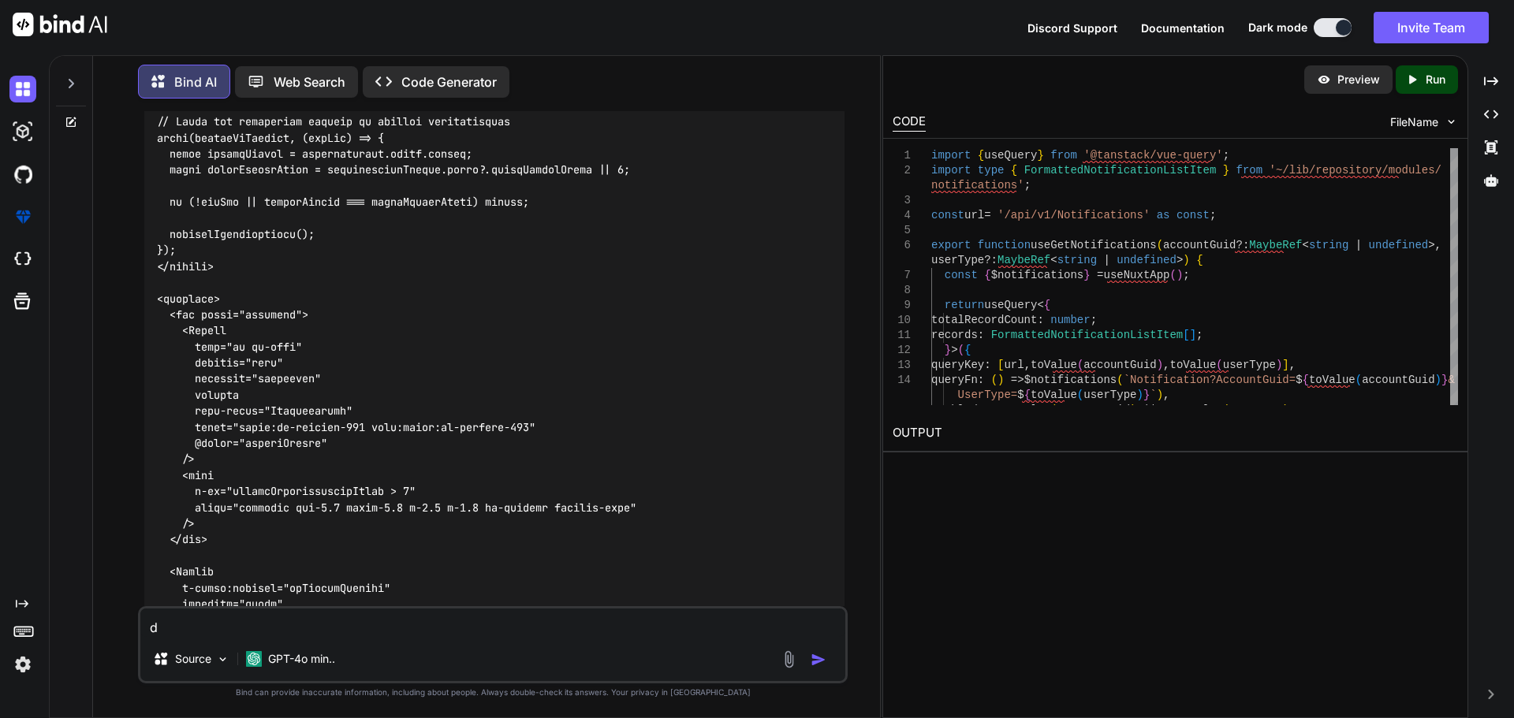
type textarea "x"
type textarea "dra"
type textarea "x"
type textarea "draw"
type textarea "x"
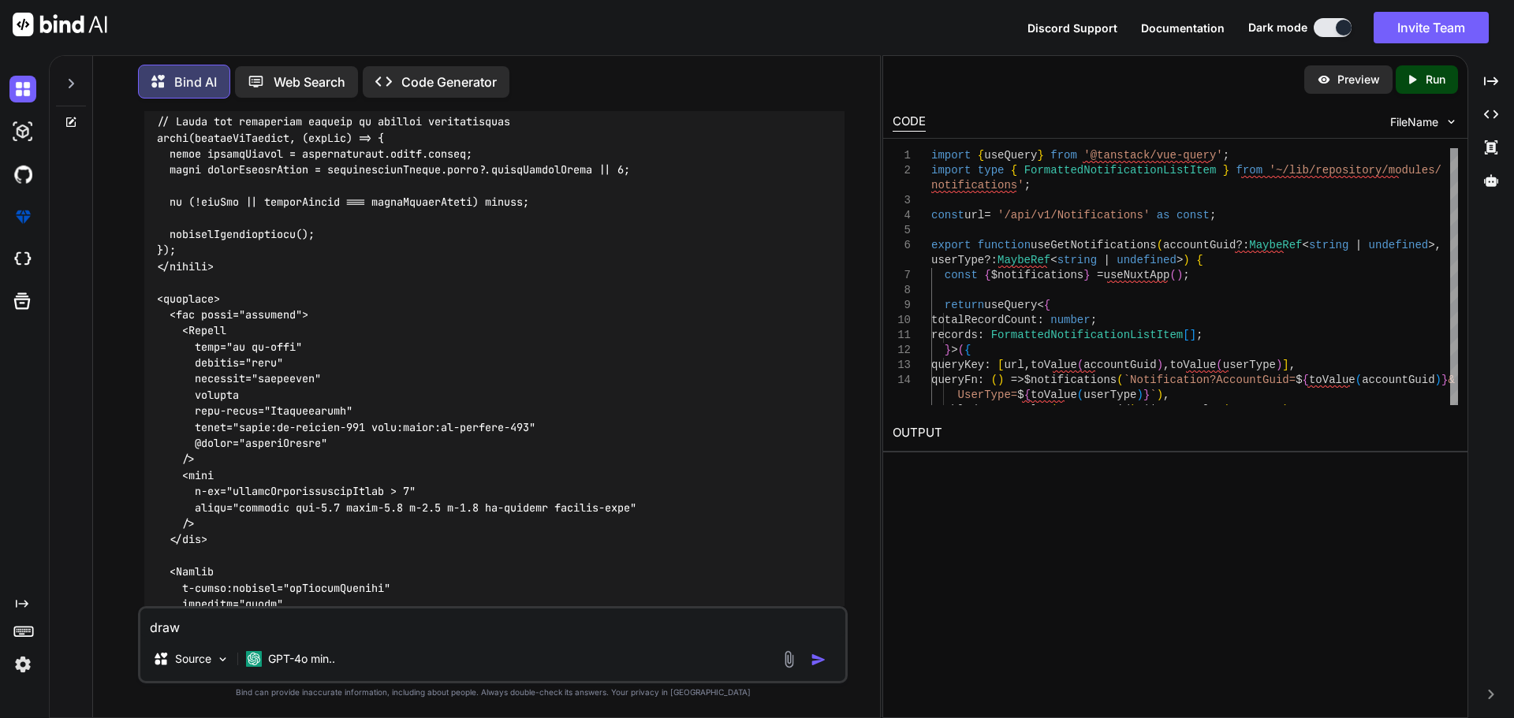
type textarea "[PERSON_NAME]"
type textarea "x"
type textarea "drawer"
type textarea "x"
type textarea "drawer"
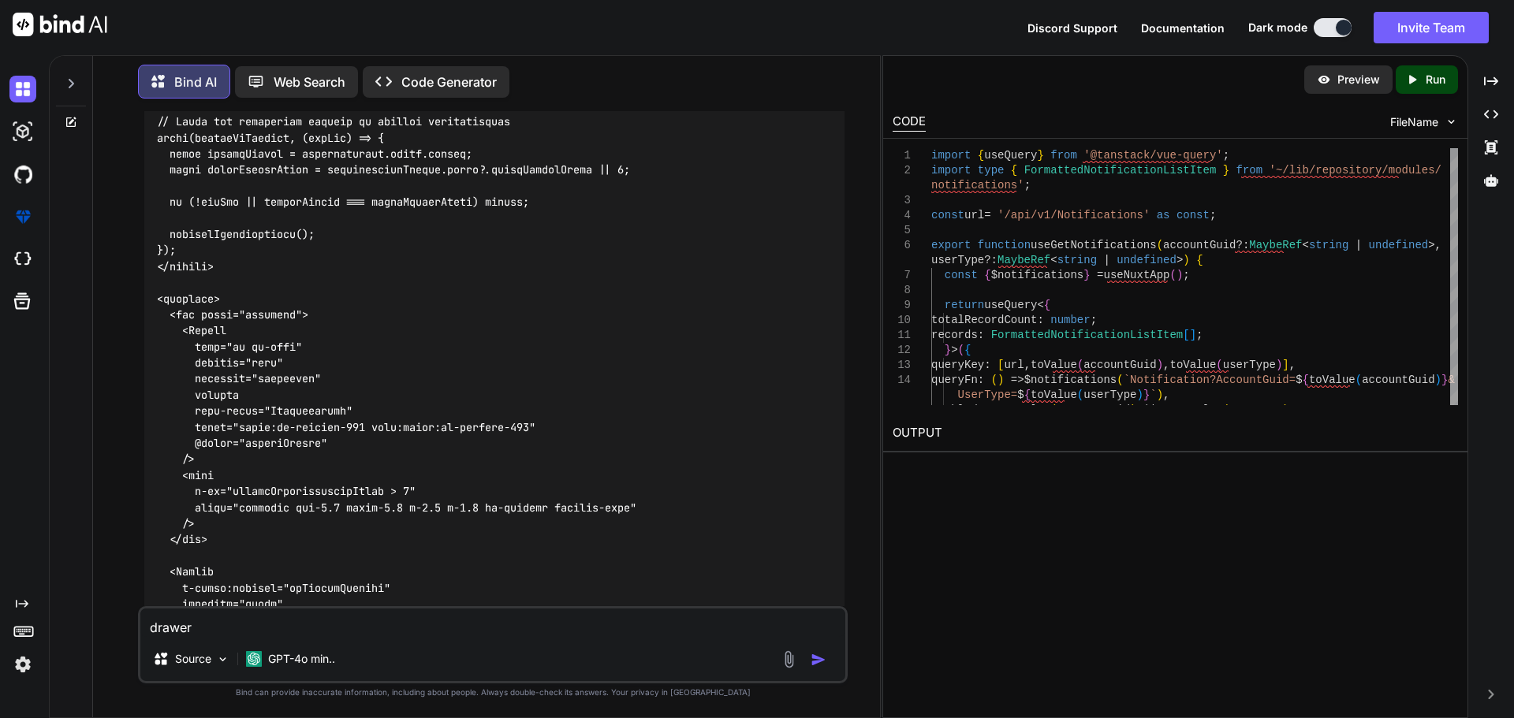
type textarea "x"
type textarea "drawer i"
type textarea "x"
type textarea "drawer is"
type textarea "x"
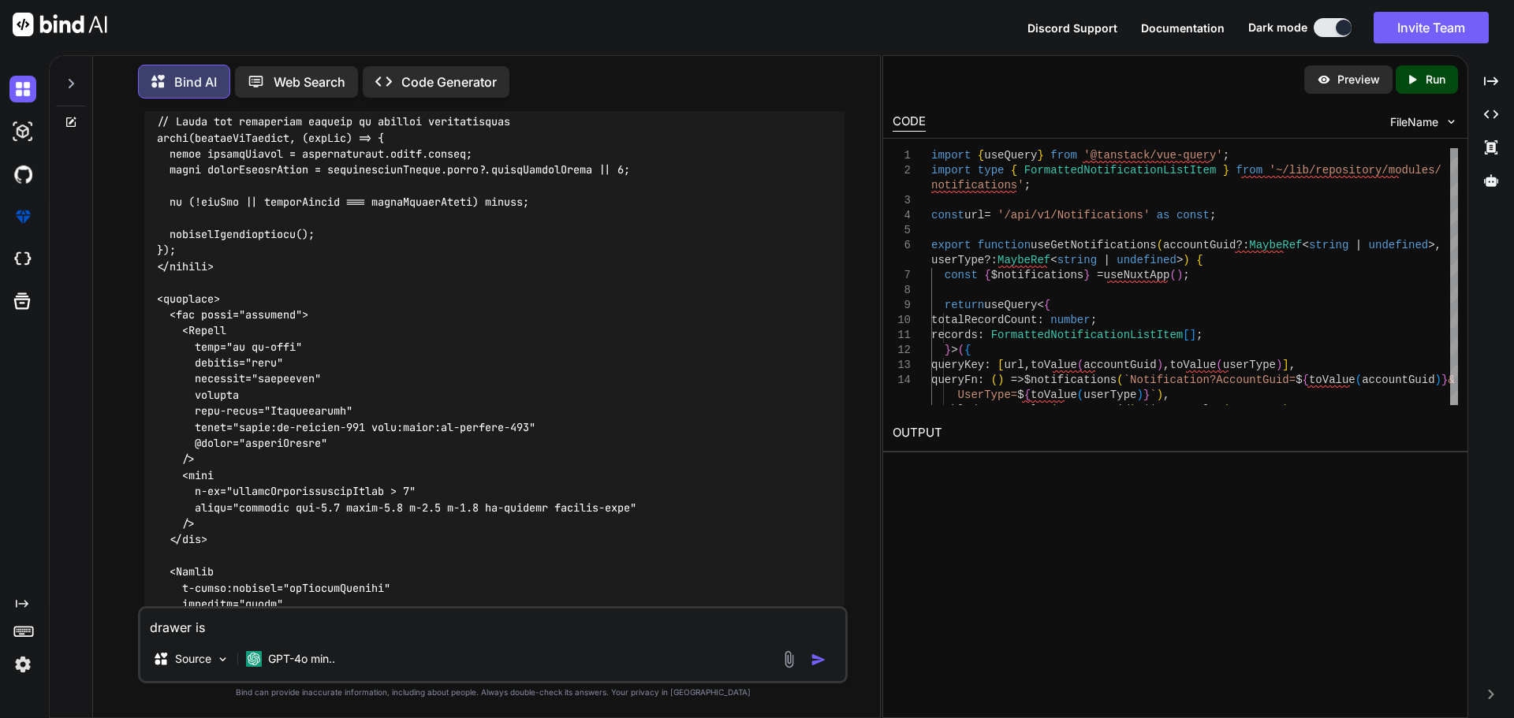
type textarea "drawer is"
type textarea "x"
type textarea "drawer is n"
type textarea "x"
type textarea "drawer is no"
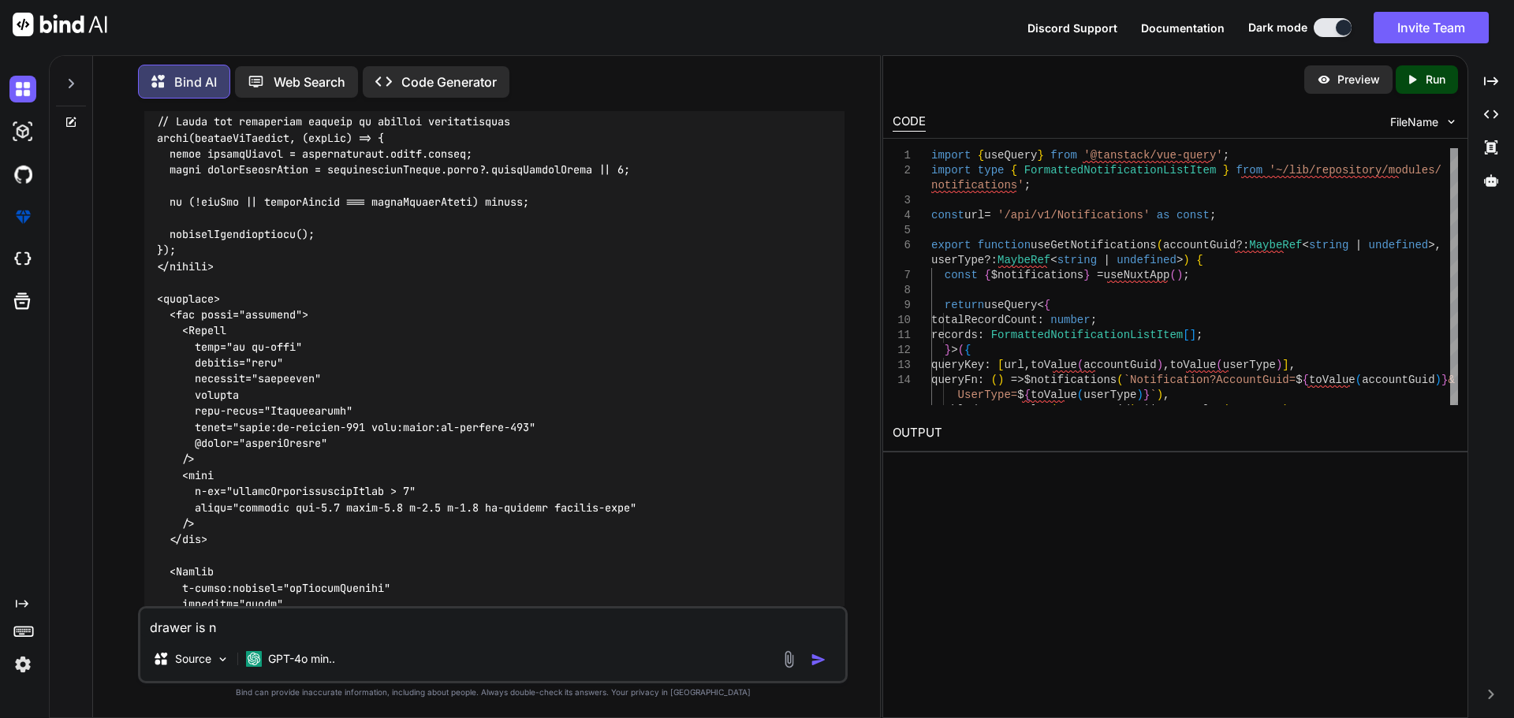
type textarea "x"
type textarea "drawer is no"
type textarea "x"
type textarea "drawer is no l"
type textarea "x"
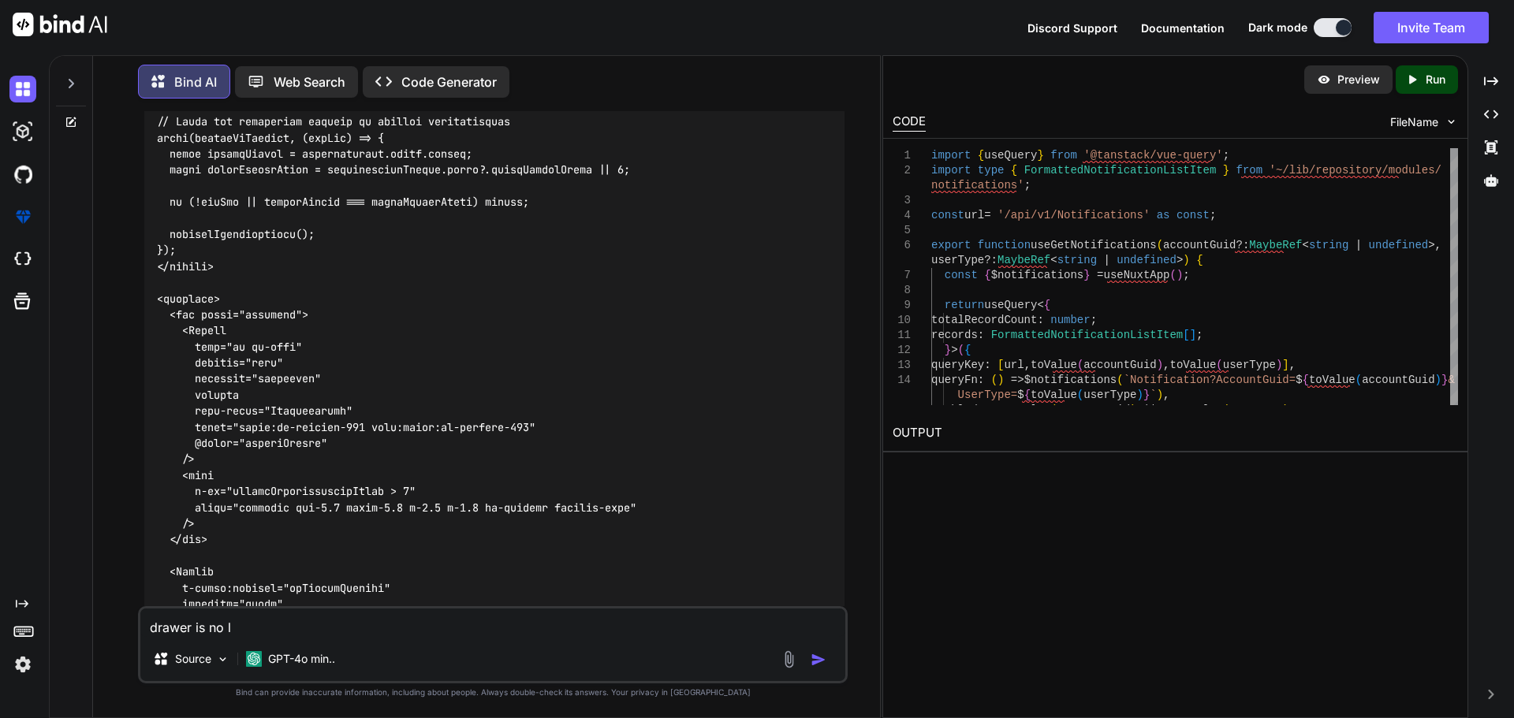
type textarea "drawer is no li"
type textarea "x"
type textarea "drawer is no lin"
type textarea "x"
type textarea "drawer is no ling"
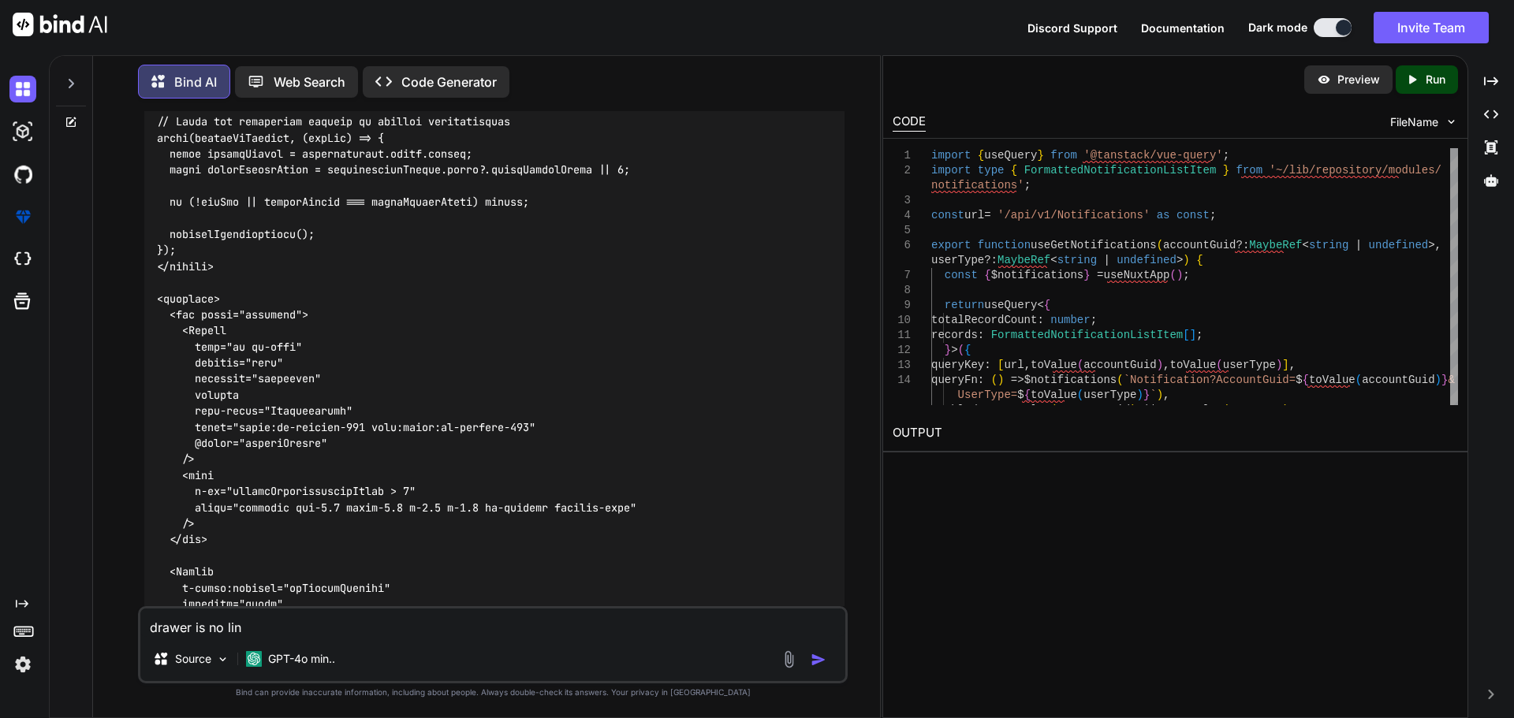
type textarea "x"
type textarea "drawer is no linge"
type textarea "x"
type textarea "drawer is no linger"
type textarea "x"
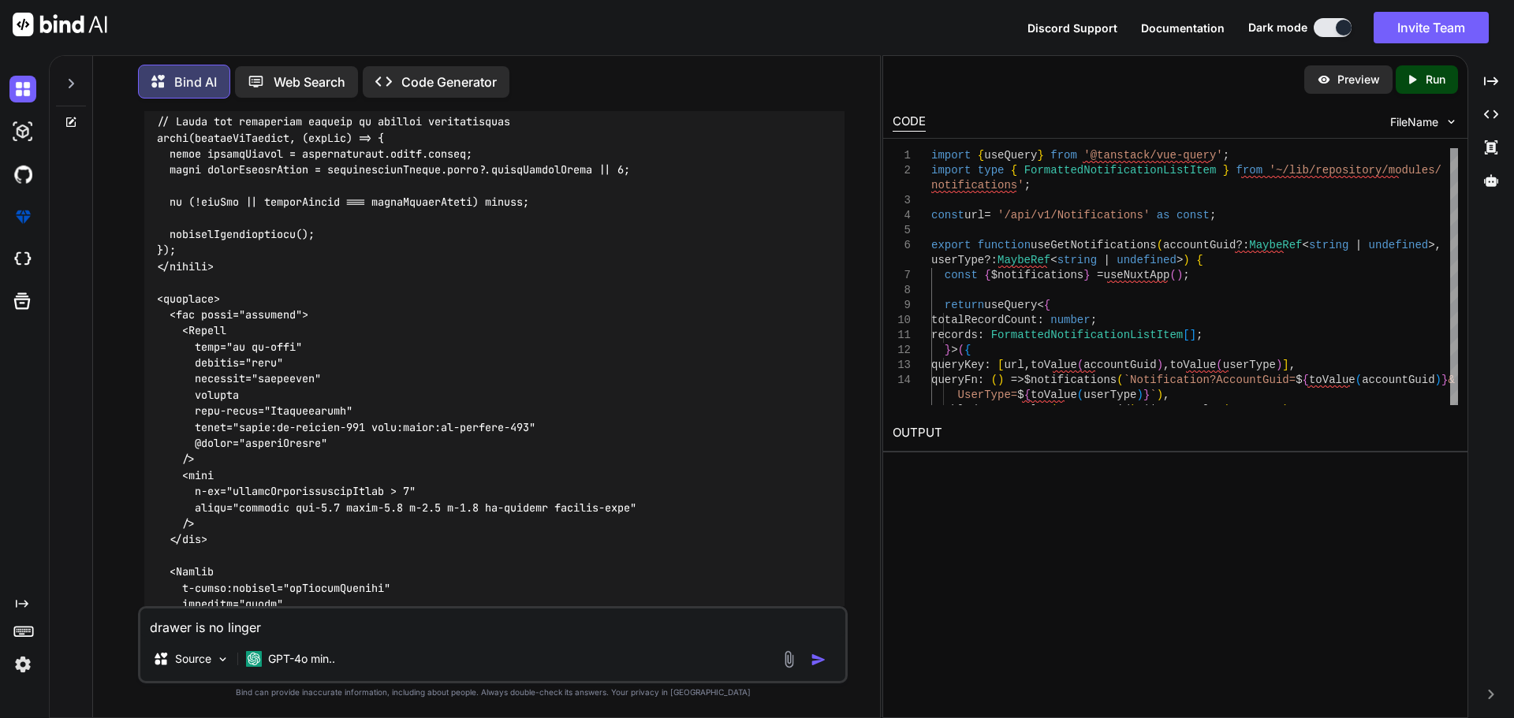
type textarea "drawer is no linger"
type textarea "x"
type textarea "drawer is no linger o"
type textarea "x"
type textarea "drawer is no linger op"
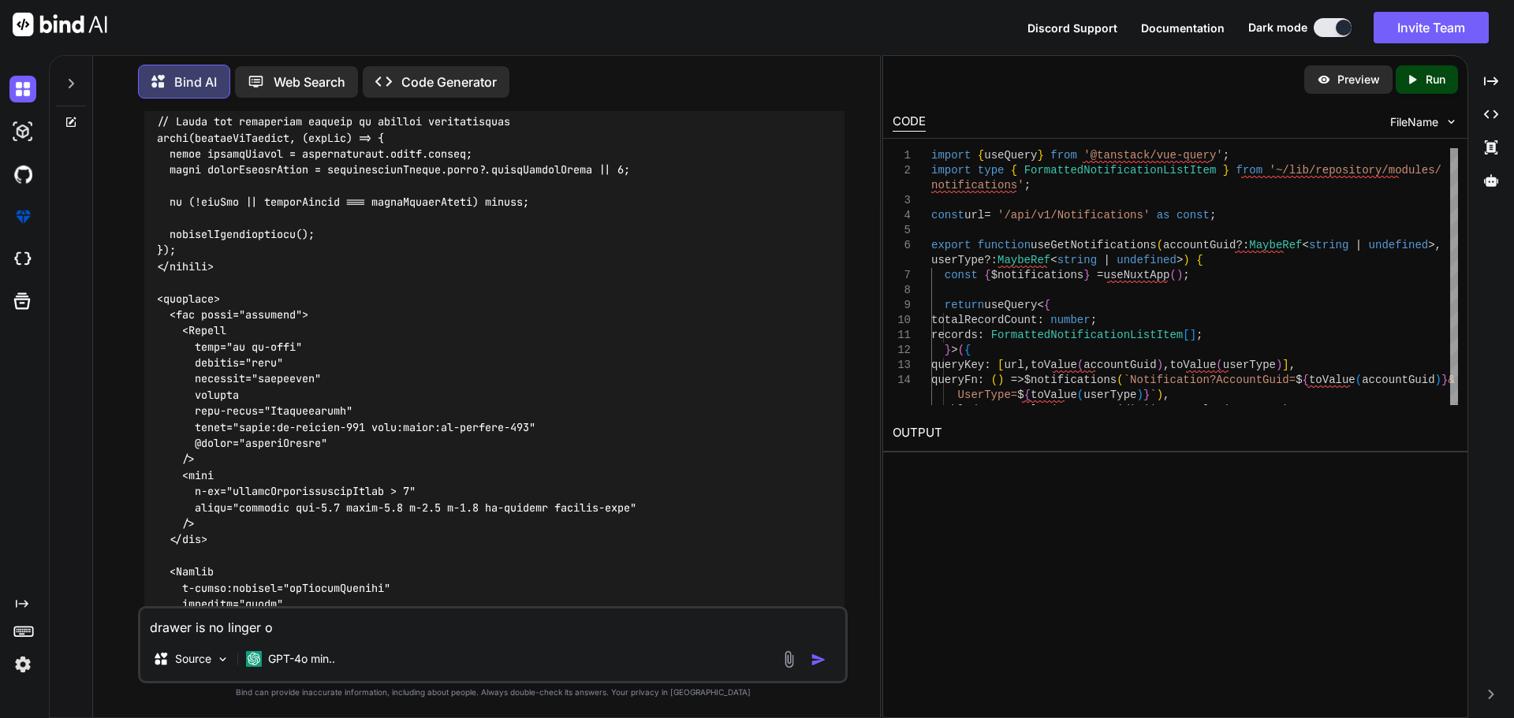
type textarea "x"
type textarea "drawer is no linger ope"
type textarea "x"
type textarea "drawer is no linger opem"
type textarea "x"
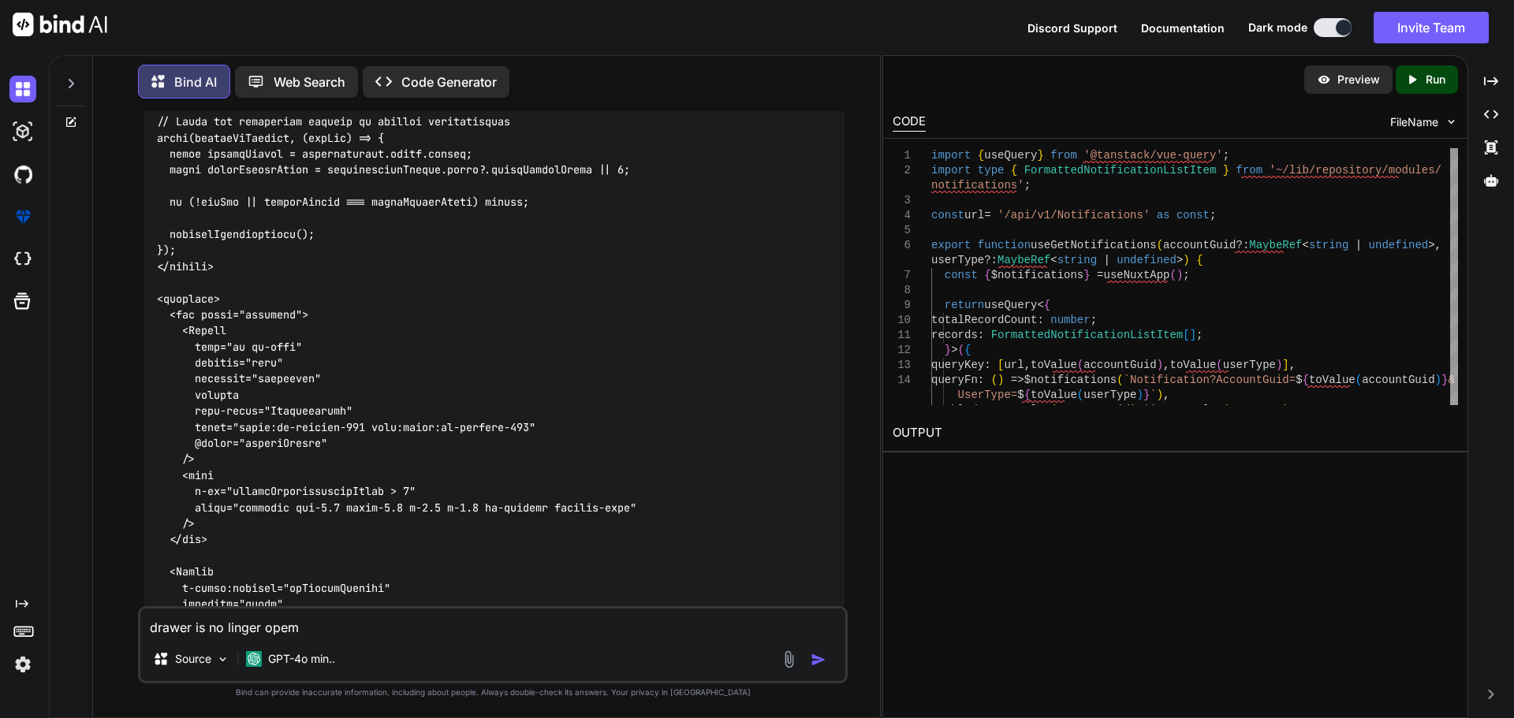
type textarea "drawer is no linger ope"
type textarea "x"
type textarea "drawer is no linger open"
type textarea "x"
type textarea "drawer is no linger openi"
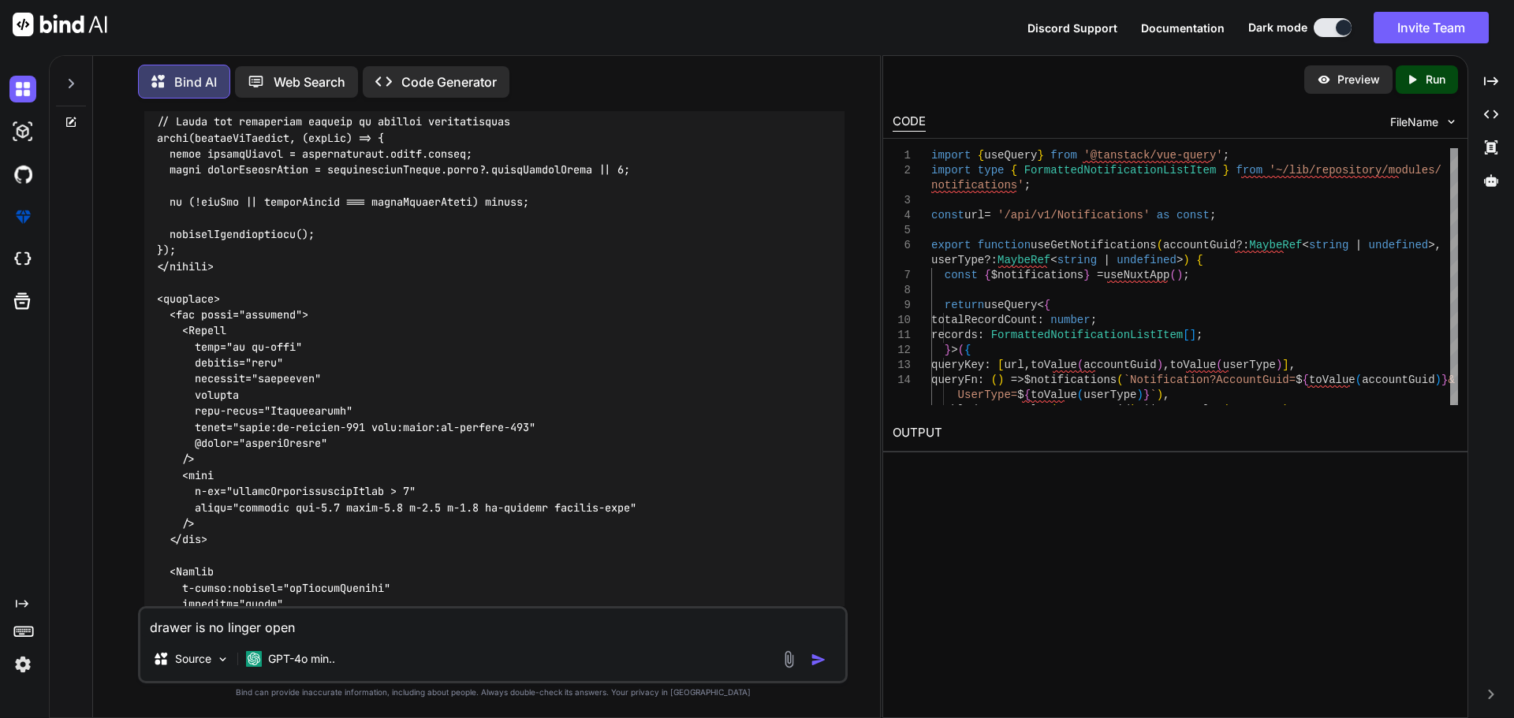
type textarea "x"
type textarea "drawer is no linger openin"
type textarea "x"
type textarea "drawer is no linger opening"
type textarea "x"
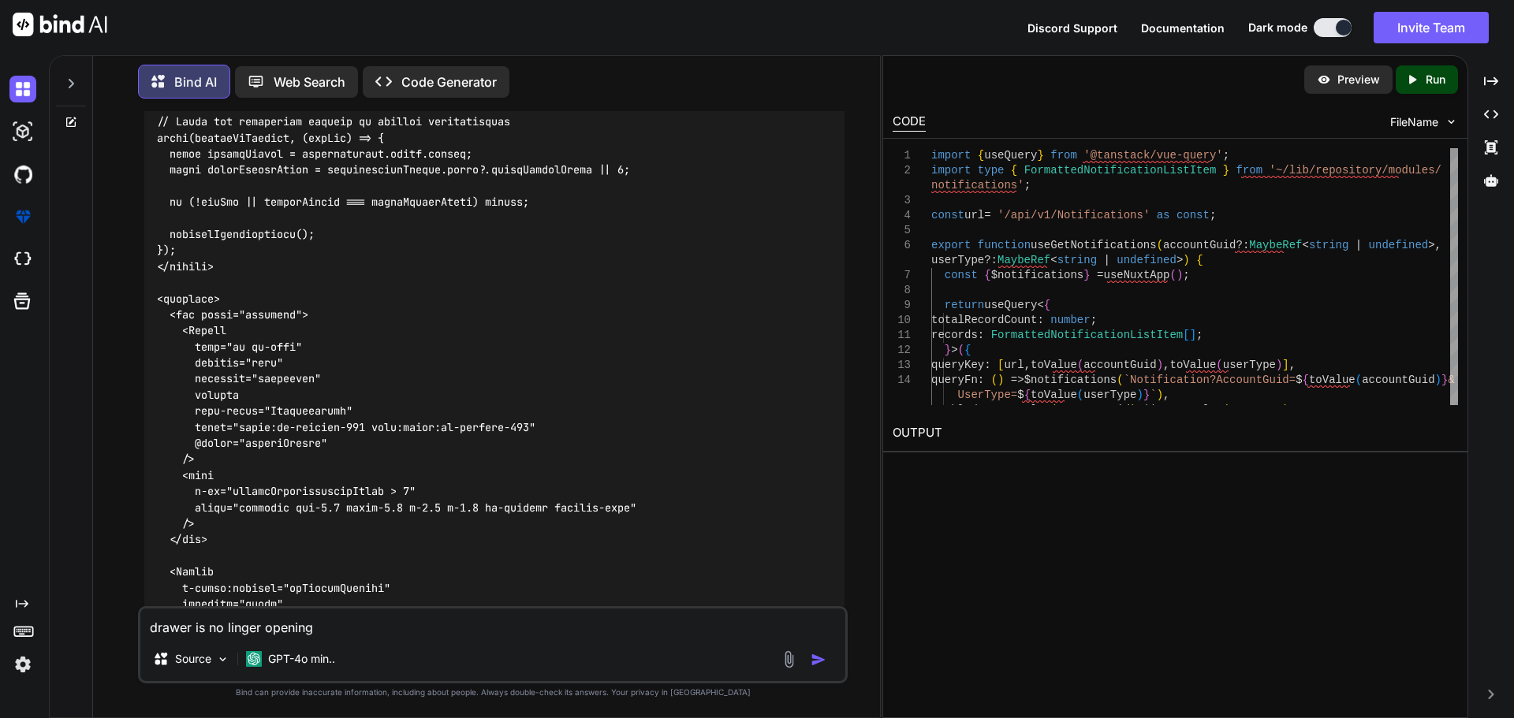
type textarea "drawer is no linger opening"
type textarea "x"
paste textarea "<script lang="ts" setup> import type { Dictionary } from '~/lib/abstractions/ty…"
type textarea "drawer is no linger opening <script lang="ts" setup> import type { Dictionary }…"
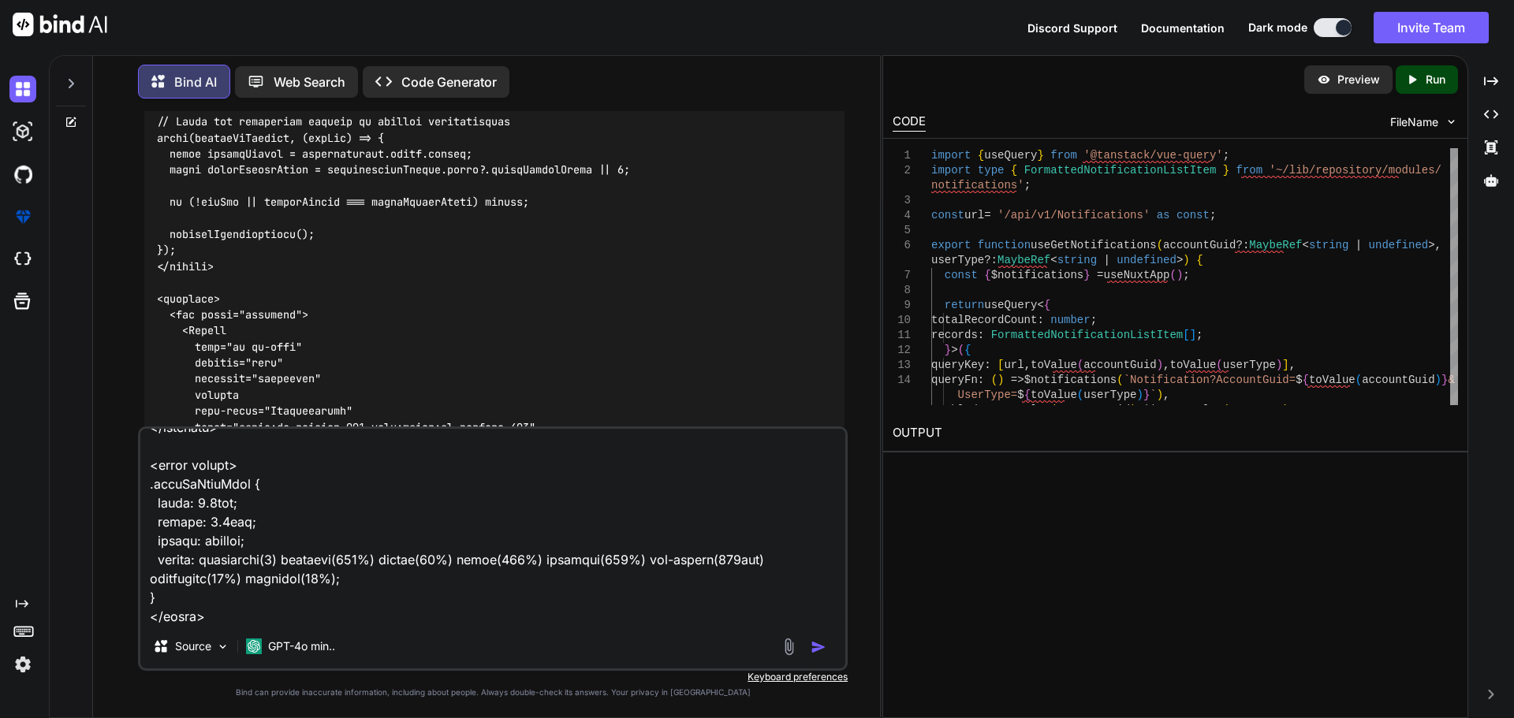
type textarea "x"
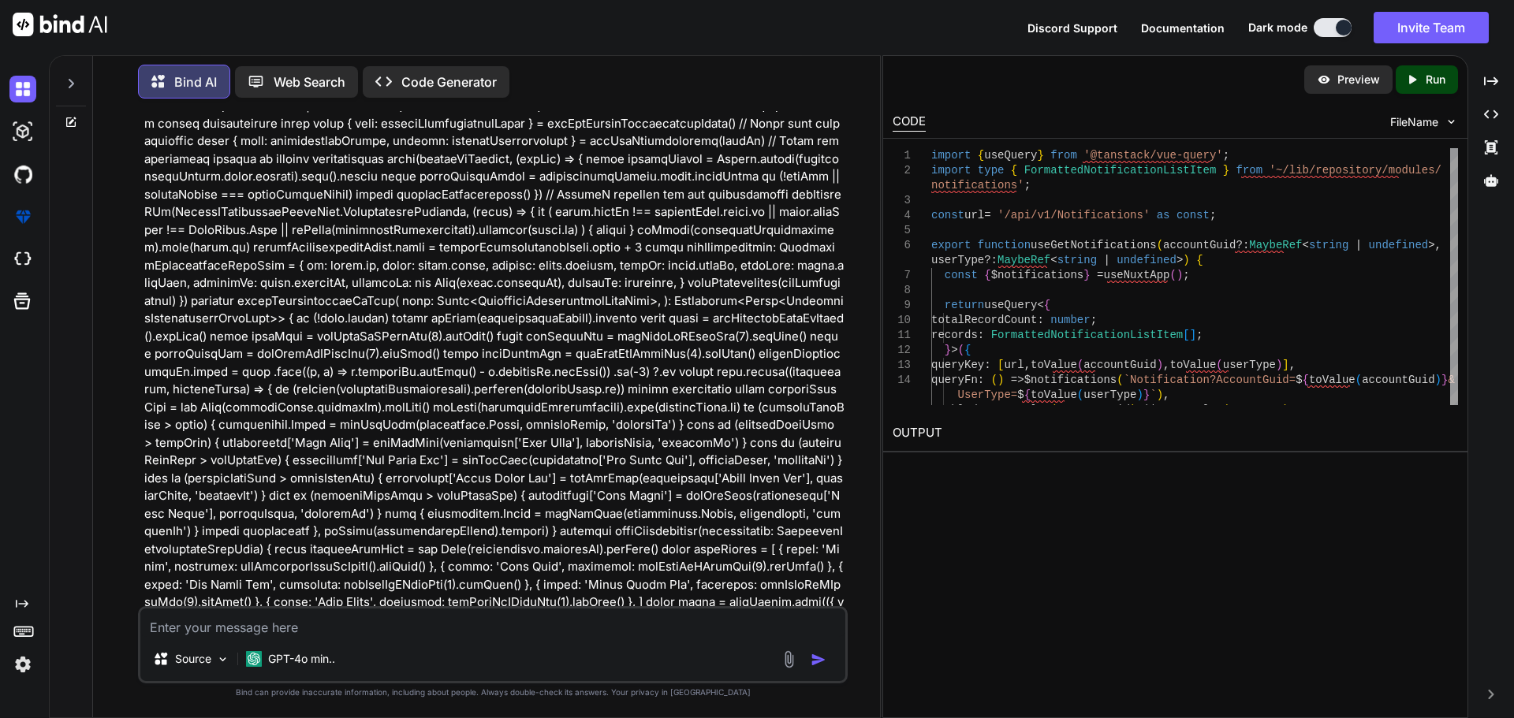
scroll to position [43762, 0]
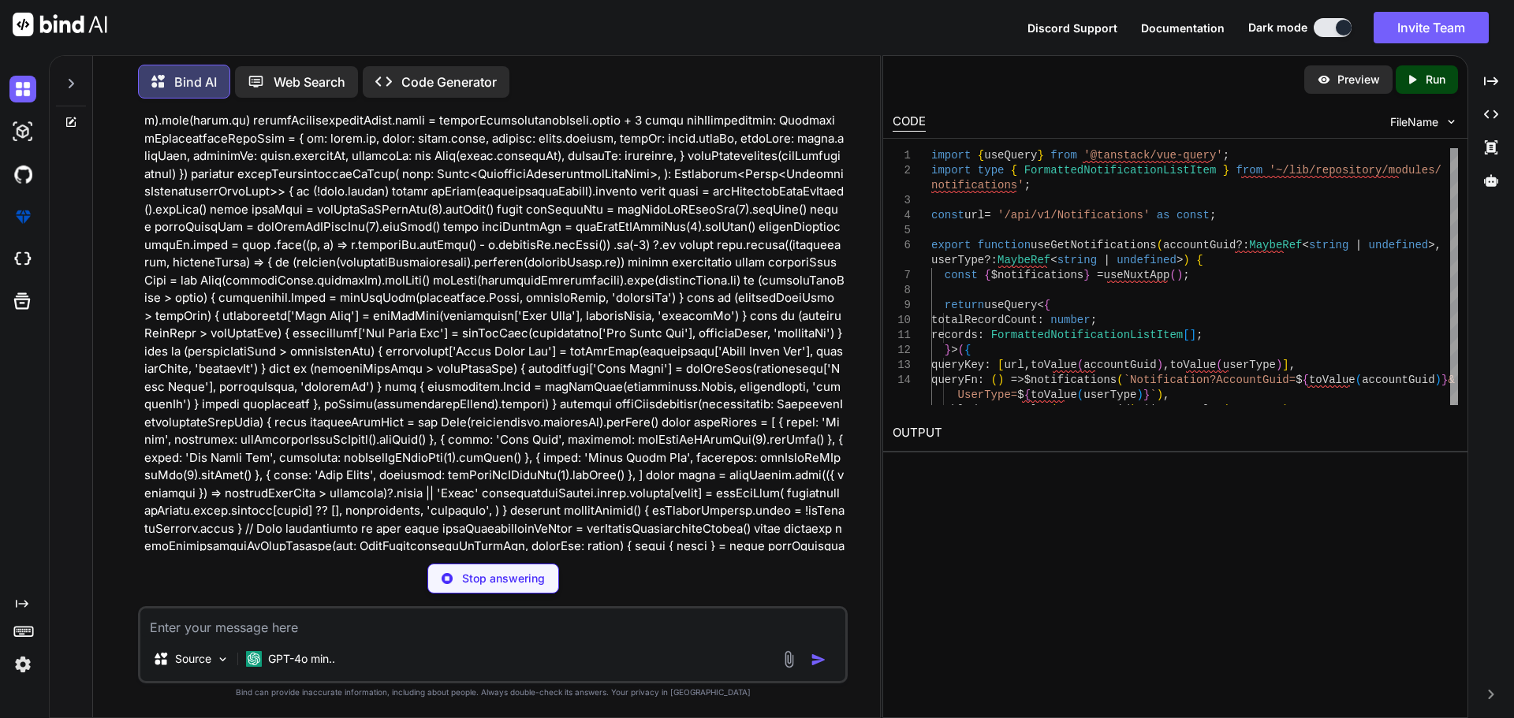
type textarea "x"
type textarea "function toggleDrawer() { console.log("Toggle Drawer Called"); // Add this line…"
type textarea "x"
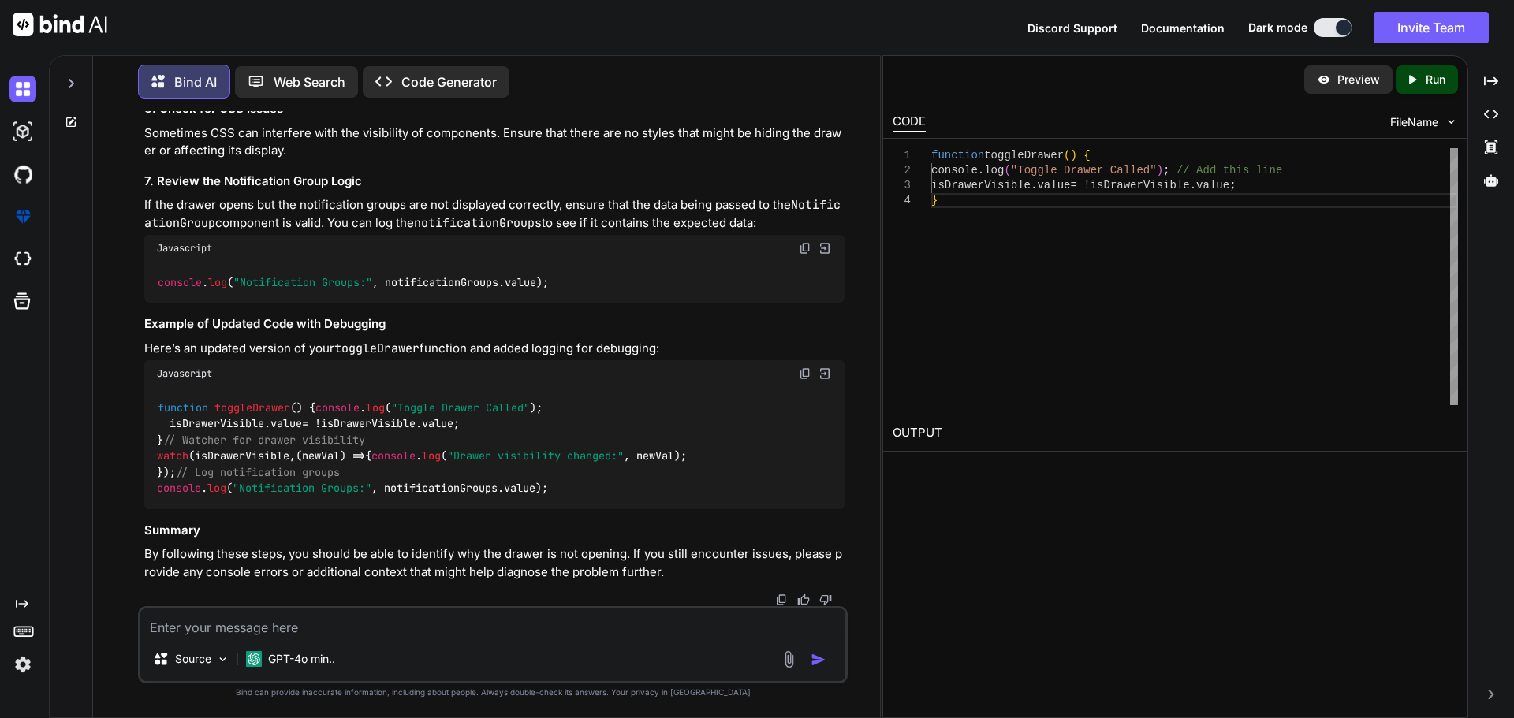
scroll to position [45654, 0]
click at [252, 415] on span "toggleDrawer" at bounding box center [252, 407] width 76 height 14
drag, startPoint x: 505, startPoint y: 498, endPoint x: 162, endPoint y: 476, distance: 344.4
click at [162, 476] on div "function toggleDrawer ( ) { console . log ( "Toggle Drawer Called" ); isDrawerV…" at bounding box center [494, 447] width 700 height 121
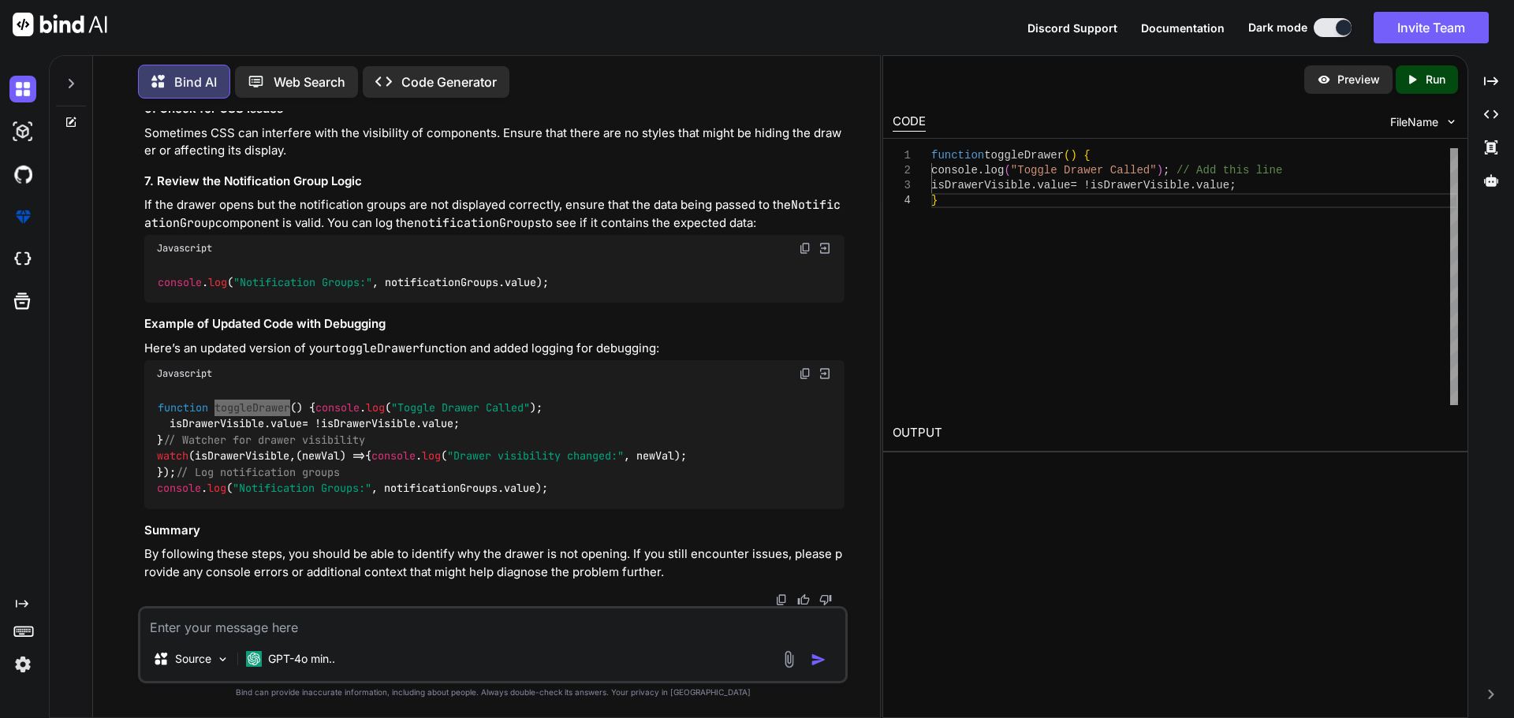
scroll to position [45804, 0]
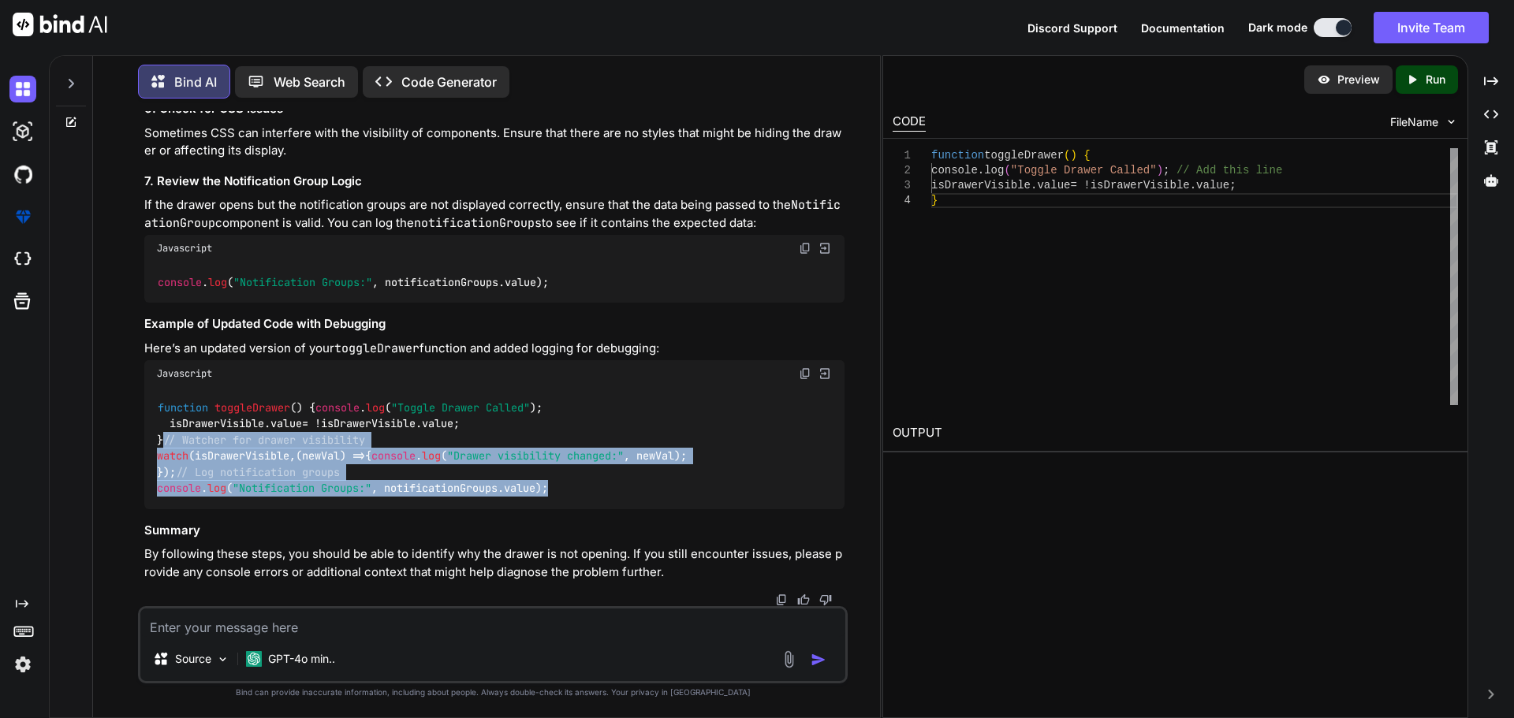
drag, startPoint x: 158, startPoint y: 386, endPoint x: 592, endPoint y: 483, distance: 445.1
click at [592, 483] on div "function toggleDrawer ( ) { console . log ( "Toggle Drawer Called" ); isDrawerV…" at bounding box center [494, 447] width 700 height 121
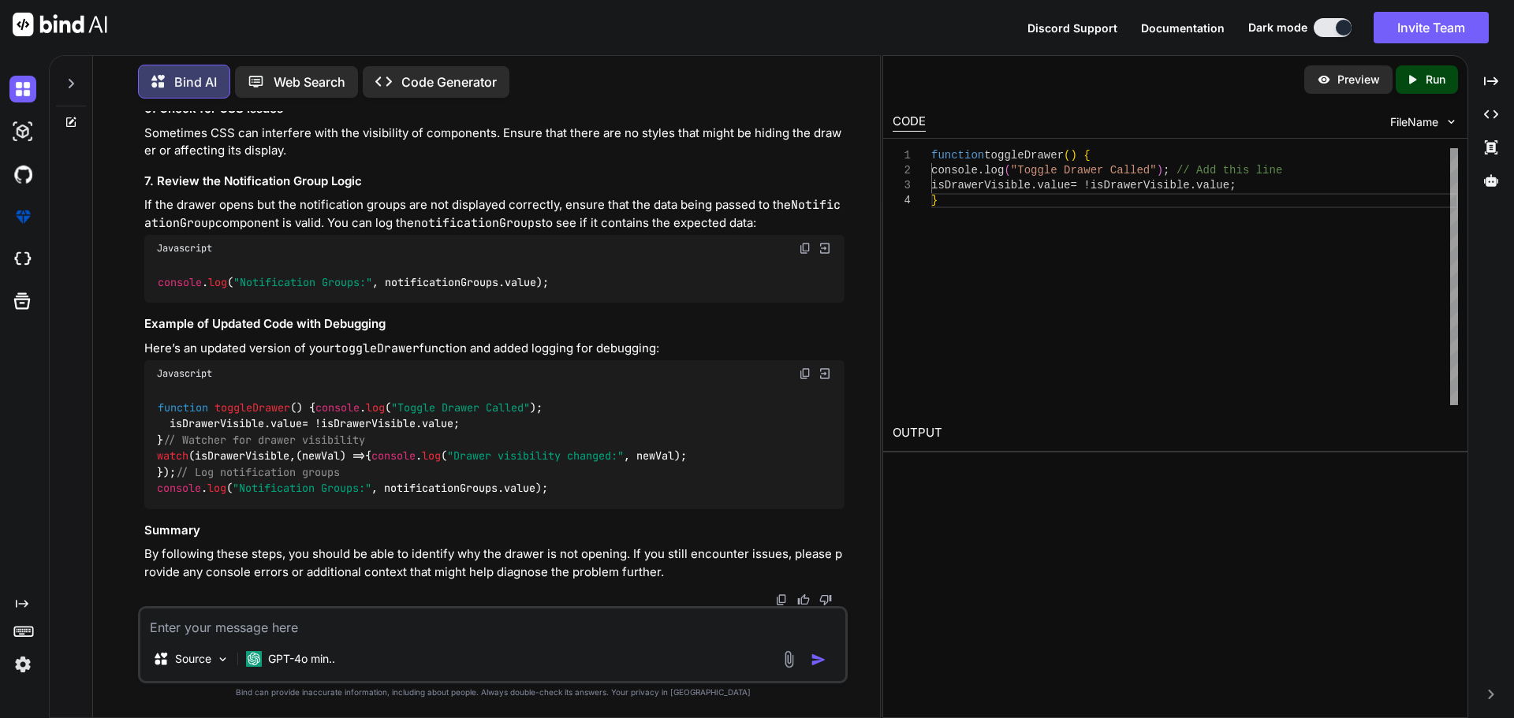
click at [525, 387] on div "function toggleDrawer ( ) { console . log ( "Toggle Drawer Called" ); isDrawerV…" at bounding box center [494, 447] width 700 height 121
click at [234, 617] on textarea at bounding box center [492, 623] width 705 height 28
type textarea "n"
type textarea "x"
type textarea "no"
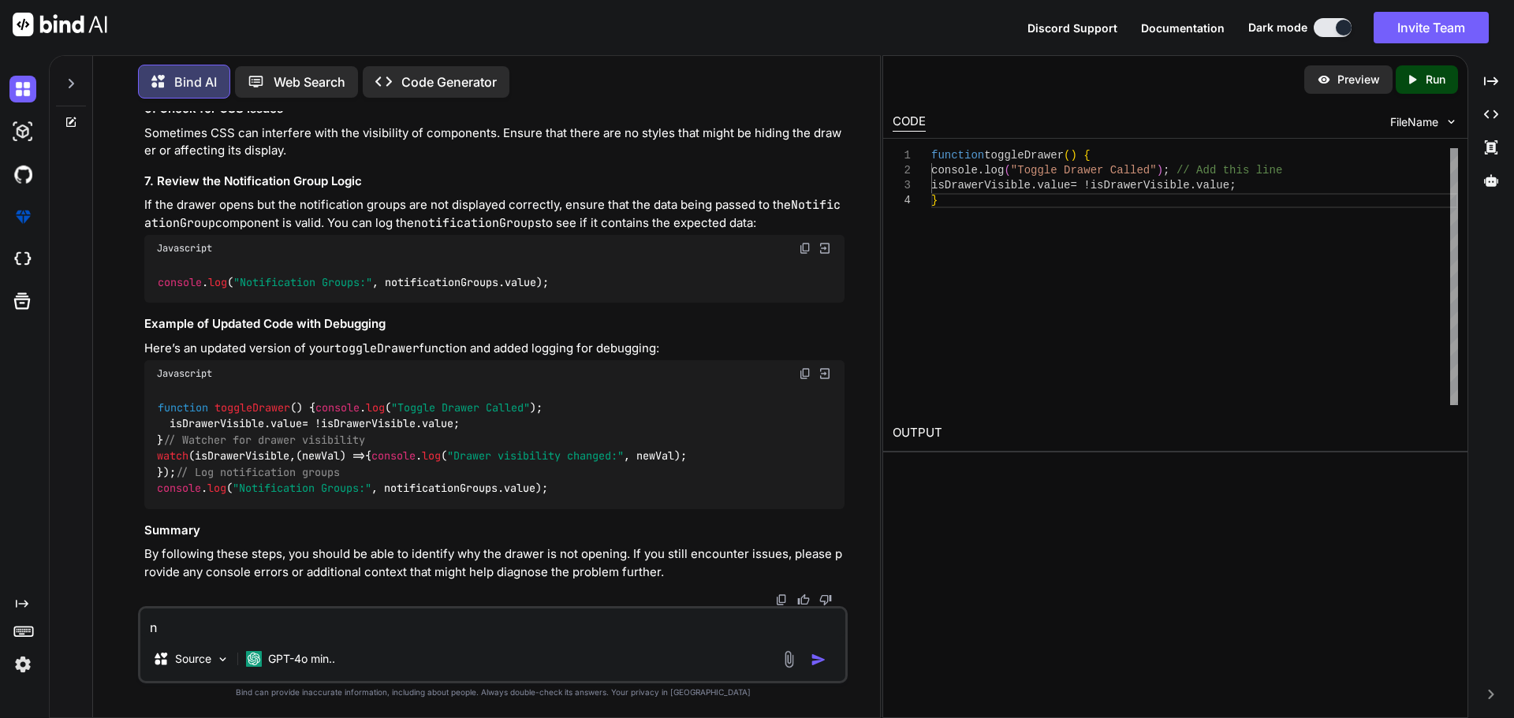
type textarea "x"
type textarea "not"
type textarea "x"
type textarea "not"
type textarea "x"
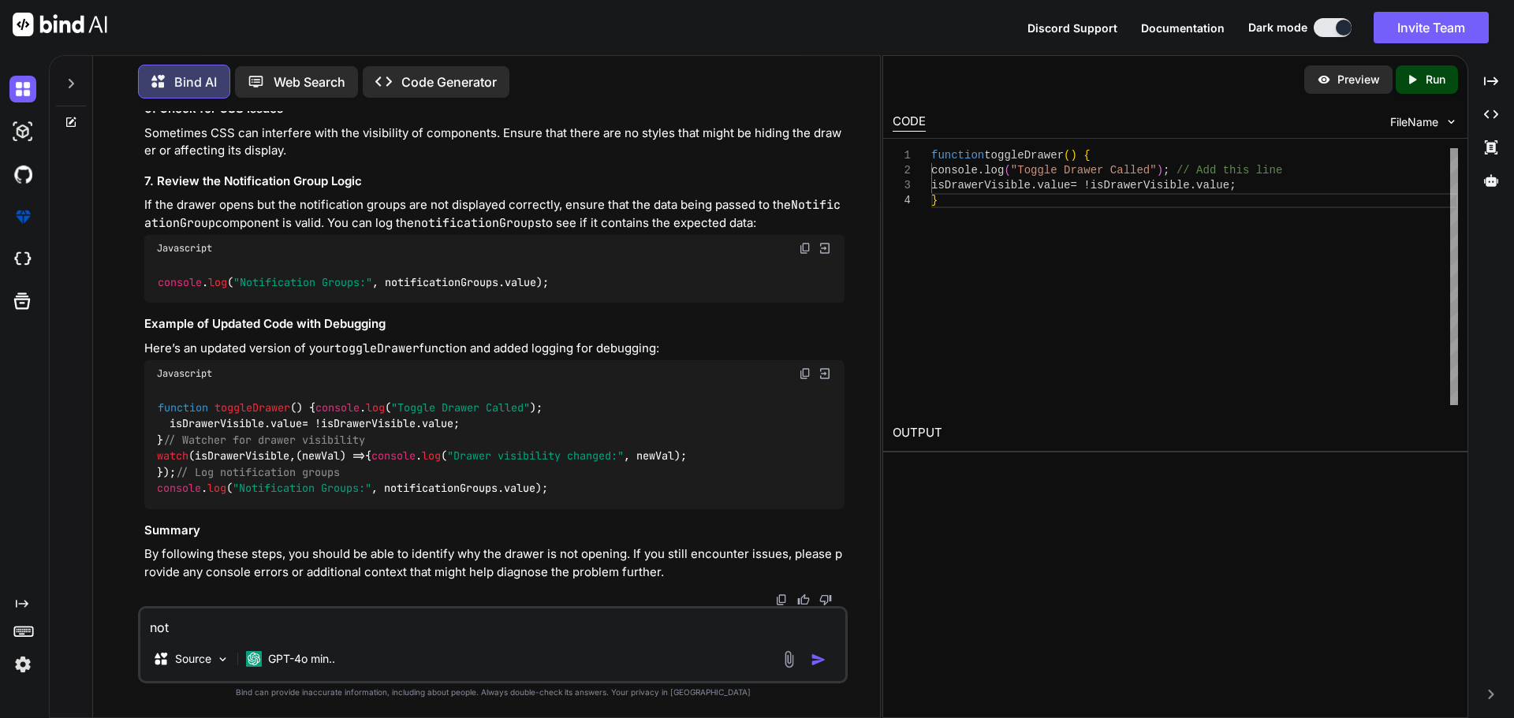
type textarea "not s"
type textarea "x"
type textarea "not"
type textarea "x"
type textarea "not c"
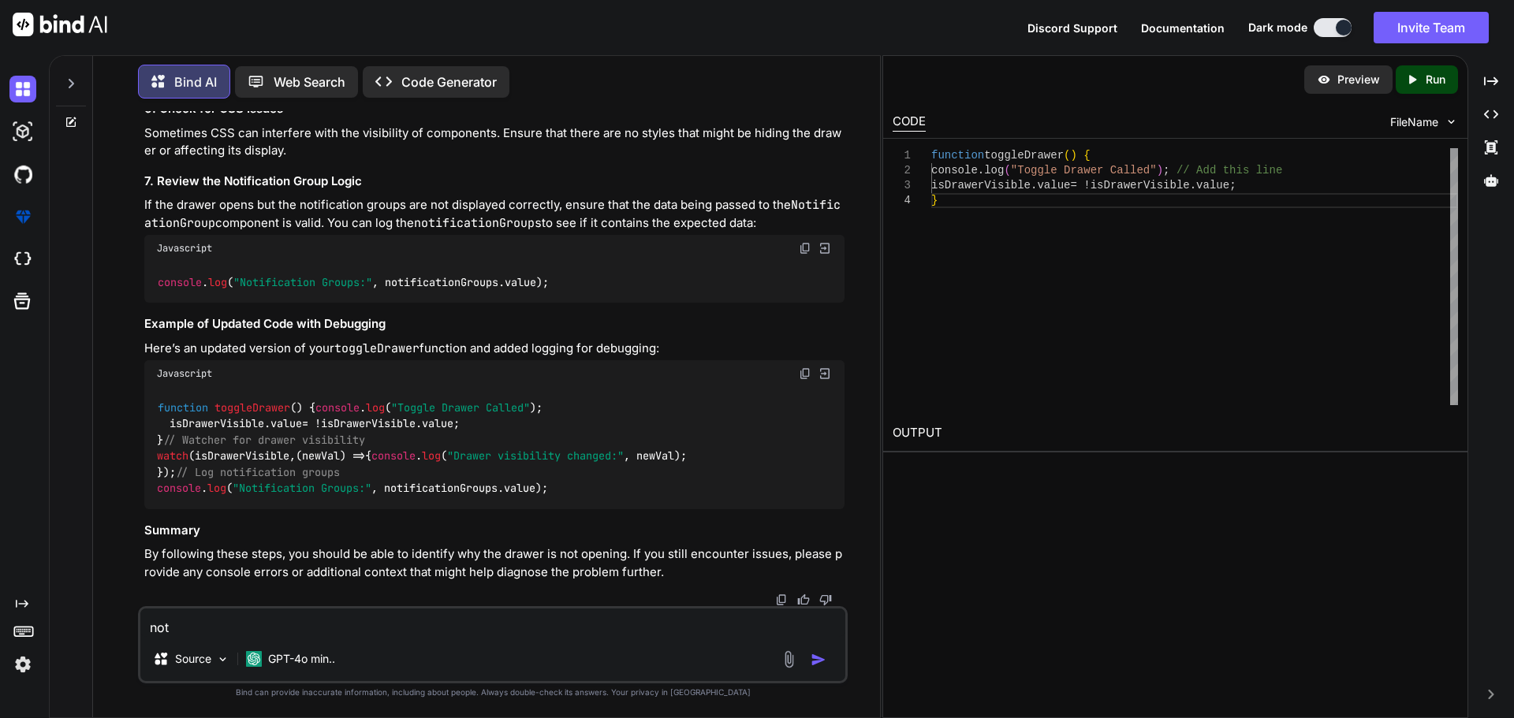
type textarea "x"
type textarea "not co"
type textarea "x"
type textarea "not con"
type textarea "x"
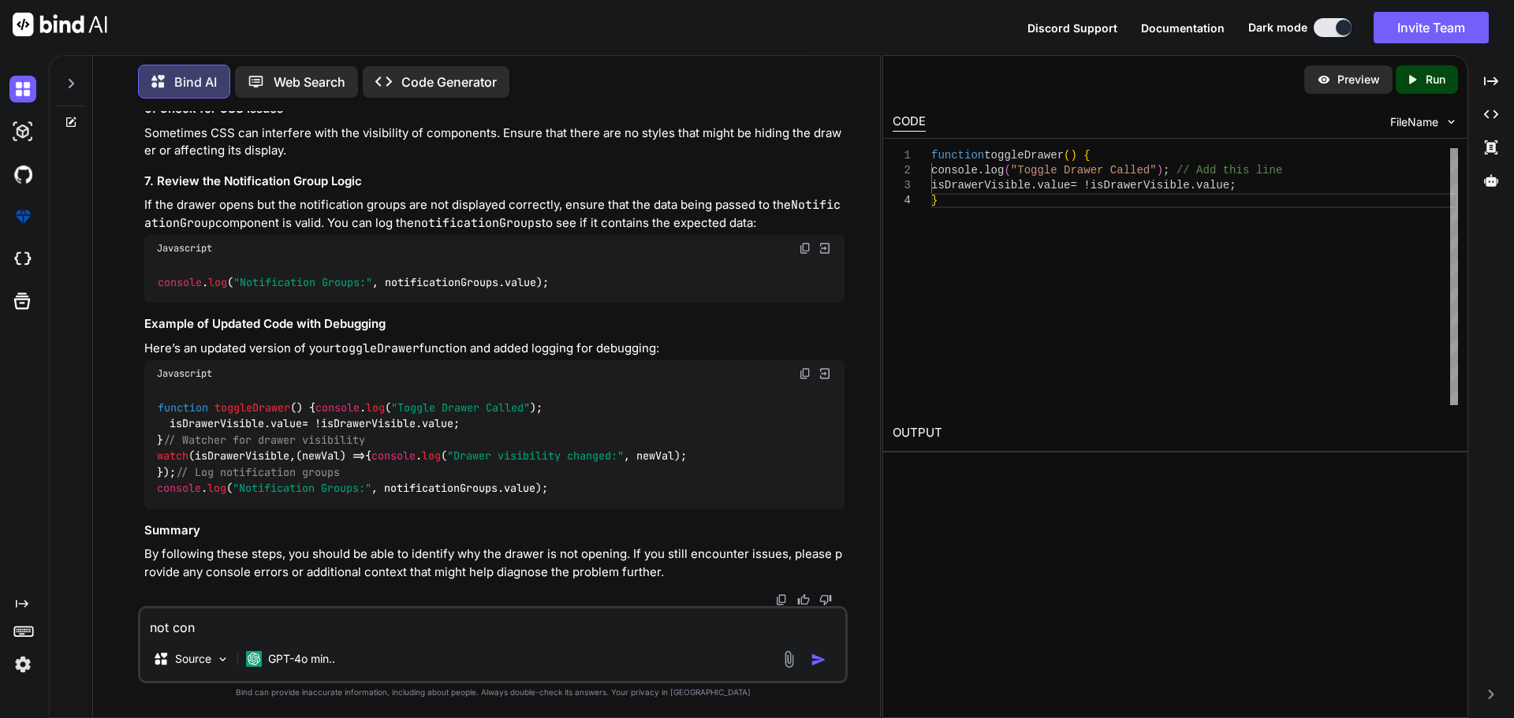
type textarea "not cons"
type textarea "x"
type textarea "not conso"
type textarea "x"
type textarea "not consol"
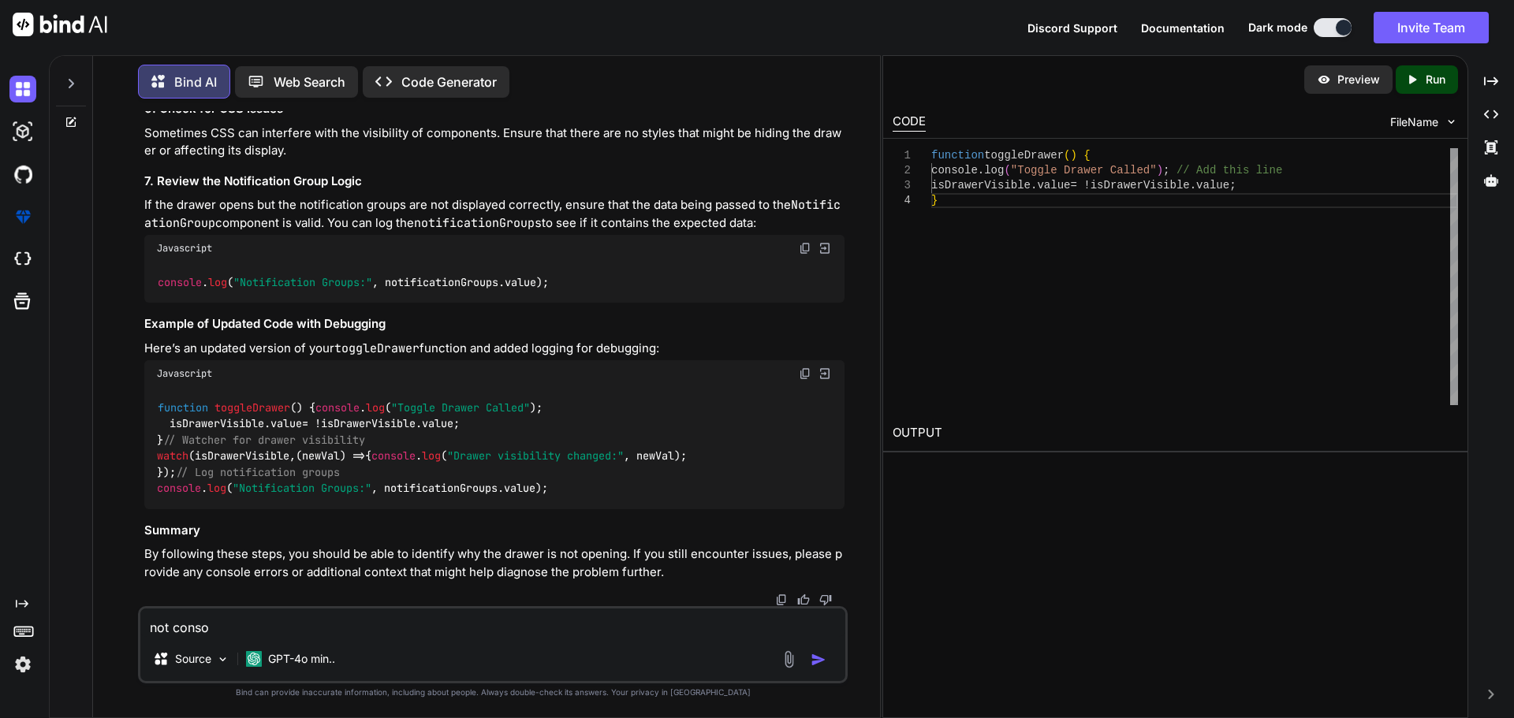
type textarea "x"
type textarea "not [PERSON_NAME]"
type textarea "x"
type textarea "not consolin"
type textarea "x"
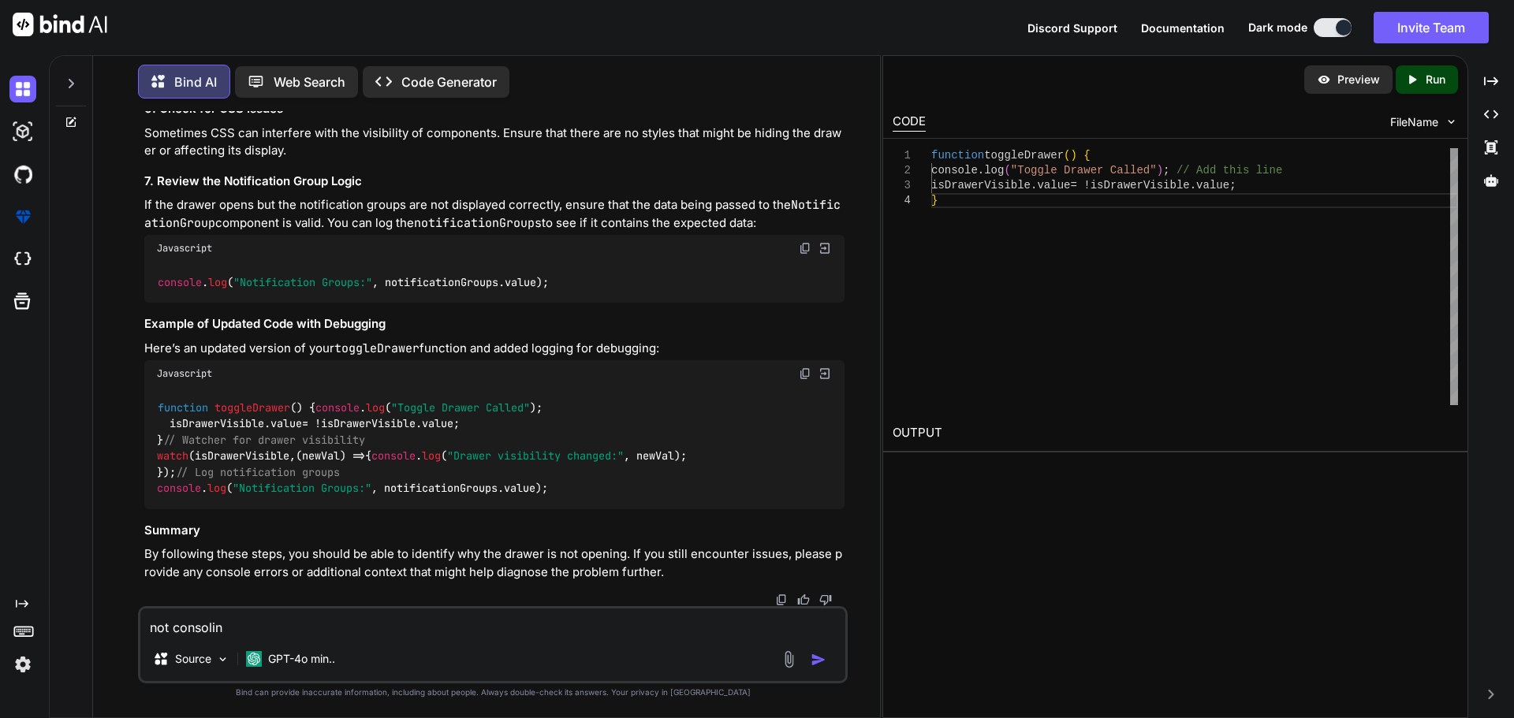
type textarea "not consoling"
type textarea "x"
type textarea "not consoling"
type textarea "x"
type textarea "not consoling a"
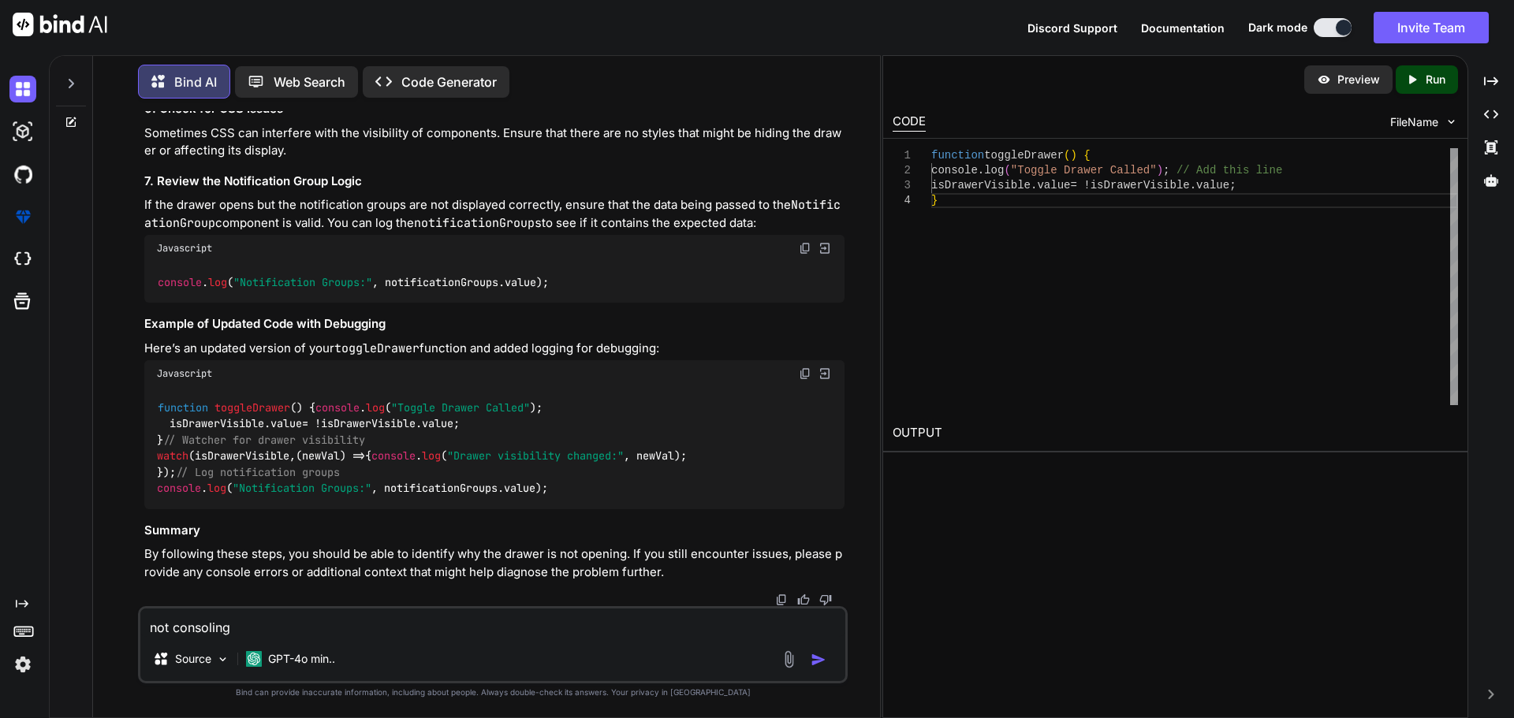
type textarea "x"
type textarea "not consoling an"
type textarea "x"
type textarea "not consoling any"
type textarea "x"
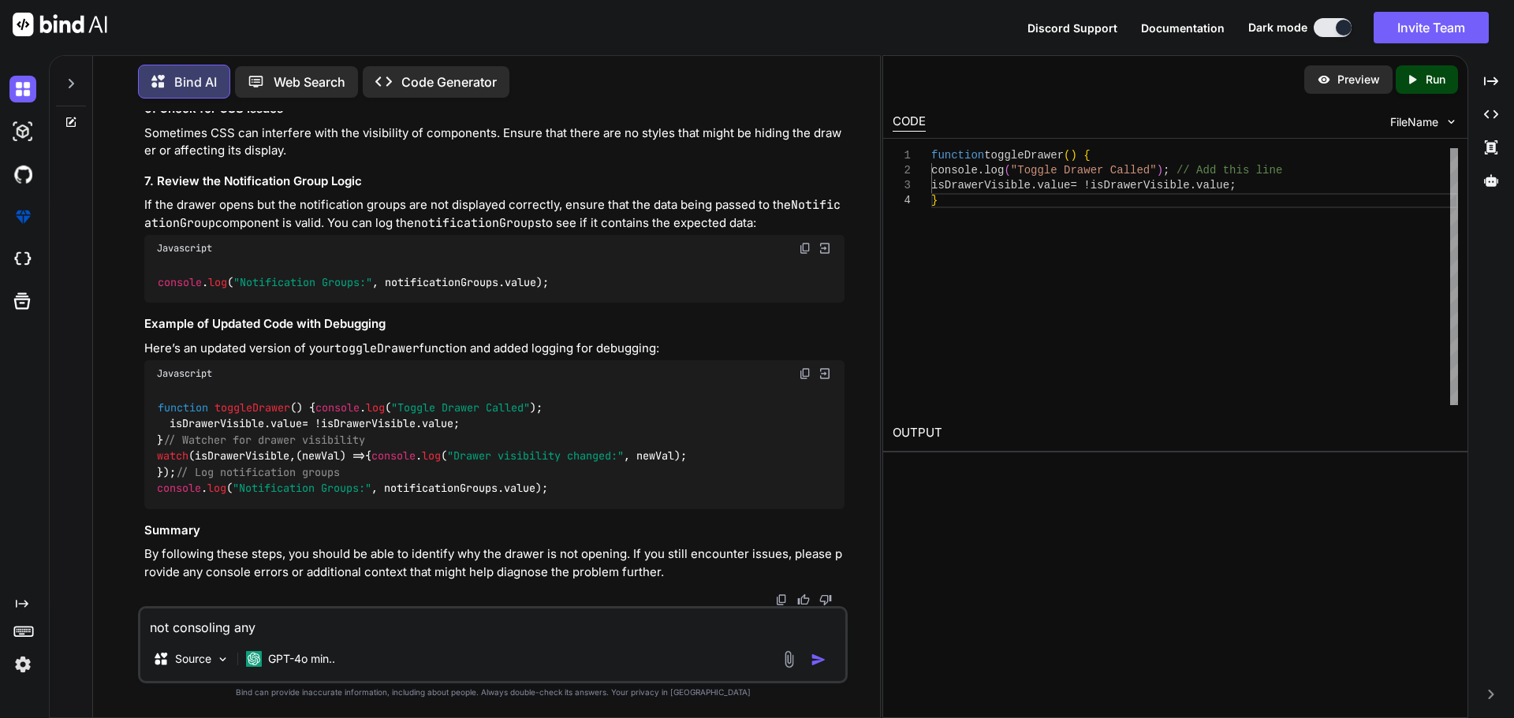
type textarea "not consoling anyt"
type textarea "x"
type textarea "not consoling anyth"
type textarea "x"
type textarea "not consoling anythi"
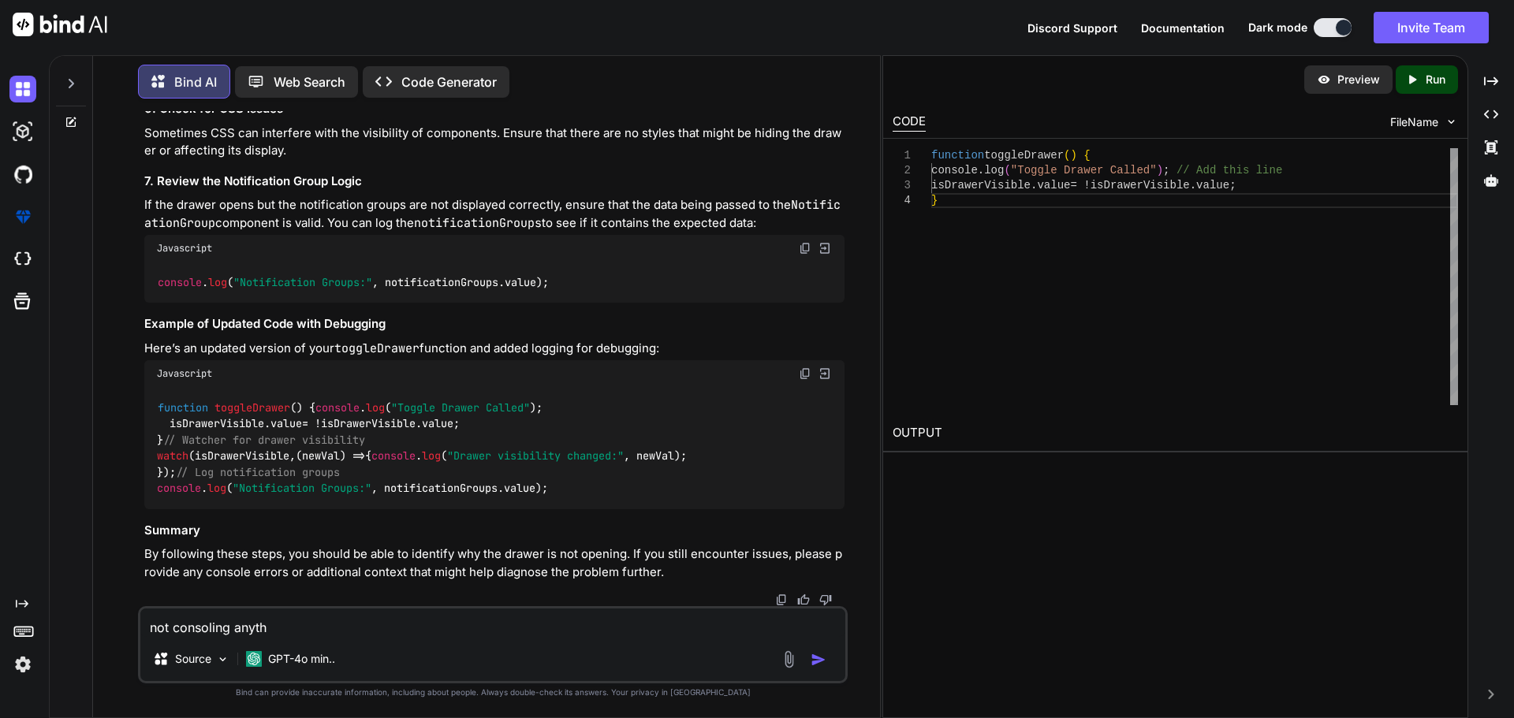
type textarea "x"
type textarea "not consoling anythin"
type textarea "x"
type textarea "not consoling anything"
type textarea "x"
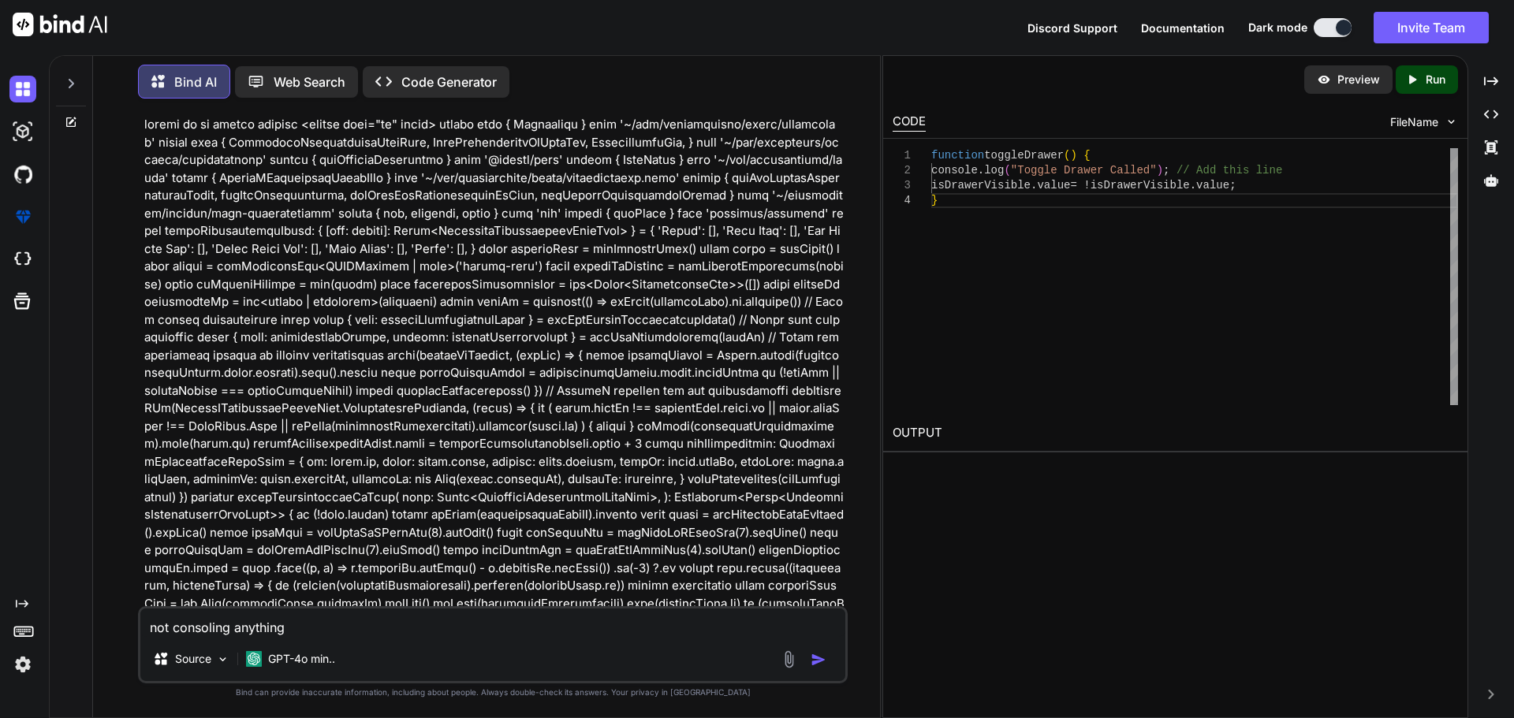
scroll to position [42966, 0]
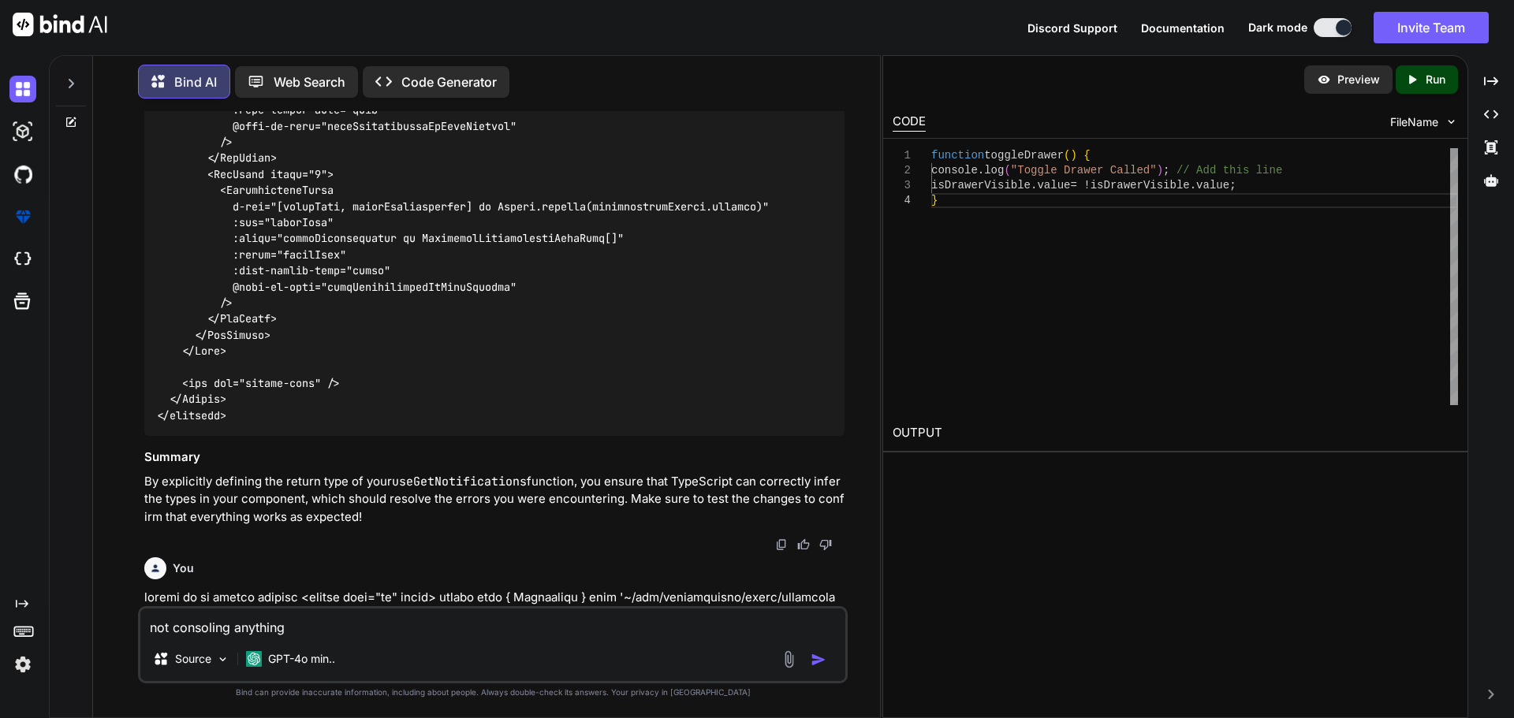
drag, startPoint x: 654, startPoint y: 431, endPoint x: 225, endPoint y: 430, distance: 428.9
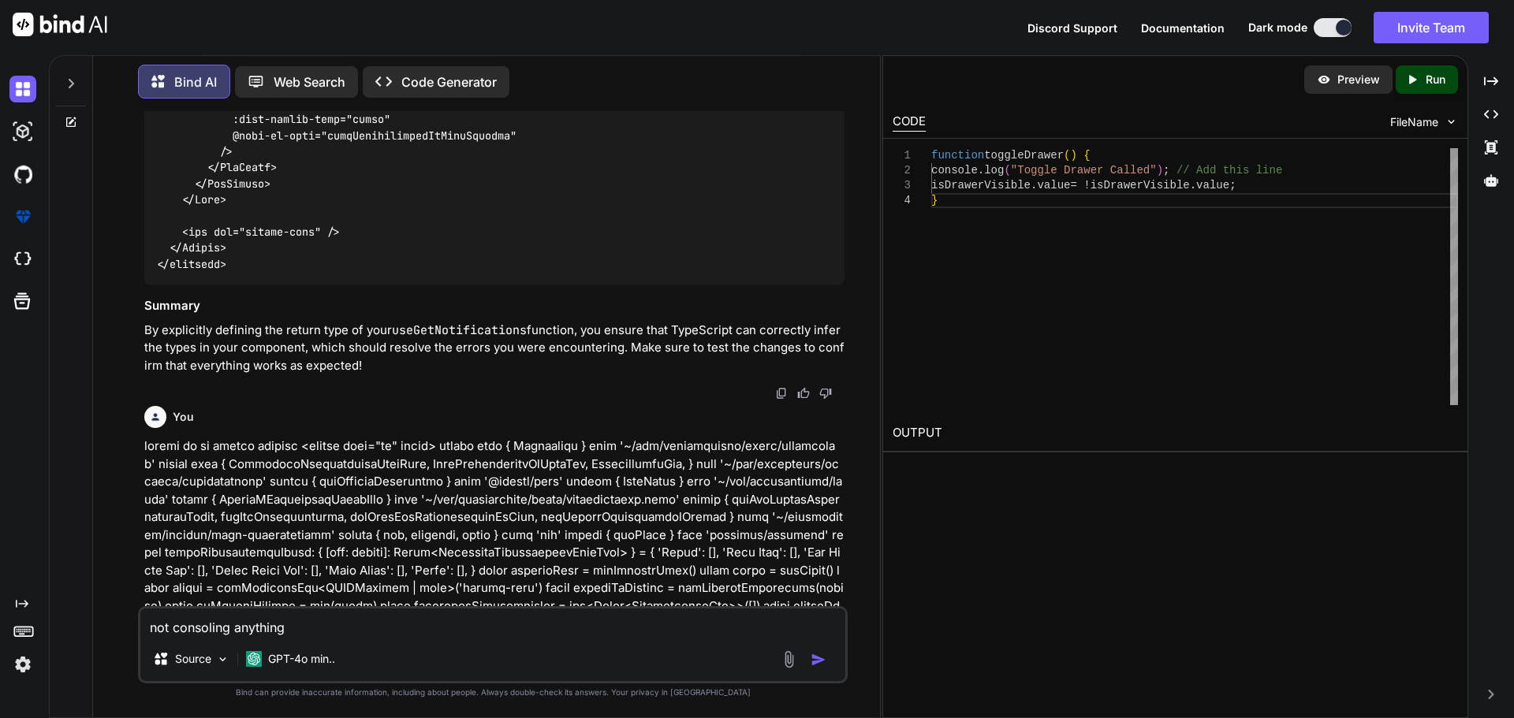
scroll to position [43124, 0]
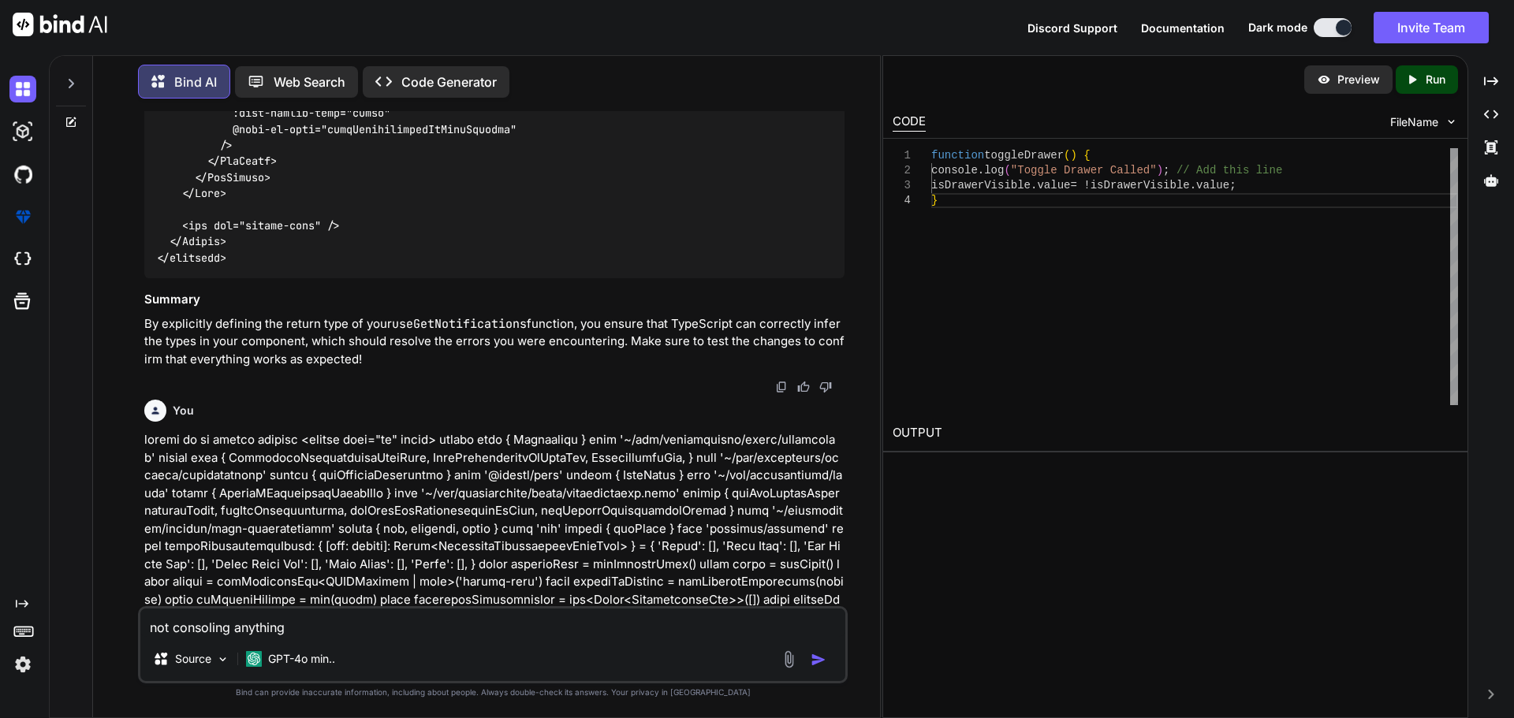
click at [304, 623] on textarea "not consoling anything" at bounding box center [492, 623] width 705 height 28
type textarea "not consoling anything"
type textarea "x"
type textarea "not consoling anything i"
type textarea "x"
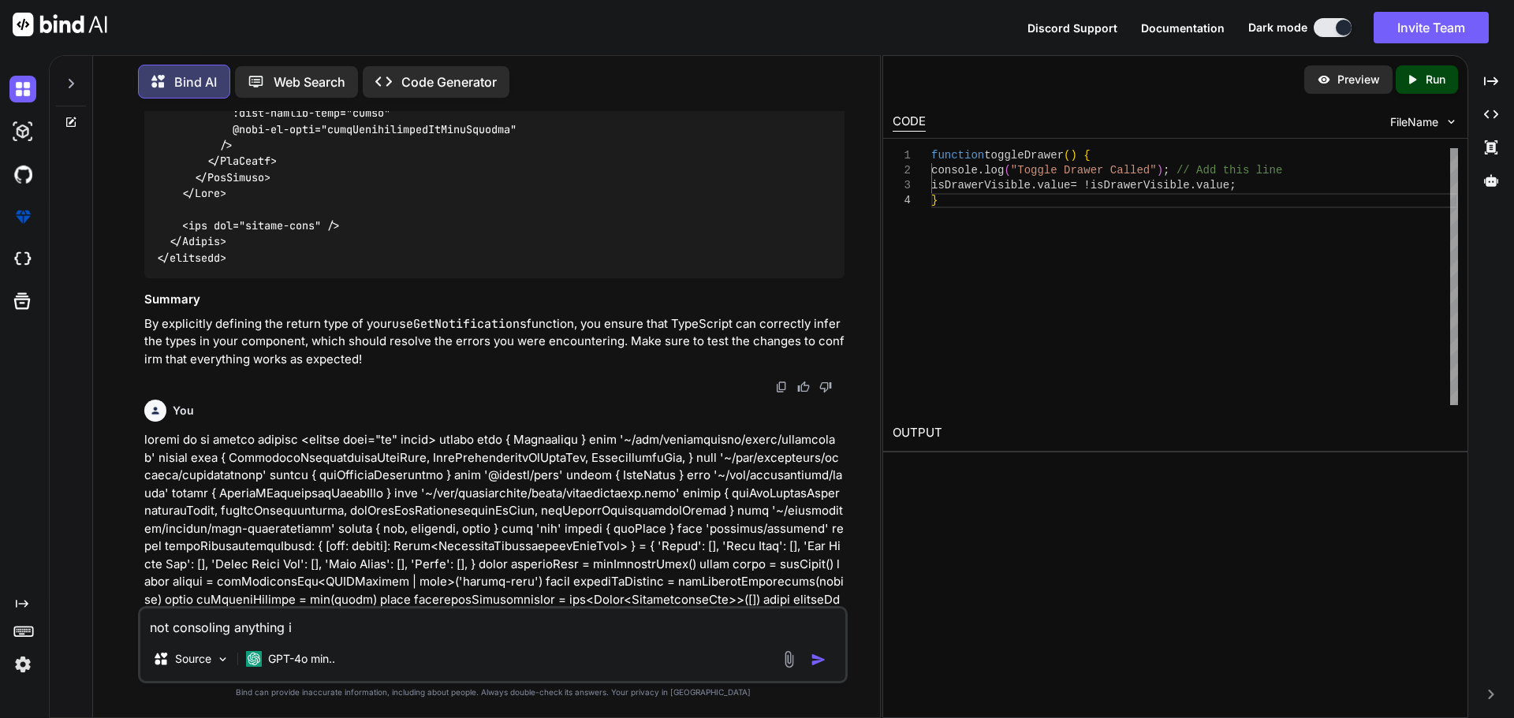
type textarea "not consoling anything i"
type textarea "x"
type textarea "not consoling anything i t"
type textarea "x"
type textarea "not consoling anything i th"
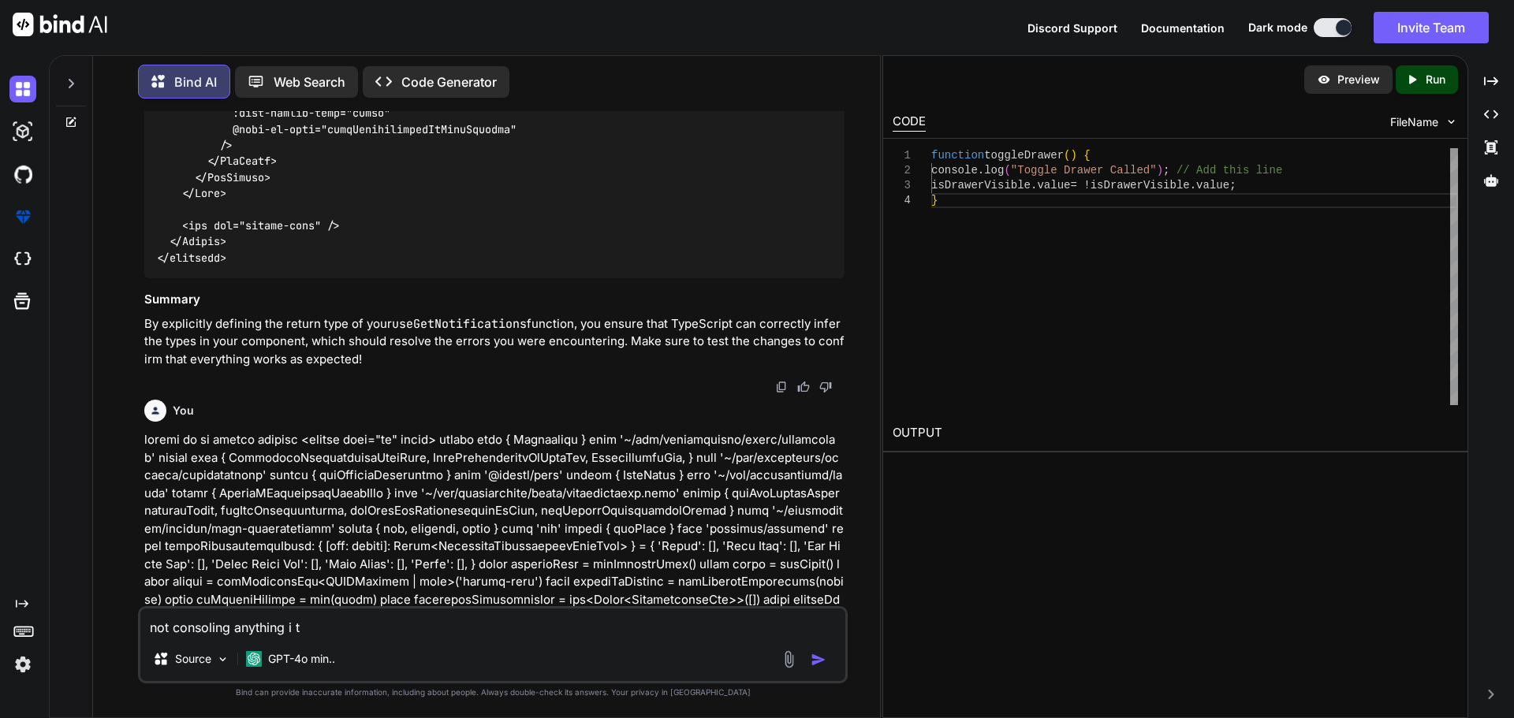
type textarea "x"
type textarea "not consoling anything i thi"
type textarea "x"
type textarea "not consoling anything i thin"
type textarea "x"
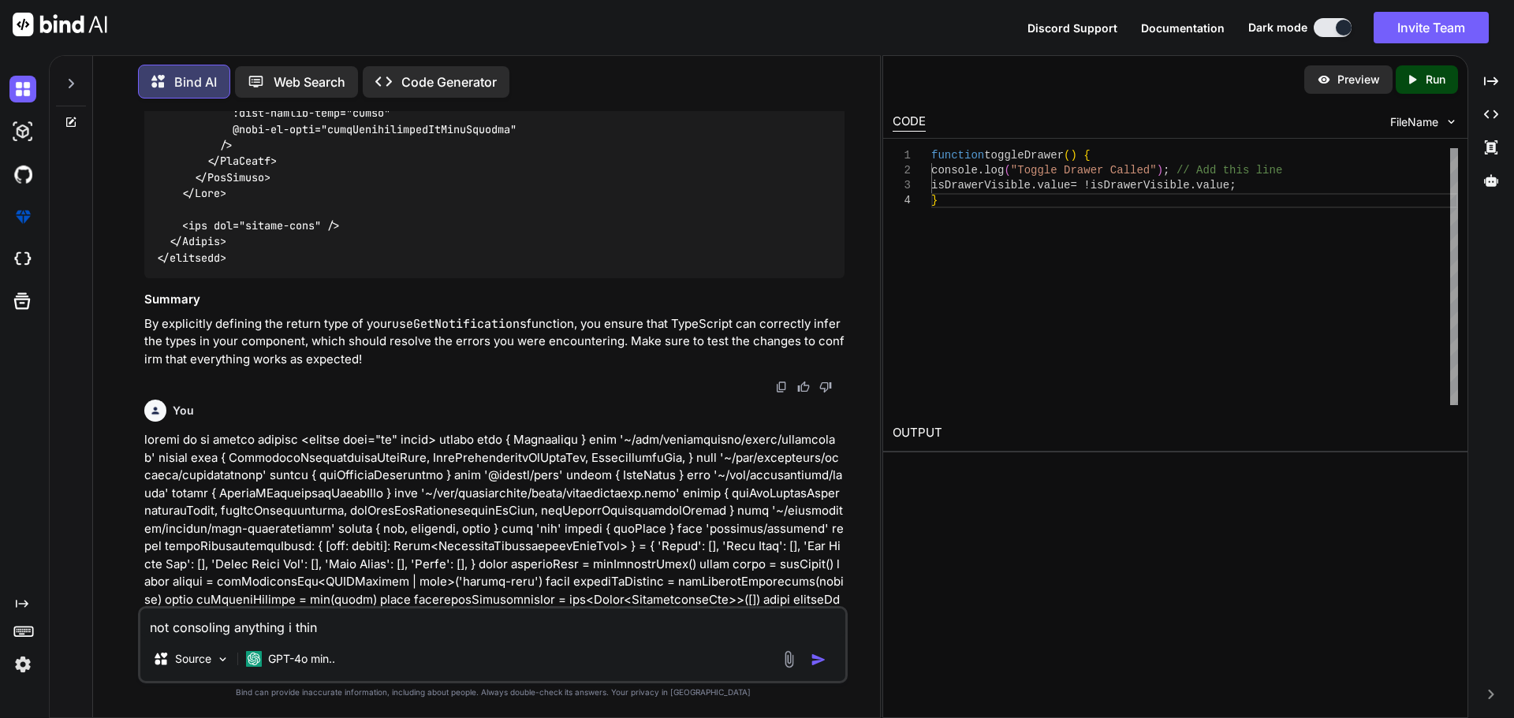
type textarea "not consoling anything i think"
type textarea "x"
type textarea "not consoling anything i think"
type textarea "x"
type textarea "not consoling anything i think t"
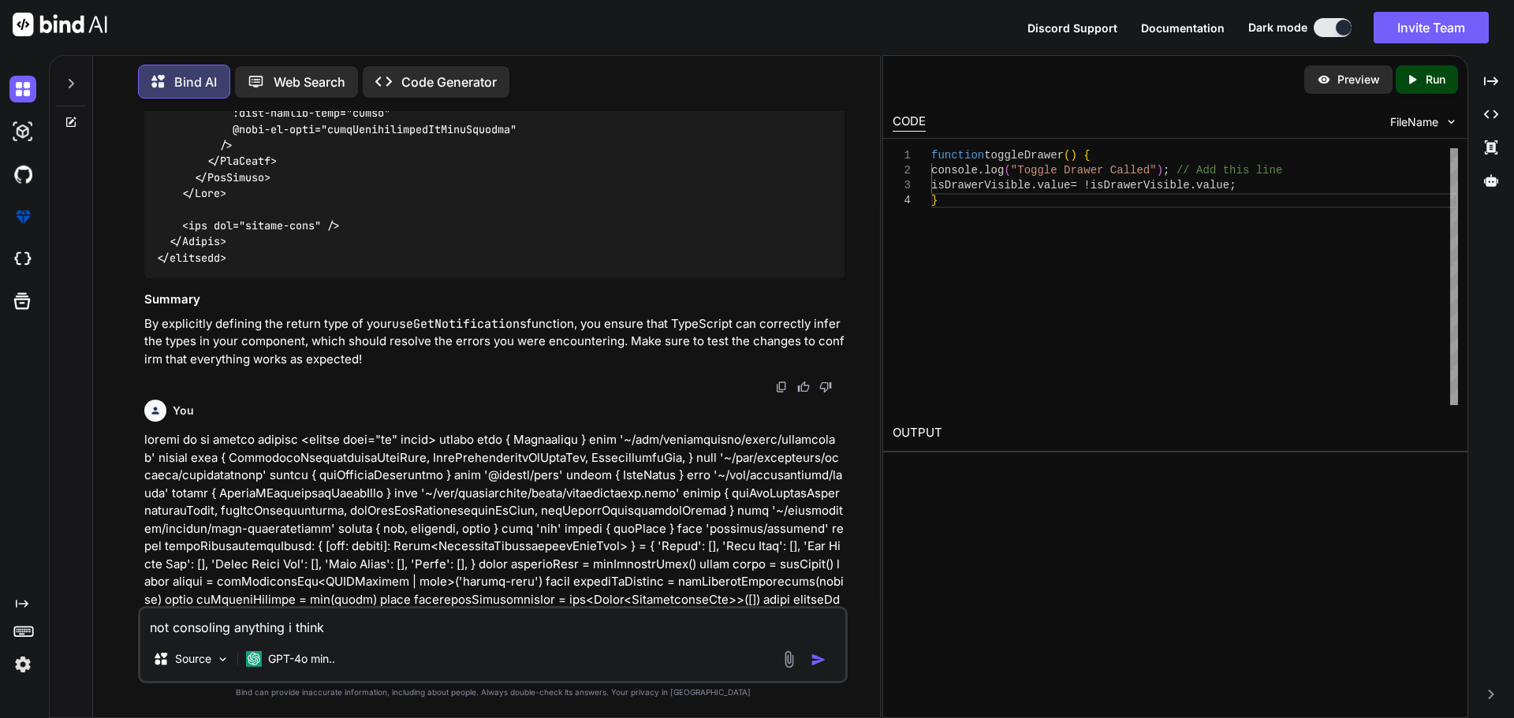
type textarea "x"
type textarea "not consoling anything i think th"
type textarea "x"
type textarea "not consoling anything i think the"
type textarea "x"
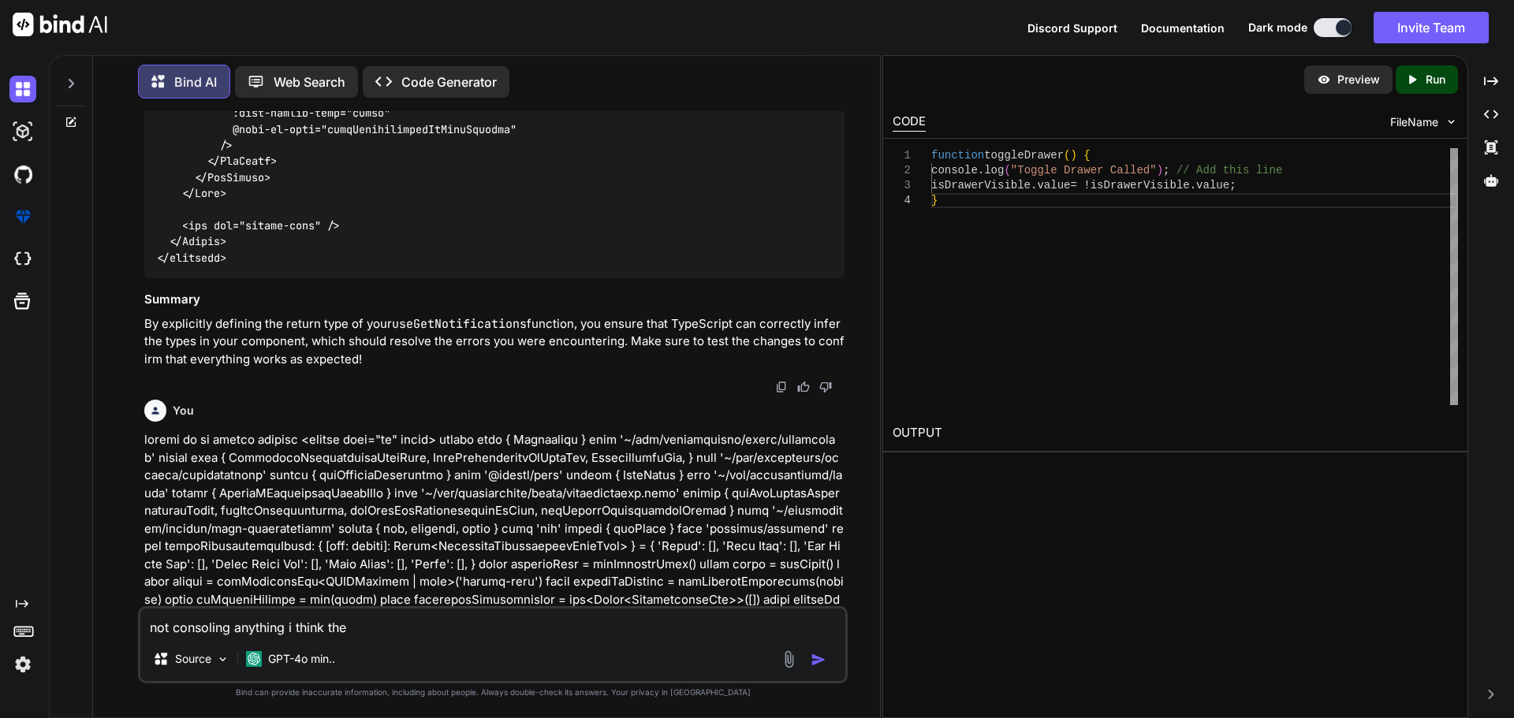
type textarea "not consoling anything i think the"
type textarea "x"
type textarea "not consoling anything i think the i"
type textarea "x"
type textarea "not consoling anything i think the is"
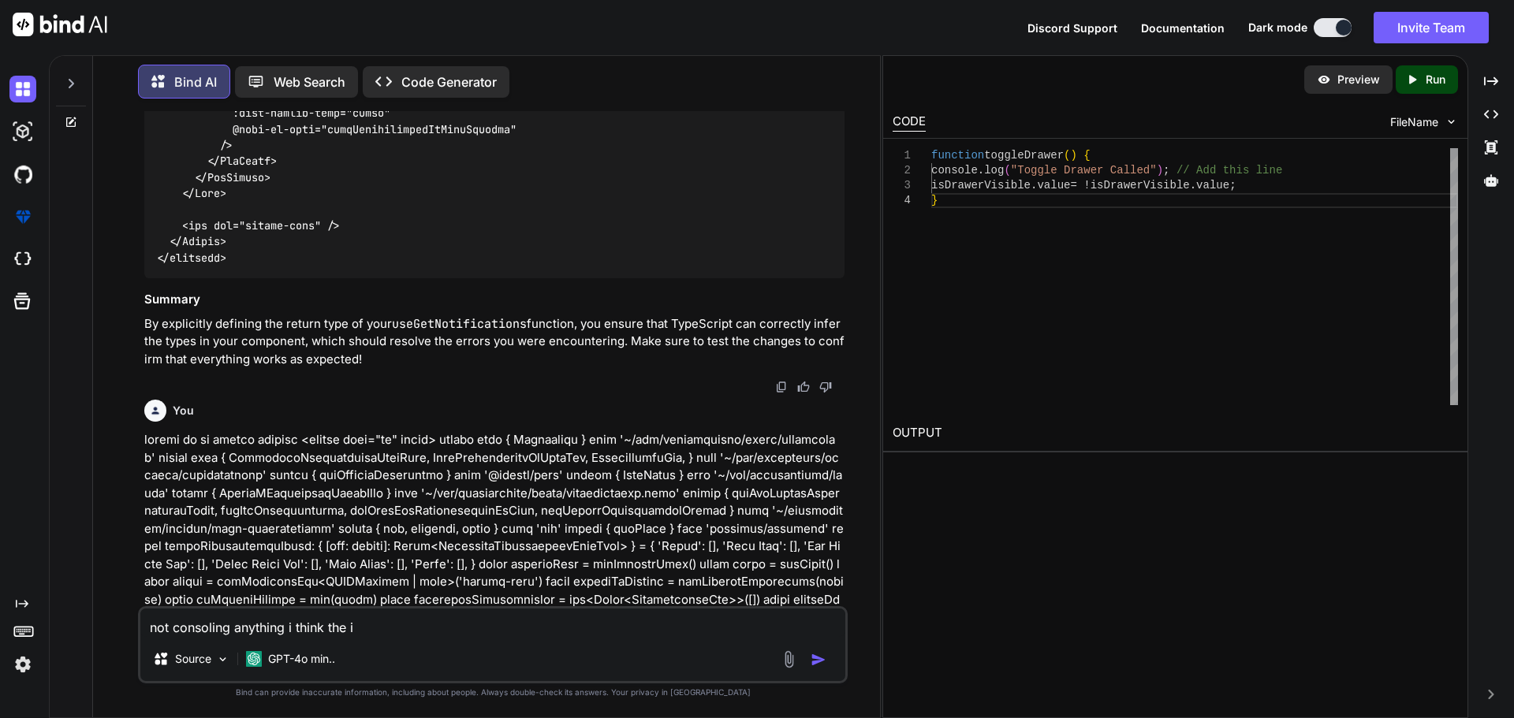
type textarea "x"
type textarea "not consoling anything i think the iss"
type textarea "x"
type textarea "not consoling anything i think the issu"
paste textarea "<TabPanels> <TabPanel value="0"> <NotificationGroup v-for="[groupName, groupNot…"
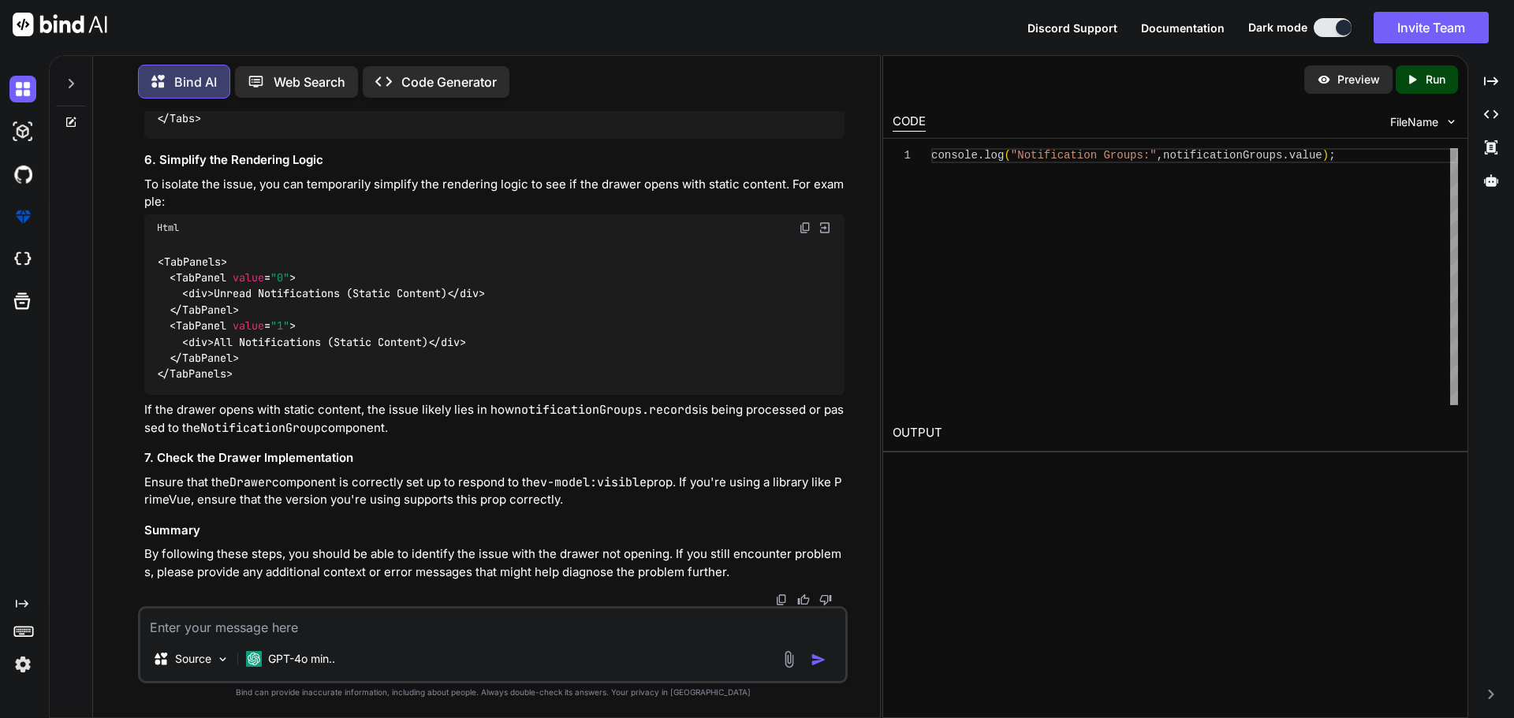
scroll to position [47084, 0]
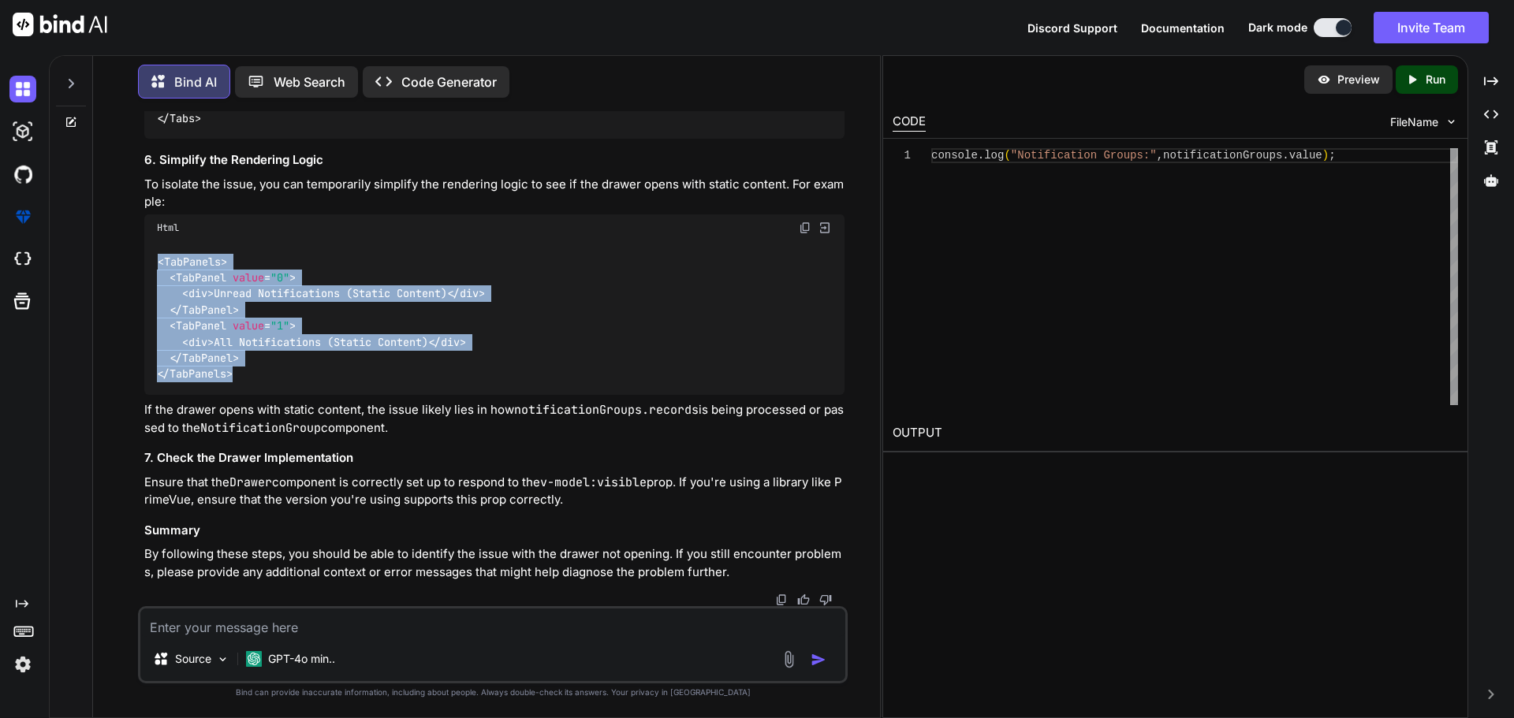
drag, startPoint x: 232, startPoint y: 481, endPoint x: 155, endPoint y: 367, distance: 136.9
click at [155, 367] on div "< TabPanels > < TabPanel value = "0" > < div > Unread Notifications (Static Con…" at bounding box center [494, 318] width 700 height 154
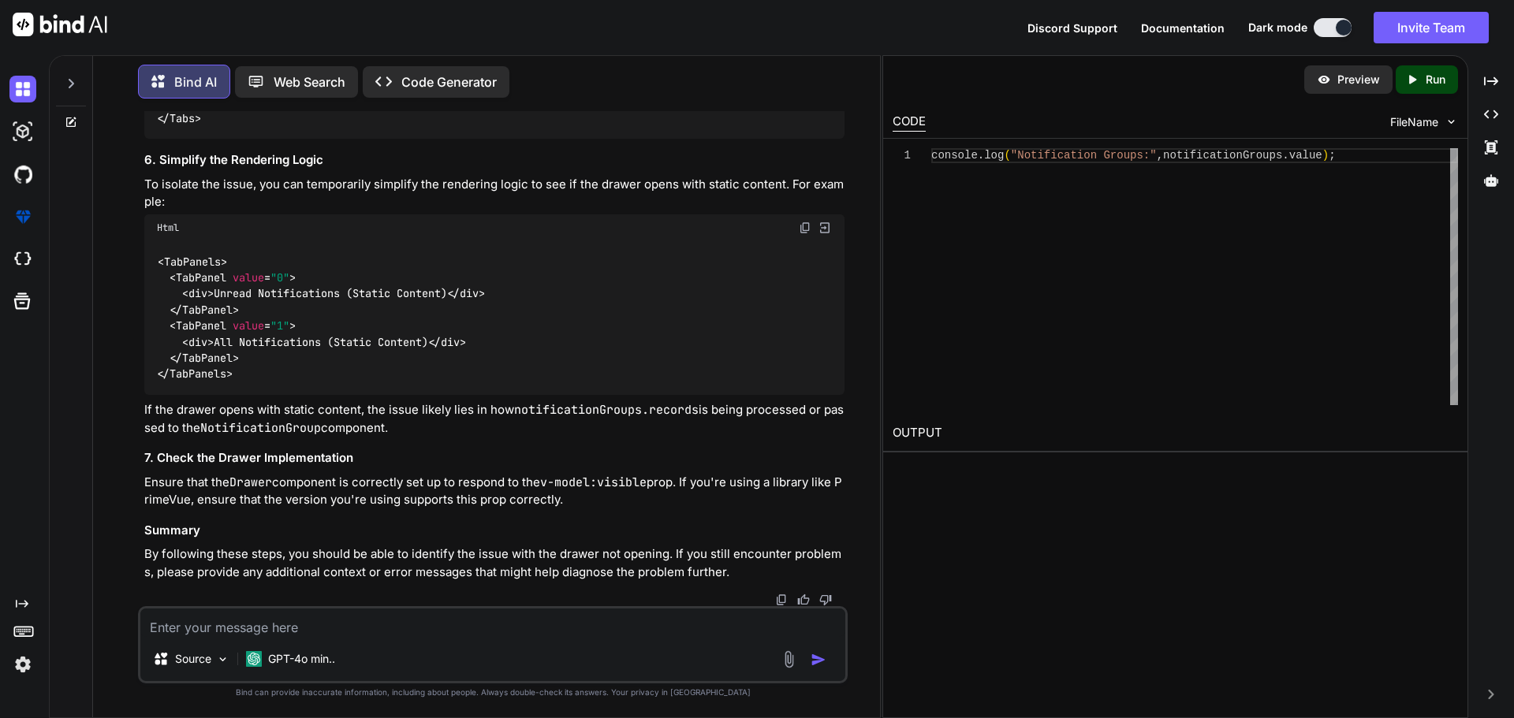
click at [318, 634] on textarea at bounding box center [492, 623] width 705 height 28
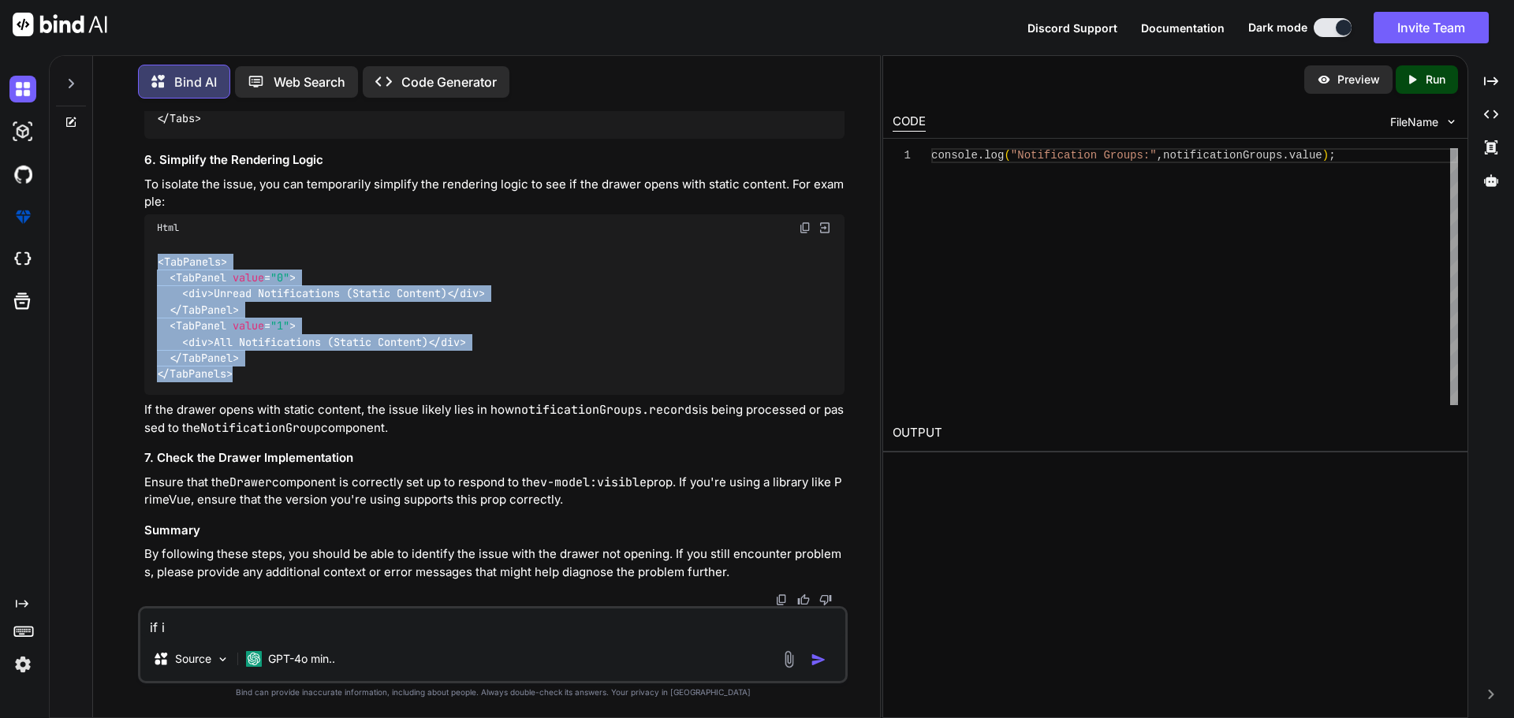
drag, startPoint x: 243, startPoint y: 491, endPoint x: 154, endPoint y: 377, distance: 144.9
click at [154, 377] on div "< TabPanels > < TabPanel value = "0" > < div > Unread Notifications (Static Con…" at bounding box center [494, 318] width 700 height 154
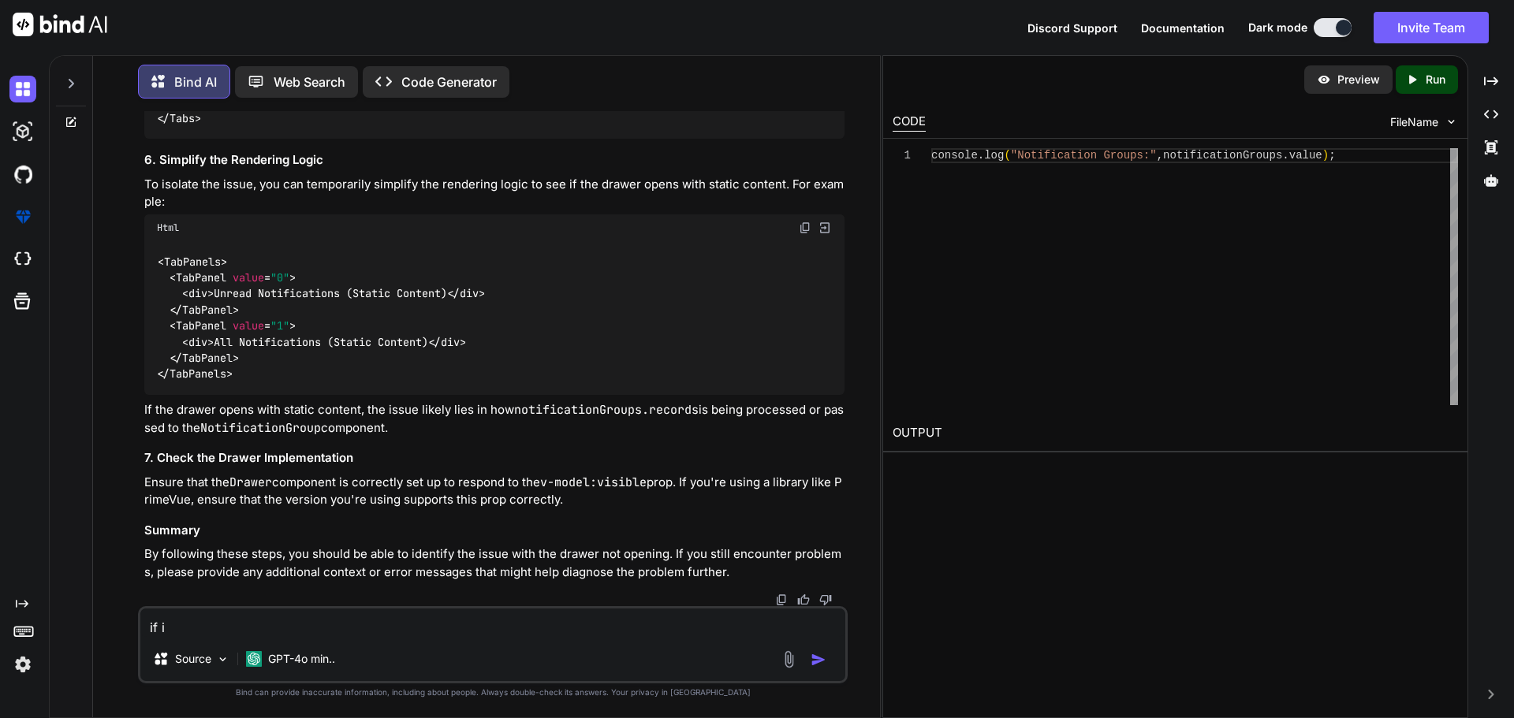
click at [219, 629] on textarea "if i" at bounding box center [492, 623] width 705 height 28
paste textarea "<TabPanels> <TabPanel value="0"> <div>Unread Notifications (Static Content)</di…"
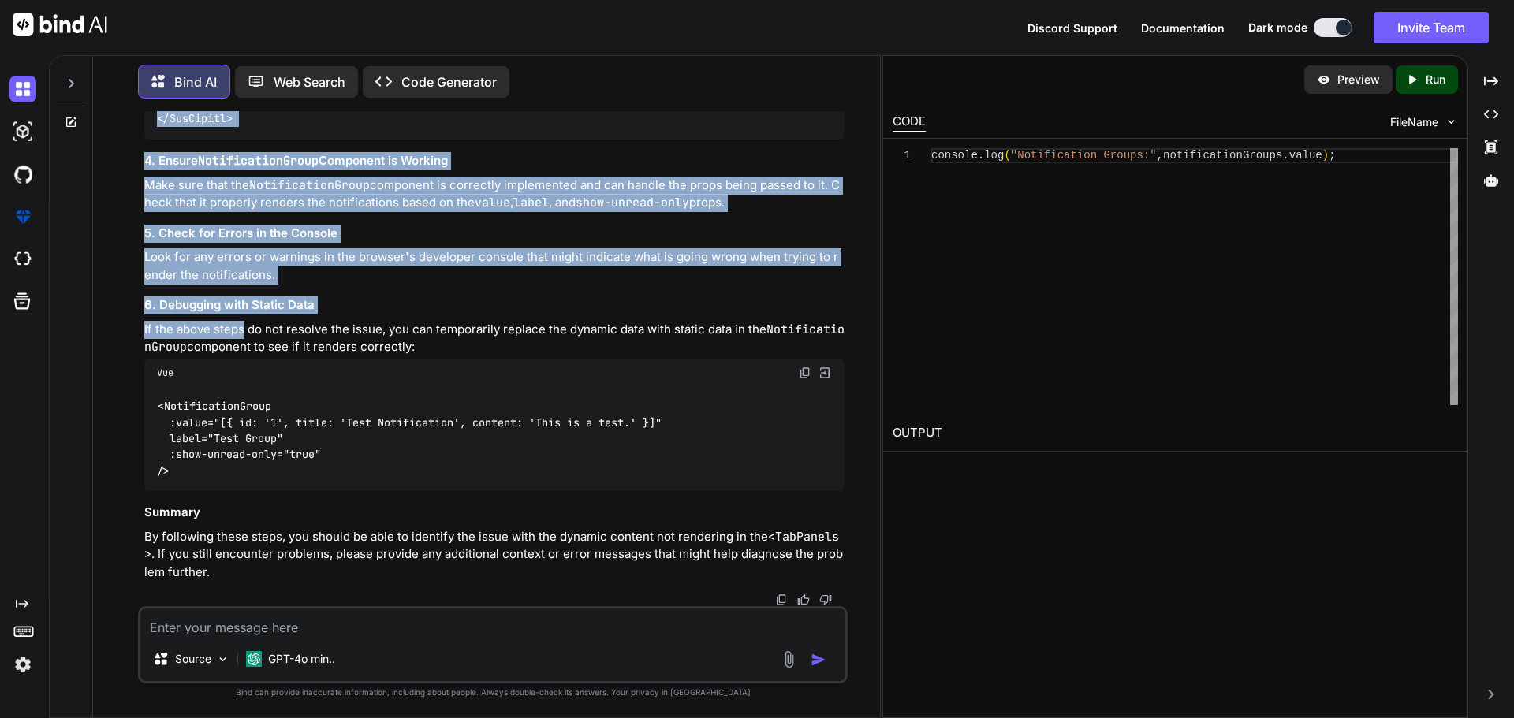
scroll to position [48483, 0]
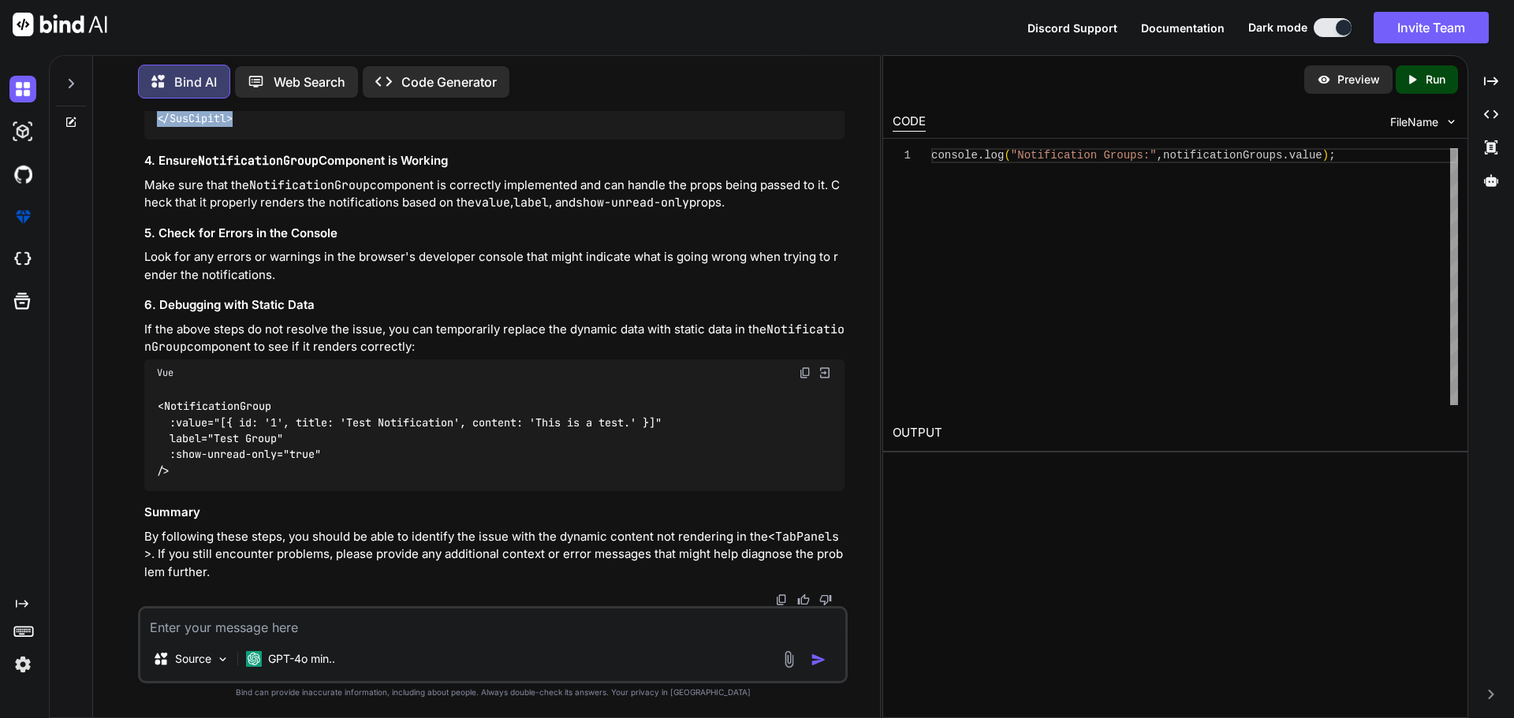
drag, startPoint x: 153, startPoint y: 110, endPoint x: 249, endPoint y: 363, distance: 270.7
click at [249, 363] on div "Bind AI Web Search Created with Pixso. Code Generator You Bind AI To implement …" at bounding box center [486, 387] width 787 height 659
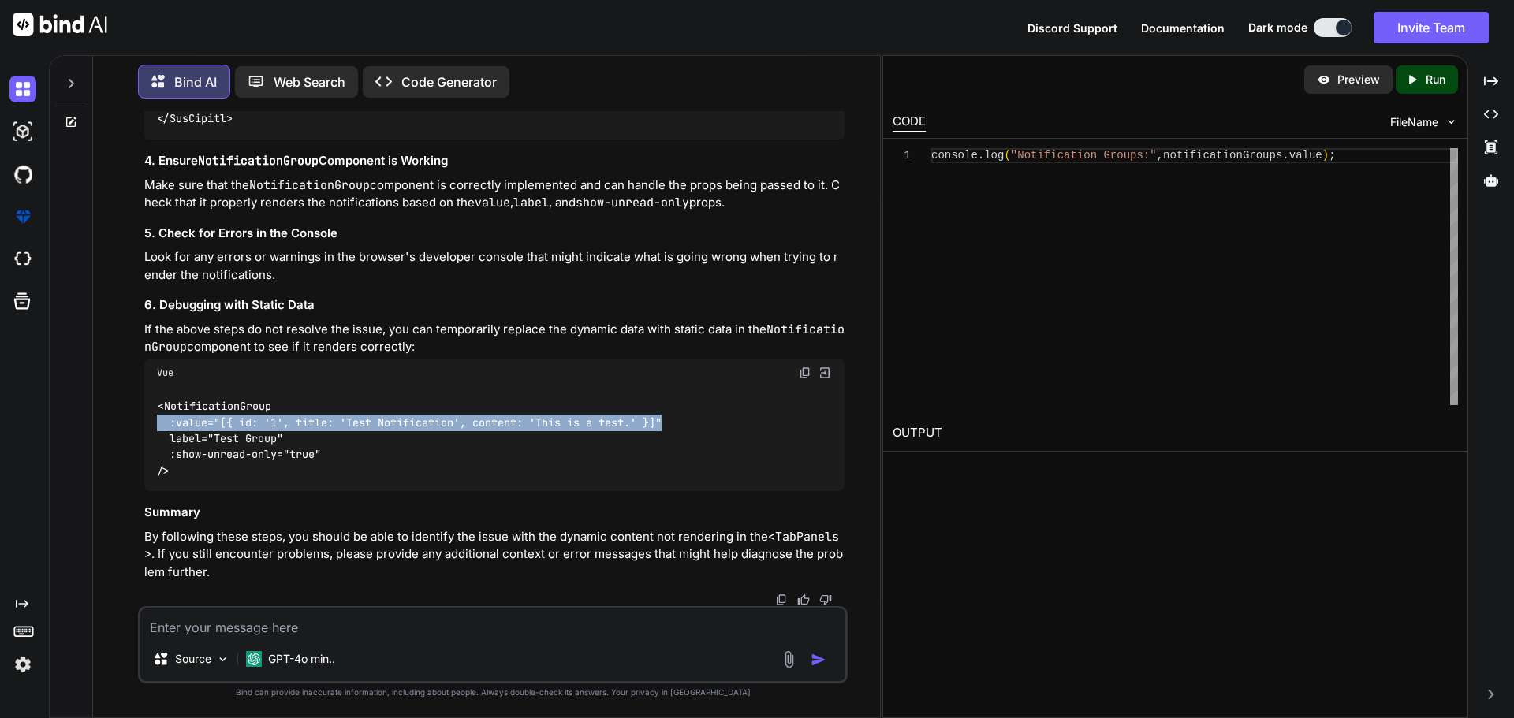
drag, startPoint x: 692, startPoint y: 430, endPoint x: 149, endPoint y: 430, distance: 543.2
click at [149, 430] on div "<NotificationGroup :value="[{ id: '1', title: 'Test Notification', content: 'Th…" at bounding box center [494, 439] width 700 height 106
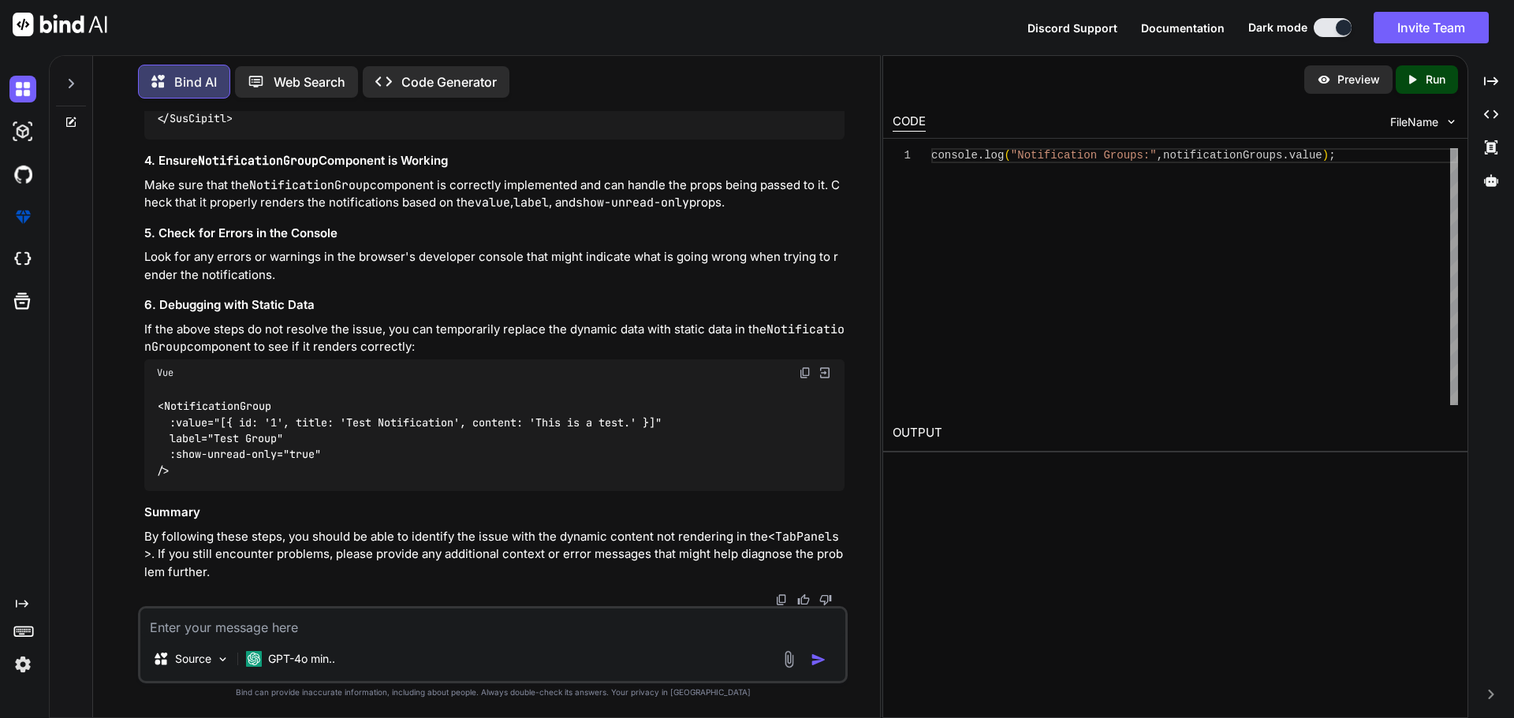
click at [338, 463] on div "<NotificationGroup :value="[{ id: '1', title: 'Test Notification', content: 'Th…" at bounding box center [494, 439] width 700 height 106
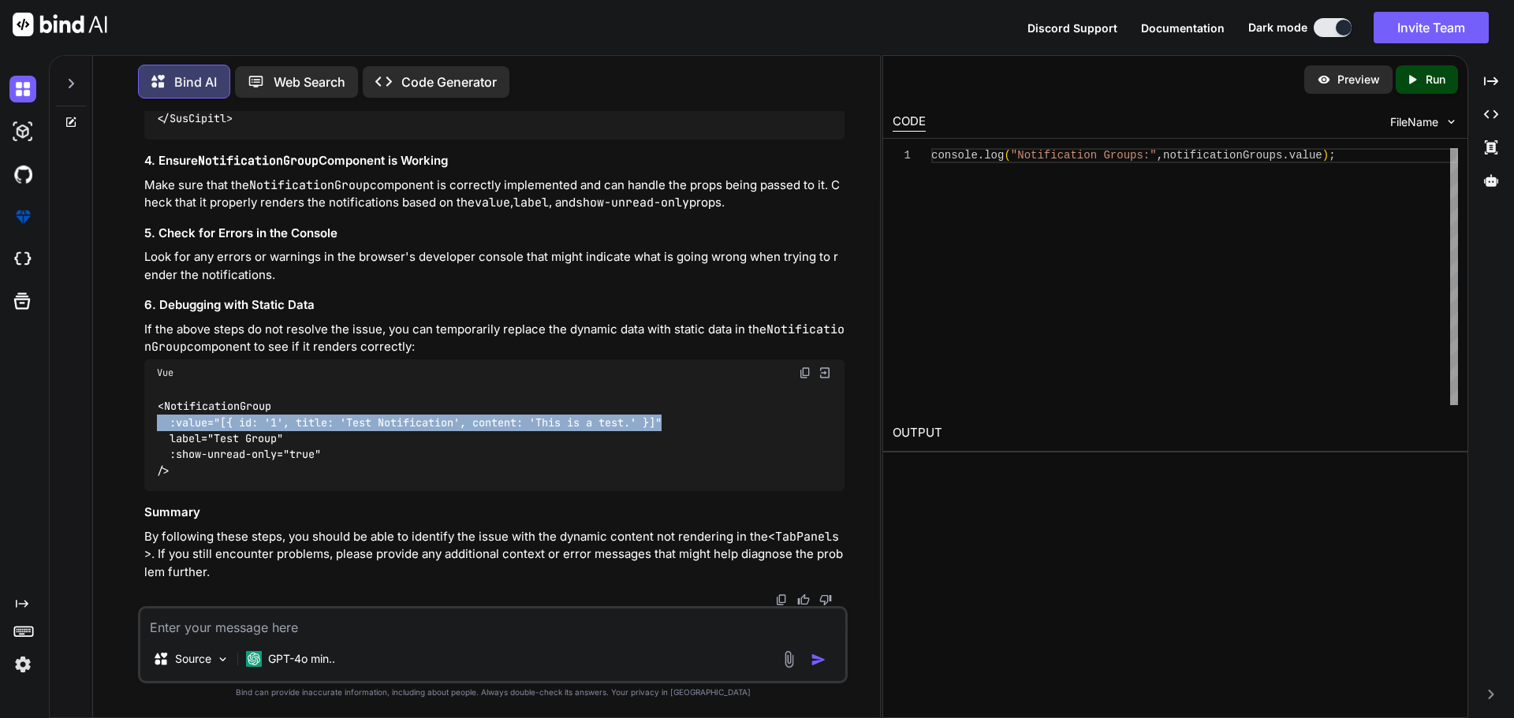
drag, startPoint x: 703, startPoint y: 433, endPoint x: 142, endPoint y: 429, distance: 561.3
click at [142, 429] on div "You Bind AI To implement a similar structure in your notifications.vue file as …" at bounding box center [494, 358] width 706 height 495
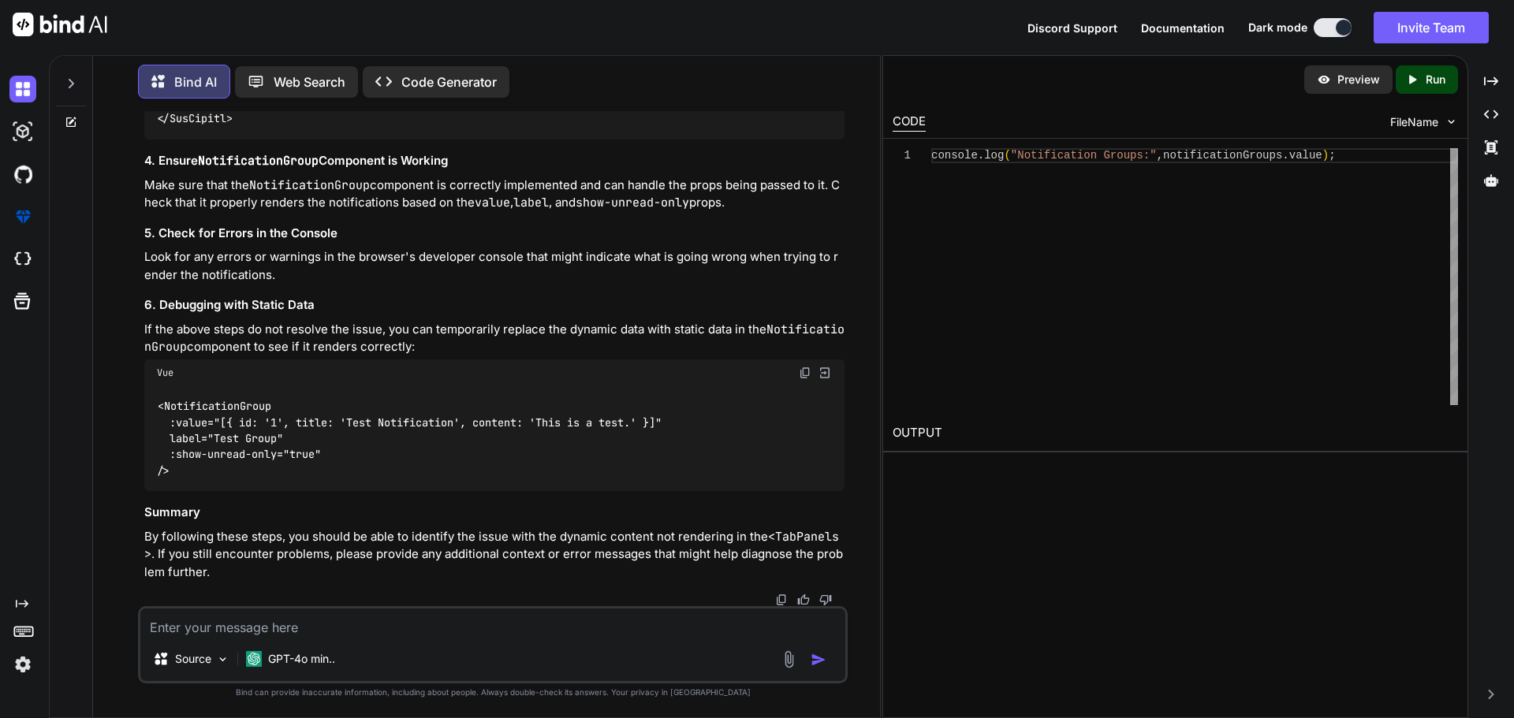
click at [274, 631] on textarea at bounding box center [492, 623] width 705 height 28
paste textarea "Close [vue-tsc] Type 'string' is not assignable to type 'number'. /nova/Osiris.…"
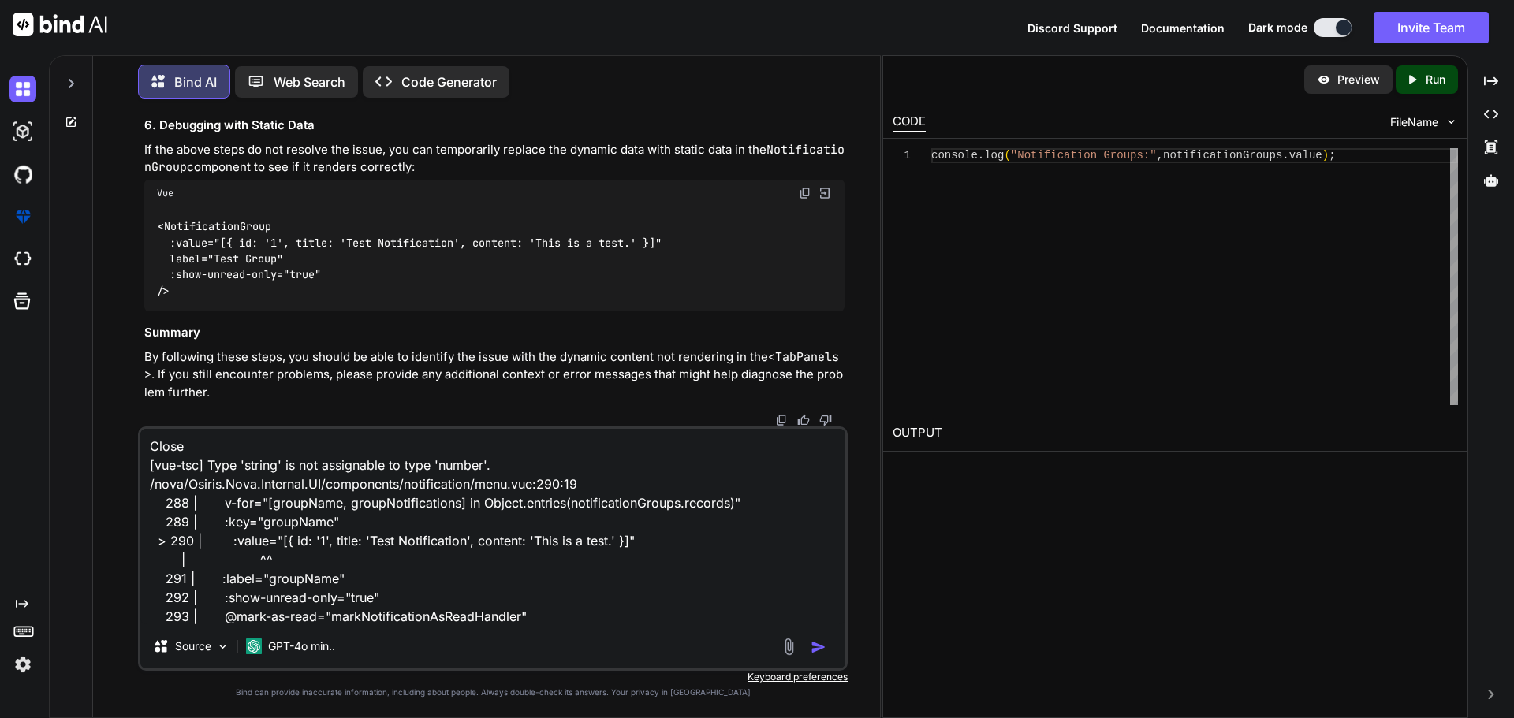
click at [818, 646] on img "button" at bounding box center [818, 647] width 16 height 16
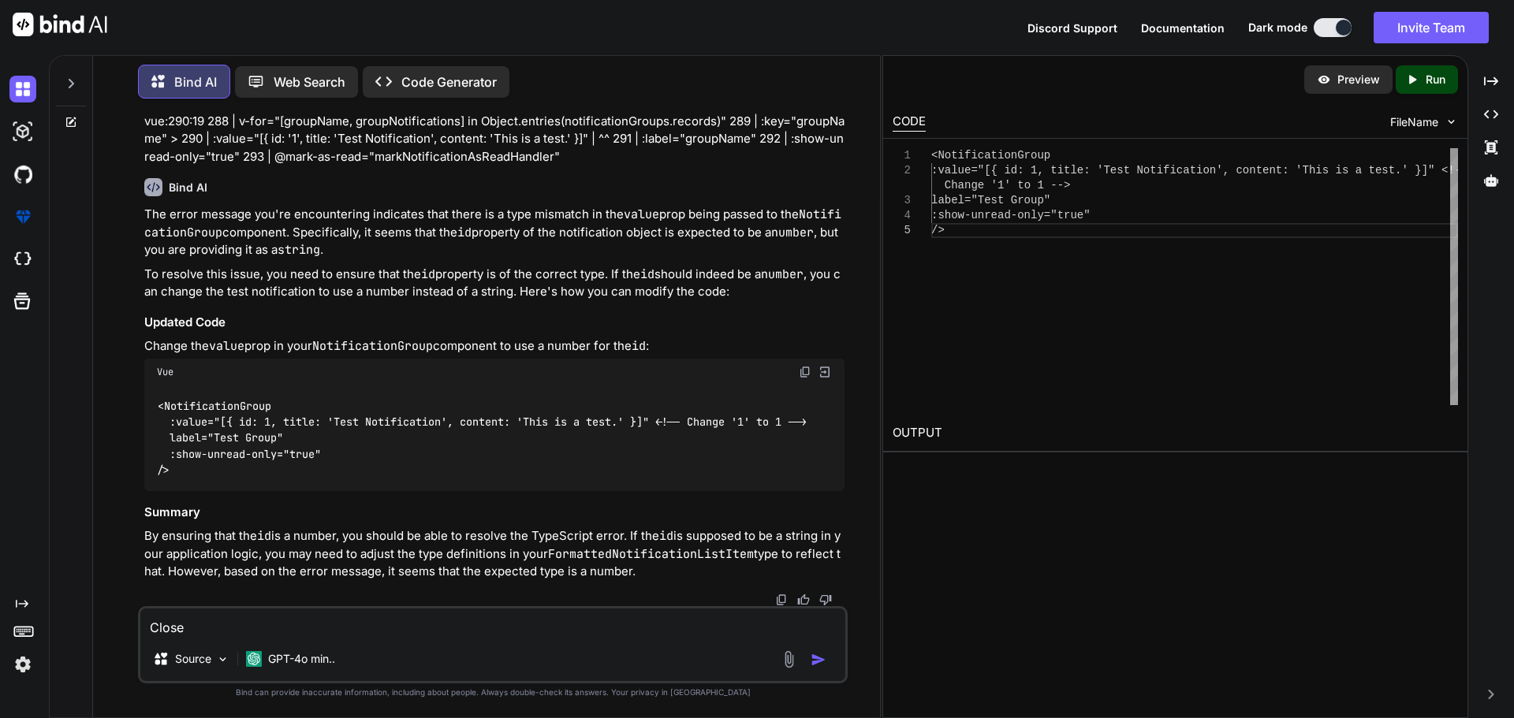
scroll to position [49276, 0]
click at [276, 626] on textarea "Close [vue-tsc] Type 'string' is not assignable to type 'number'. /nova/Osiris.…" at bounding box center [492, 623] width 705 height 28
paste textarea "C:\nova\Osiris.Nova.Internal.UI\lib\repository\modules\notifications\notificati…"
click at [682, 634] on textarea "C:\nova\Osiris.Nova.Internal.UI\lib\repository\modules\notifications\notificati…" at bounding box center [492, 623] width 705 height 28
paste textarea "import type { UserTypes } from '~/lib/abstractions/enums' import type { Overrid…"
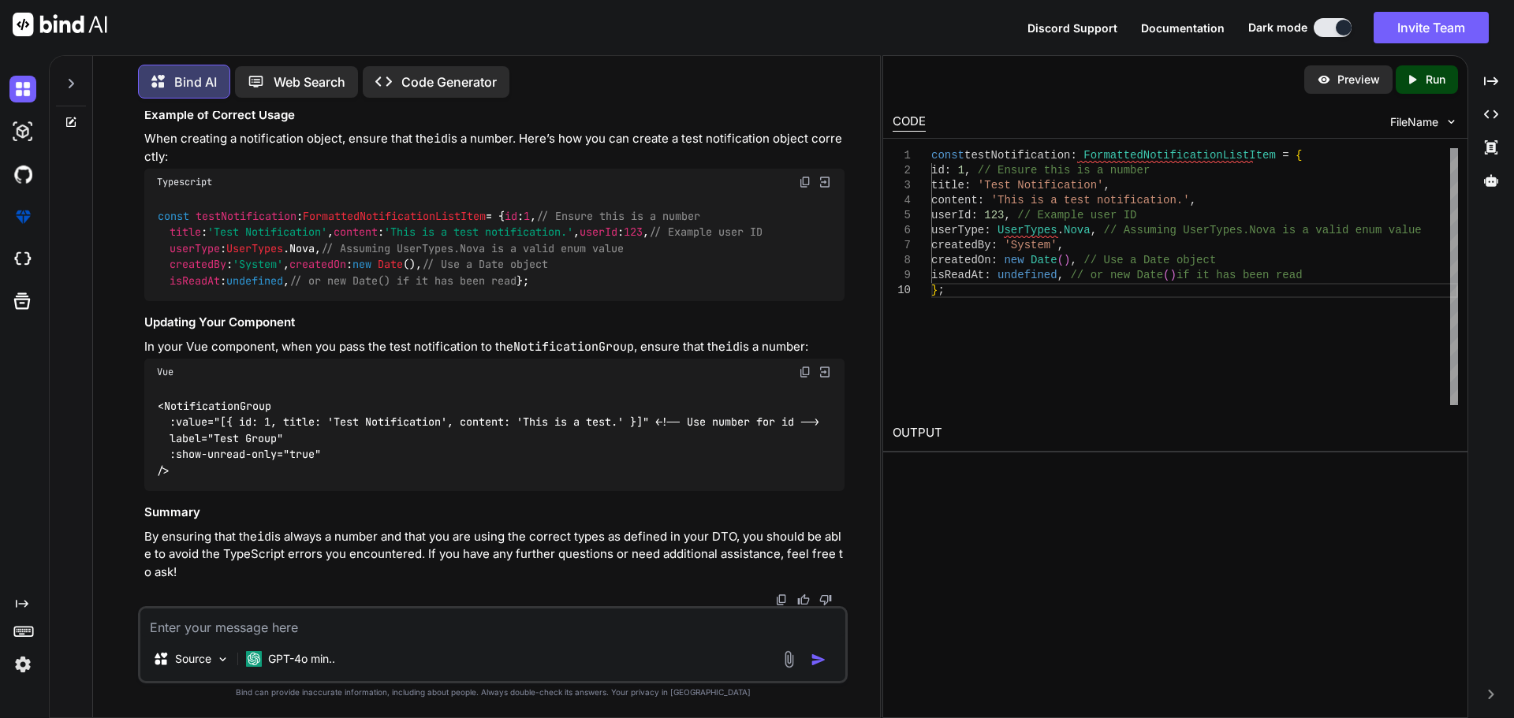
scroll to position [50290, 0]
drag, startPoint x: 658, startPoint y: 409, endPoint x: 158, endPoint y: 408, distance: 499.8
click at [158, 408] on code "<NotificationGroup :value="[{ id: 1, title: 'Test Notification', content: 'This…" at bounding box center [488, 438] width 662 height 80
click at [302, 629] on textarea at bounding box center [492, 623] width 705 height 28
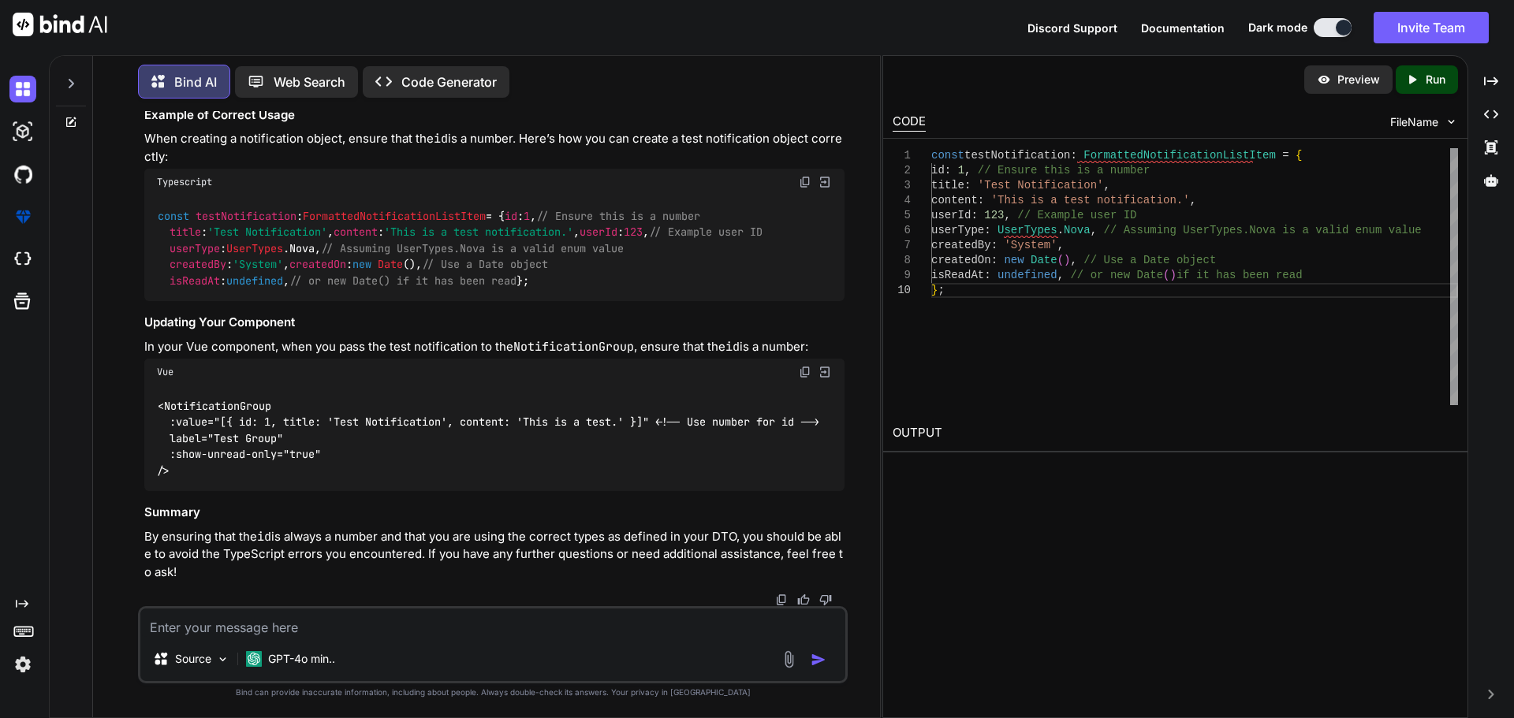
paste textarea "Type '{ id: number; title: string; content: string; }' is not assignable to typ…"
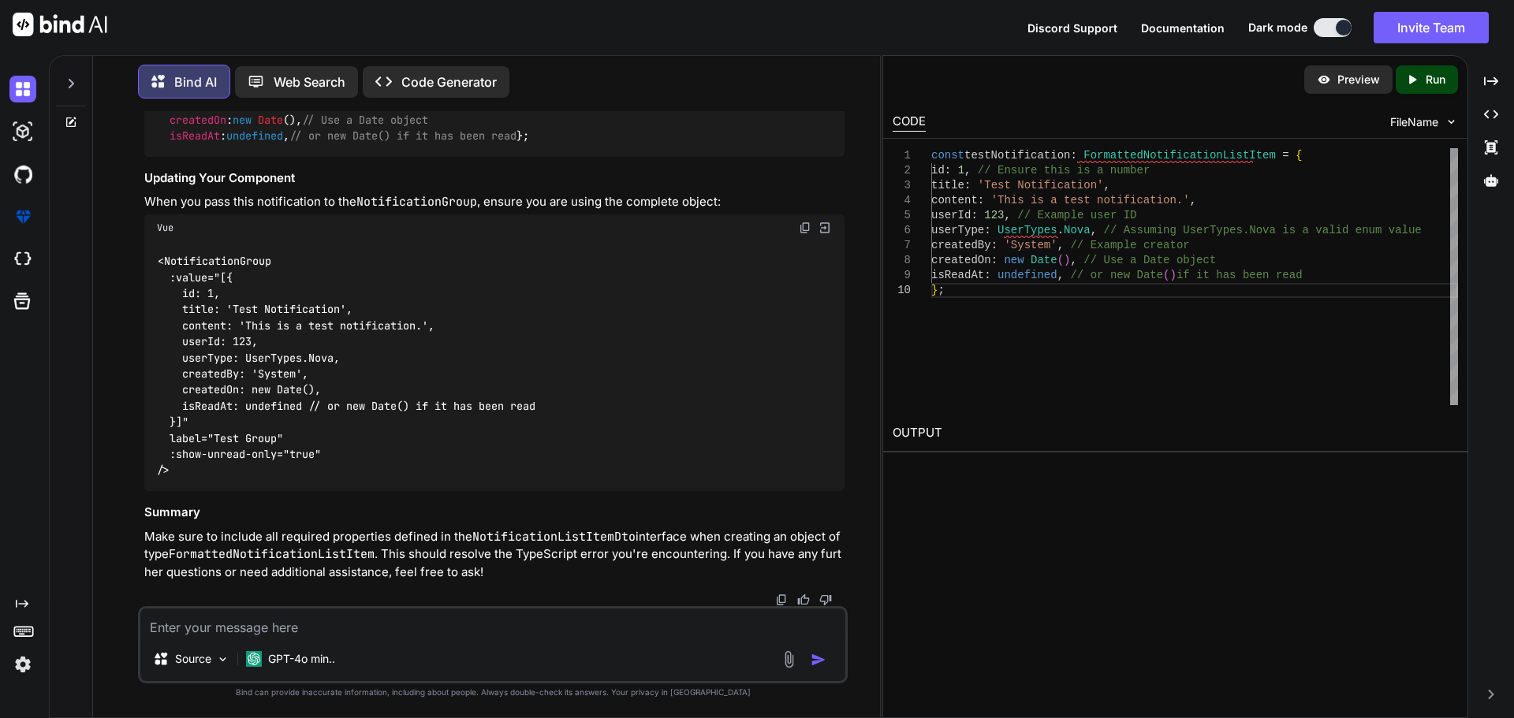
scroll to position [51193, 0]
drag, startPoint x: 322, startPoint y: 255, endPoint x: 157, endPoint y: 261, distance: 165.7
click at [157, 156] on div "const testNotification : FormattedNotificationListItem = { id : 1 , // Ensure t…" at bounding box center [494, 95] width 700 height 121
drag, startPoint x: 156, startPoint y: 246, endPoint x: 202, endPoint y: 244, distance: 45.8
click at [202, 156] on div "const testNotification : FormattedNotificationListItem = { id : 1 , // Ensure t…" at bounding box center [494, 95] width 700 height 121
